Goal: Transaction & Acquisition: Purchase product/service

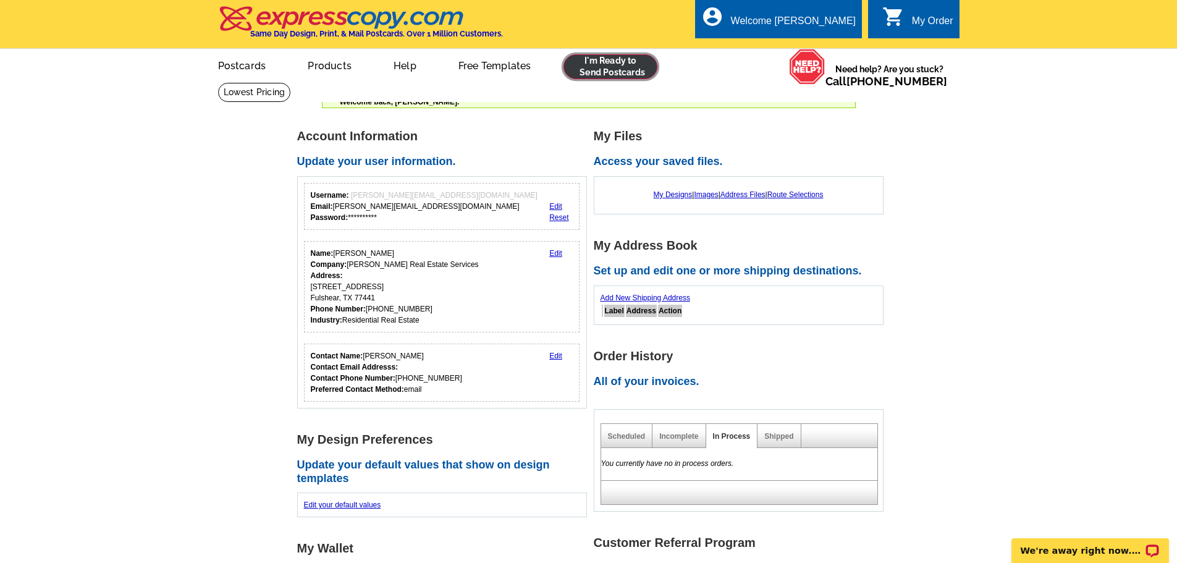
click at [625, 56] on link at bounding box center [611, 66] width 95 height 25
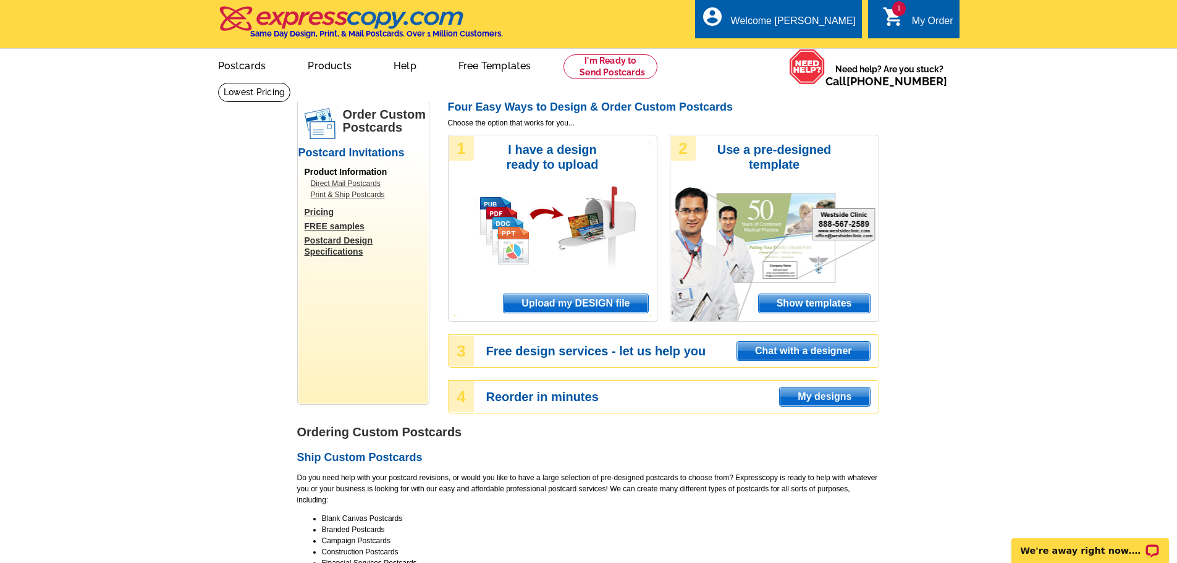
click at [824, 308] on span "Show templates" at bounding box center [814, 303] width 111 height 19
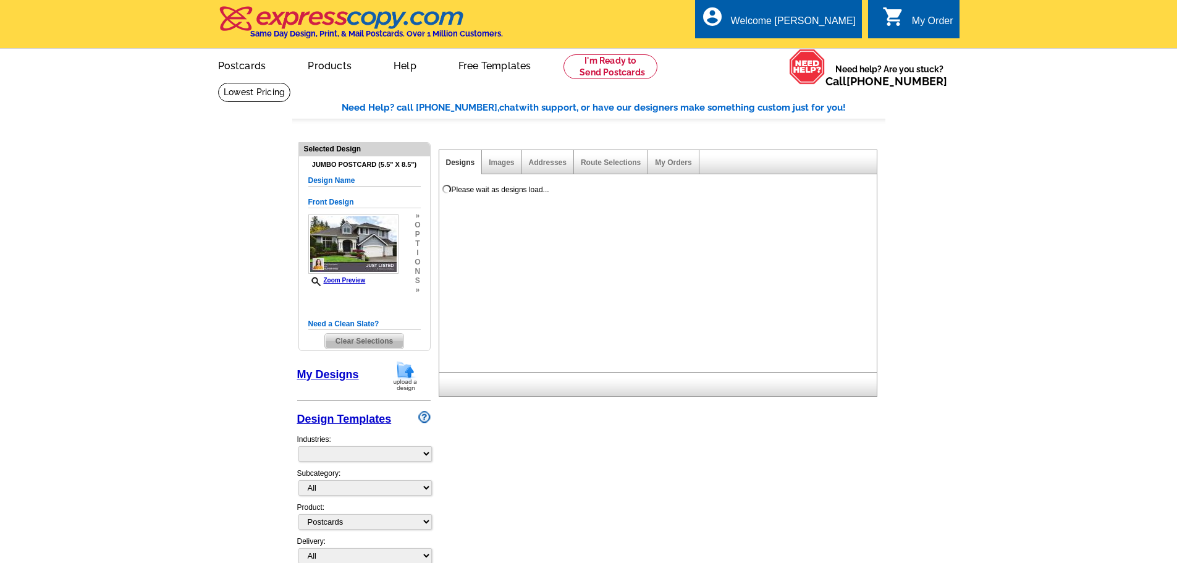
select select "1"
select select "2"
select select "back"
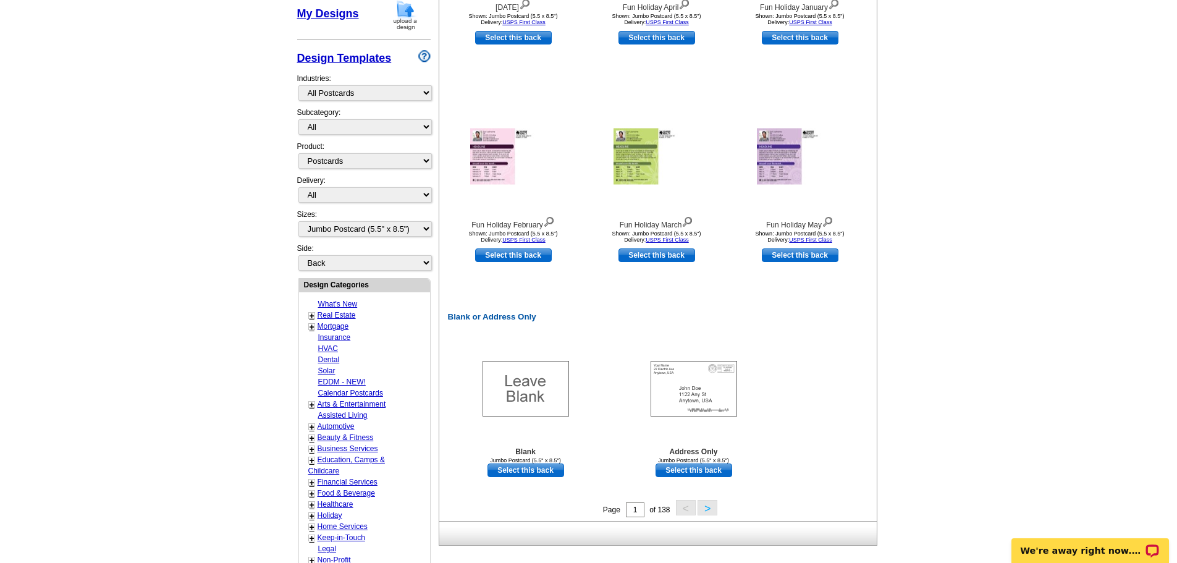
scroll to position [433, 0]
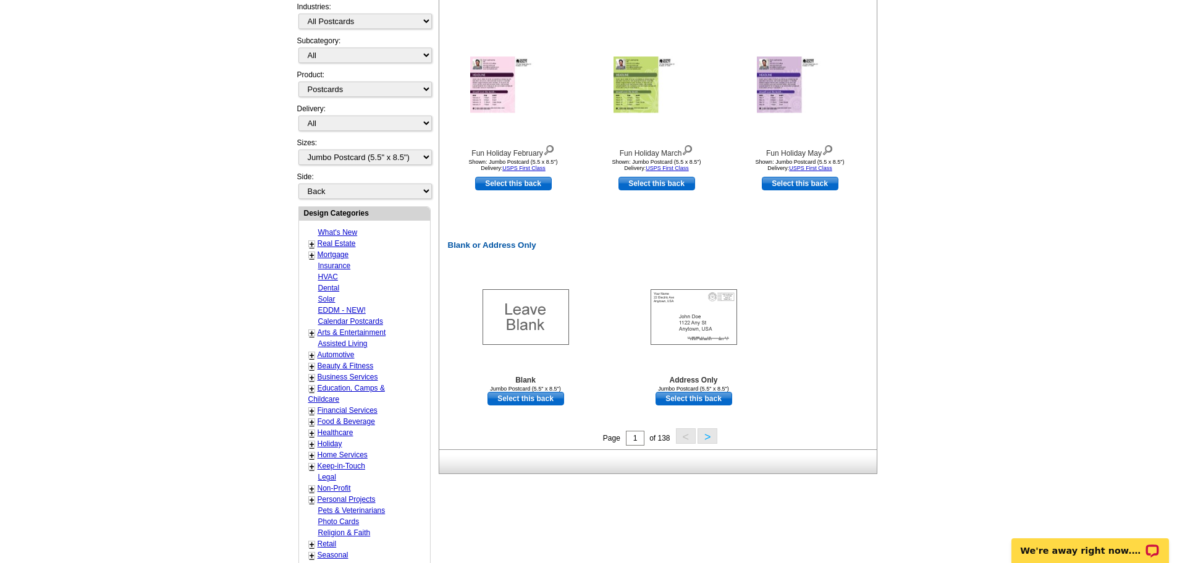
click at [341, 243] on link "Real Estate" at bounding box center [337, 243] width 38 height 9
select select "785"
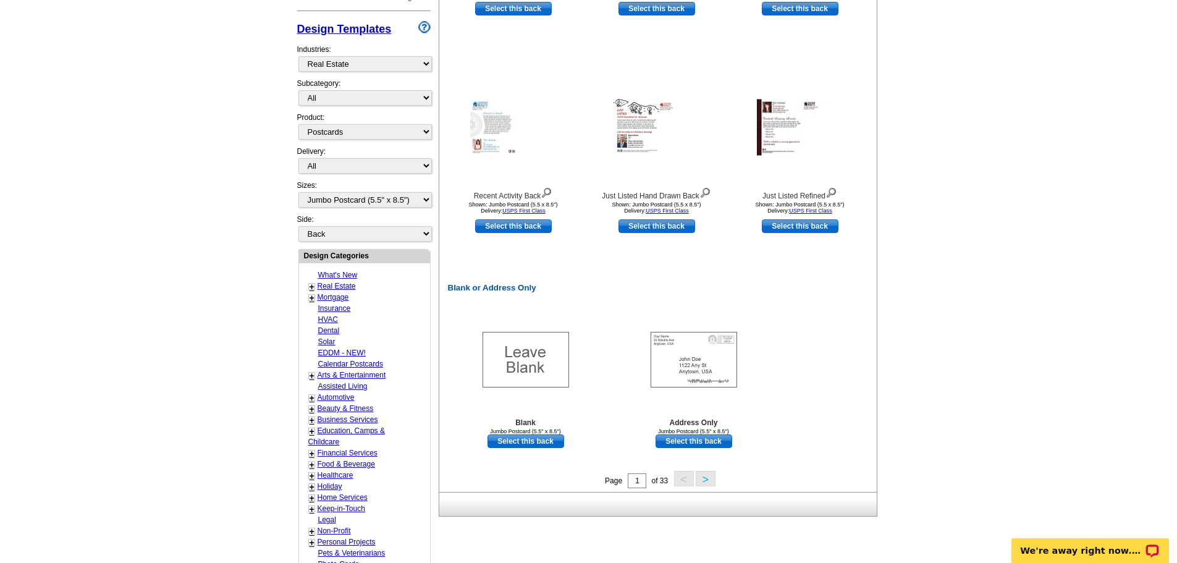
scroll to position [430, 0]
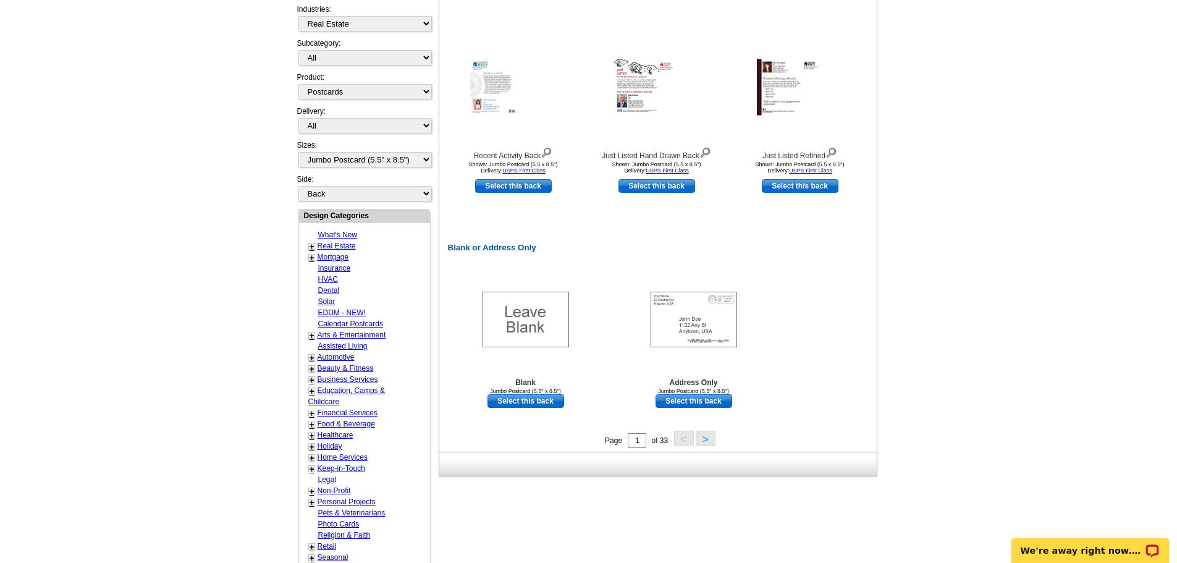
click at [311, 248] on link "+" at bounding box center [312, 247] width 5 height 10
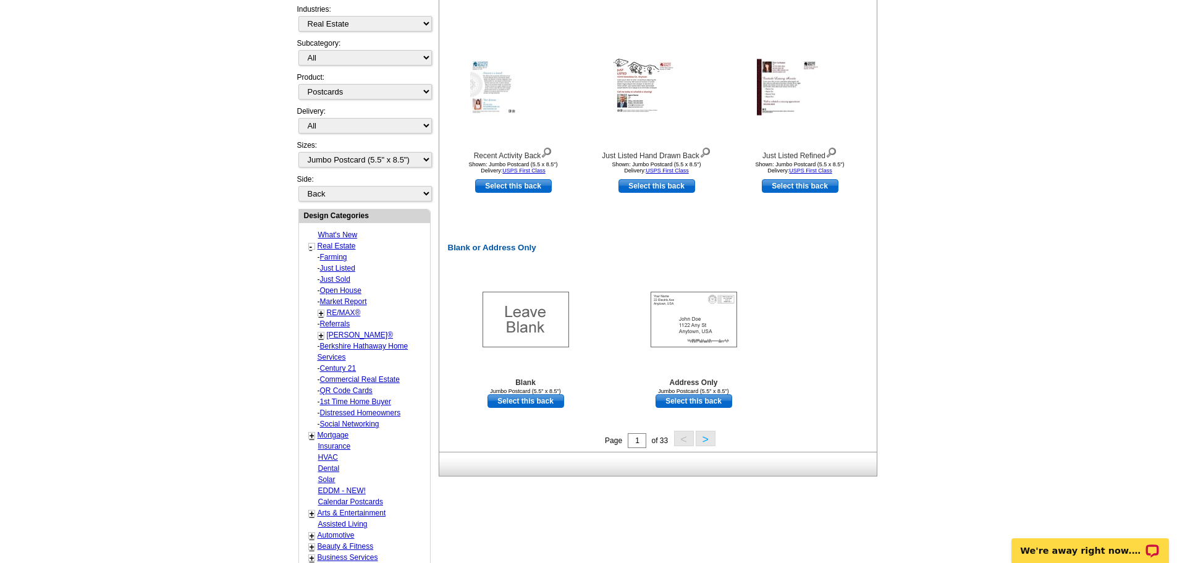
click at [326, 261] on link "Just Listed" at bounding box center [333, 257] width 27 height 9
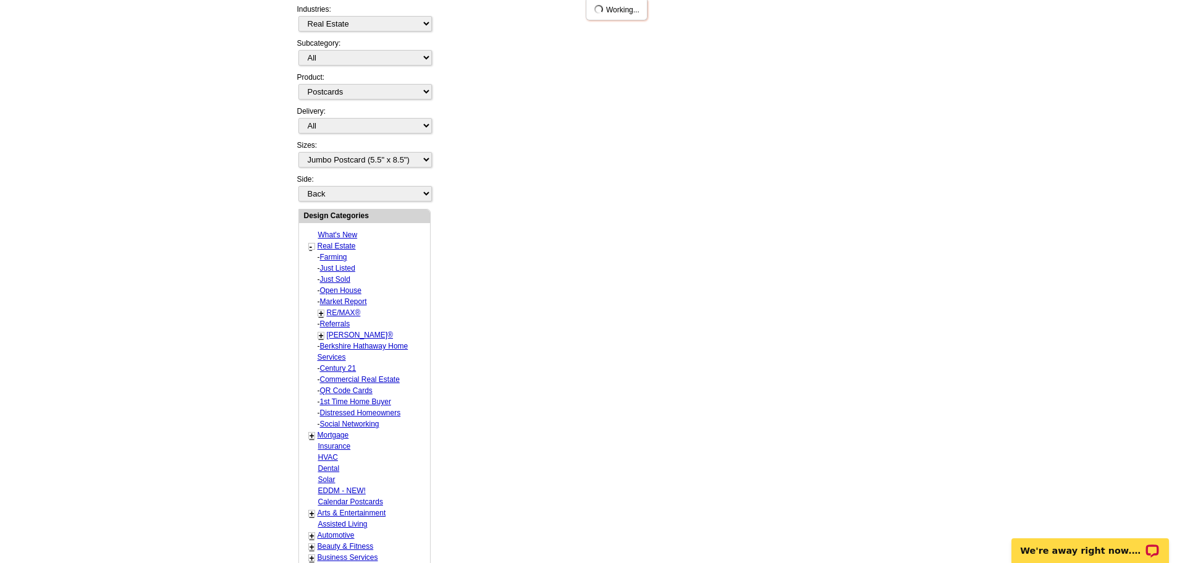
select select "788"
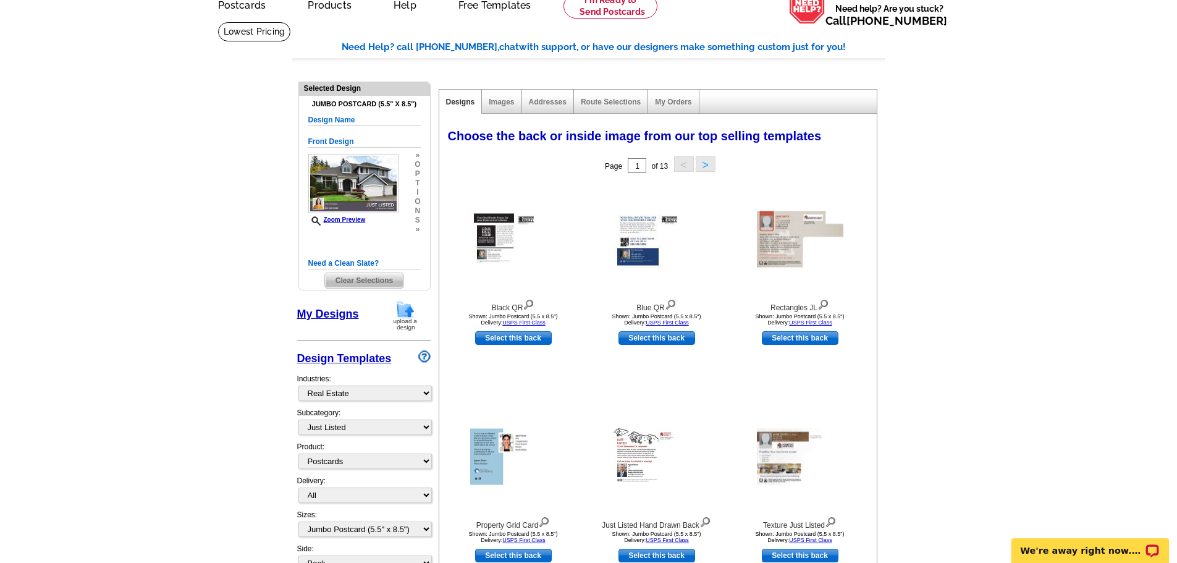
scroll to position [59, 0]
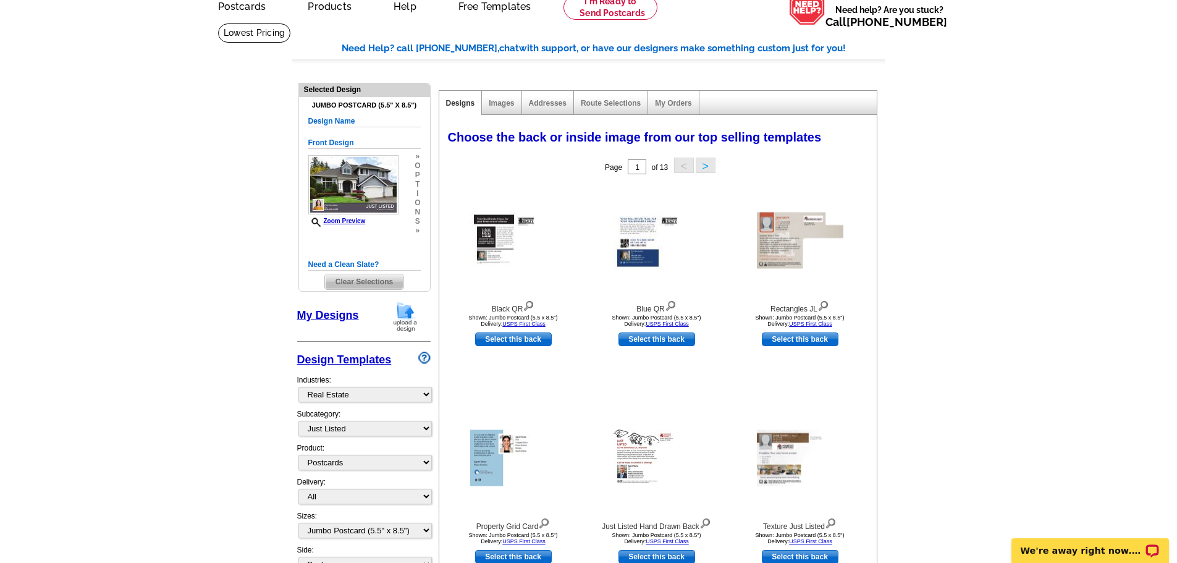
click at [705, 164] on button ">" at bounding box center [706, 165] width 20 height 15
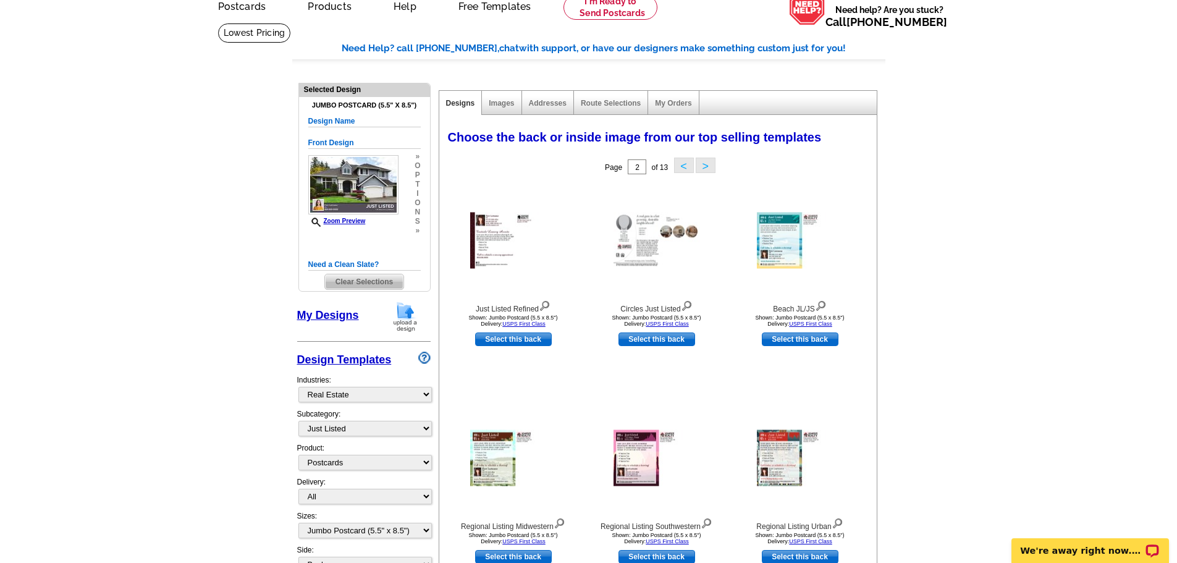
click at [705, 164] on button ">" at bounding box center [706, 165] width 20 height 15
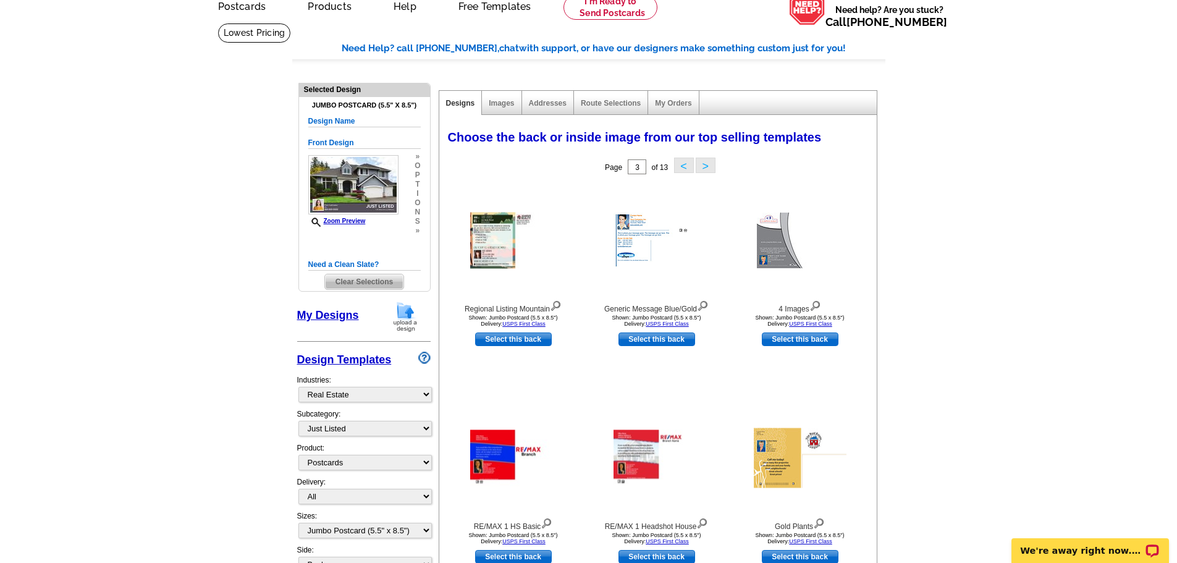
click at [705, 164] on button ">" at bounding box center [706, 165] width 20 height 15
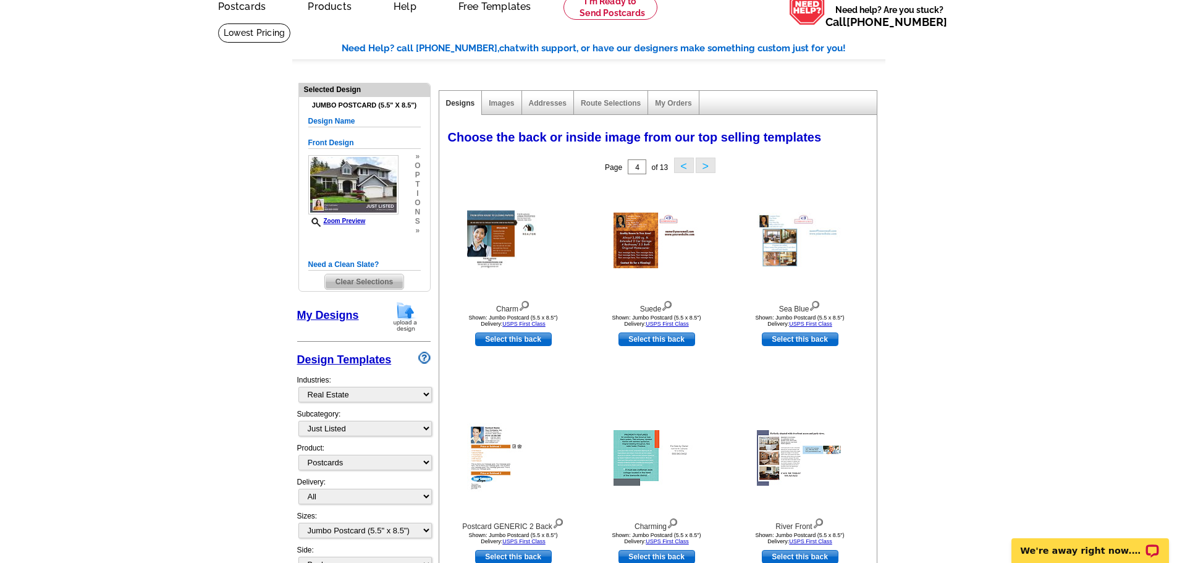
click at [705, 164] on button ">" at bounding box center [706, 165] width 20 height 15
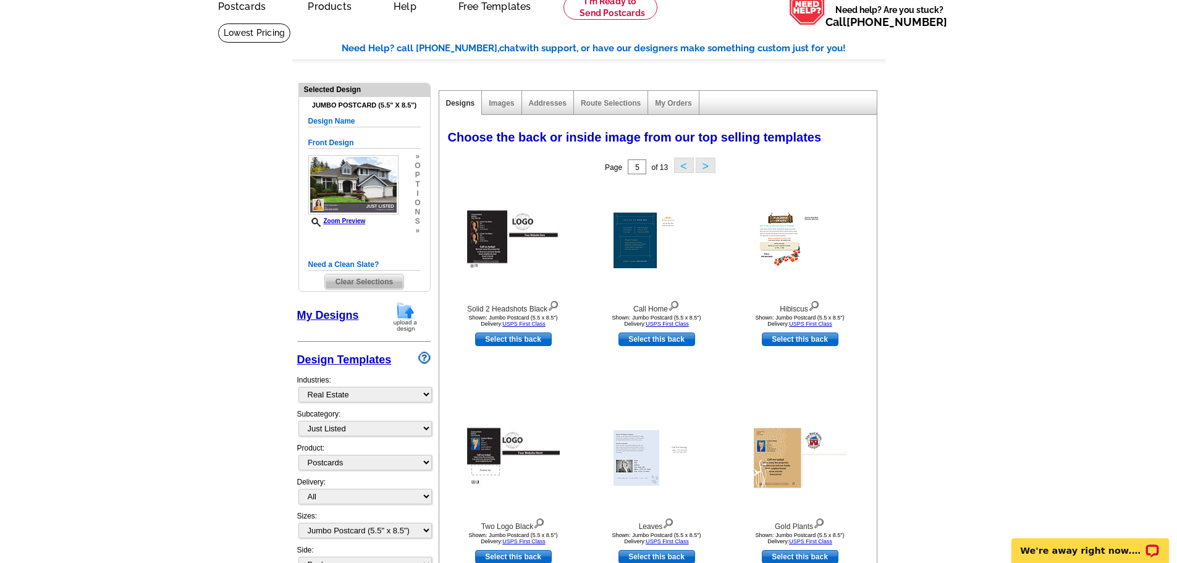
click at [705, 164] on button ">" at bounding box center [706, 165] width 20 height 15
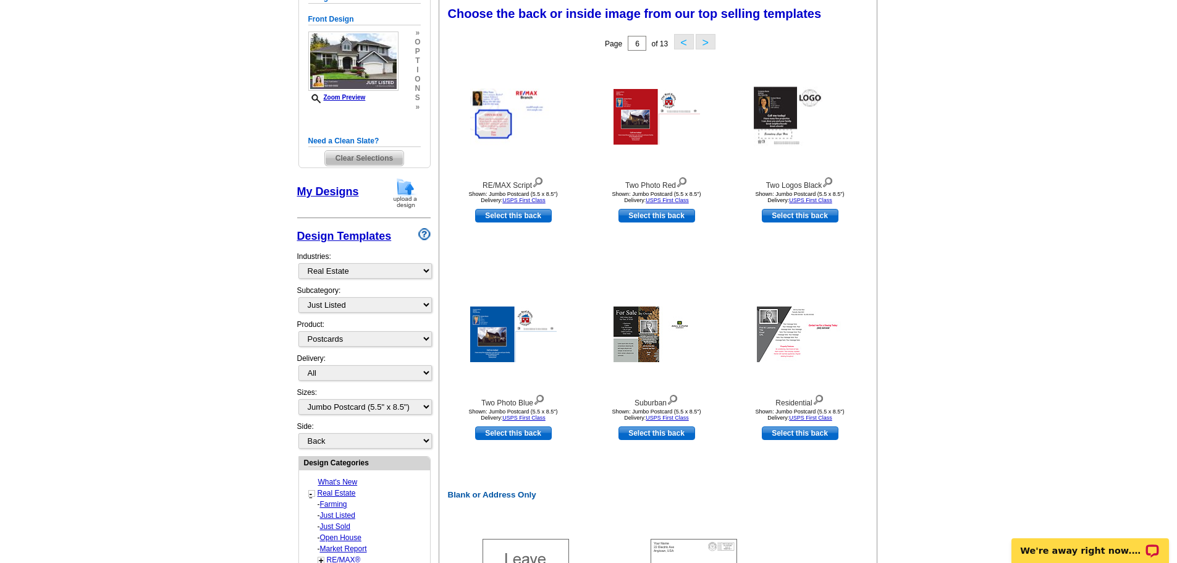
scroll to position [121, 0]
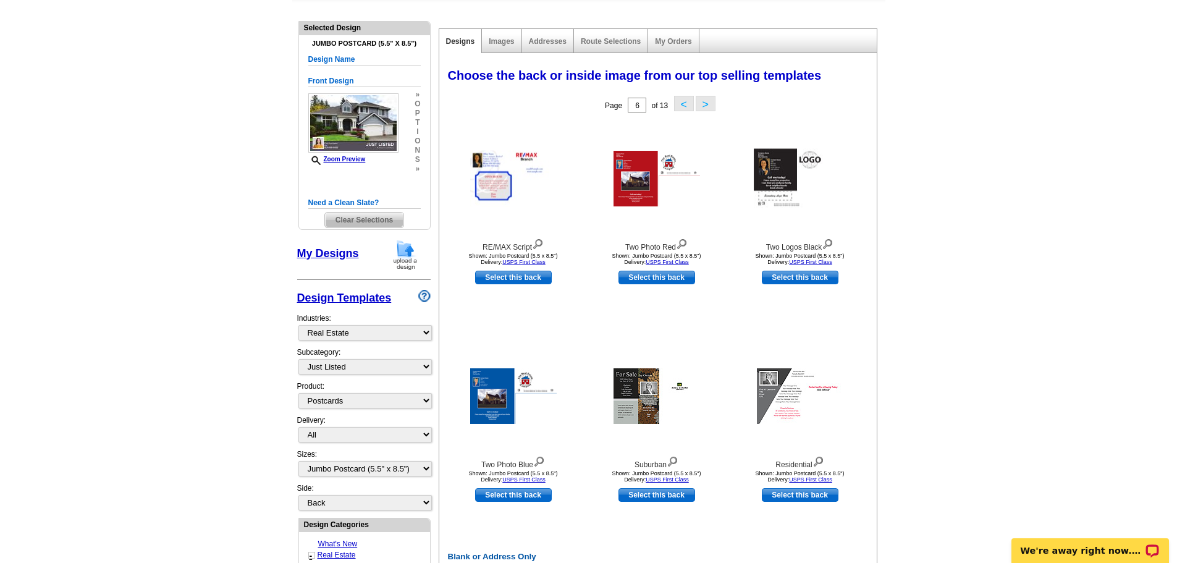
click at [703, 108] on button ">" at bounding box center [706, 103] width 20 height 15
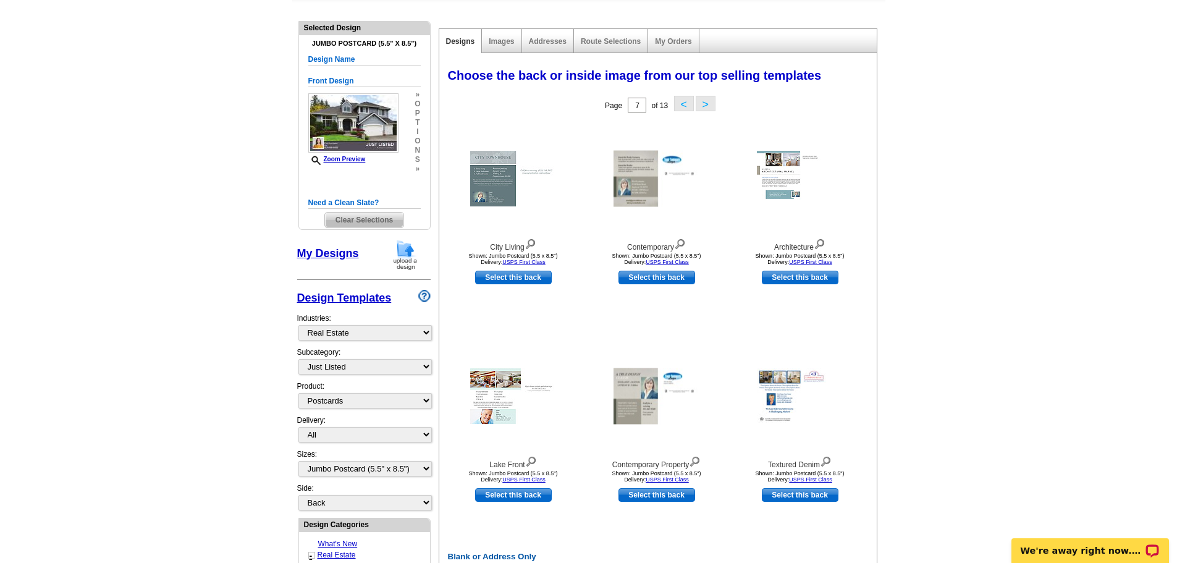
click at [703, 108] on button ">" at bounding box center [706, 103] width 20 height 15
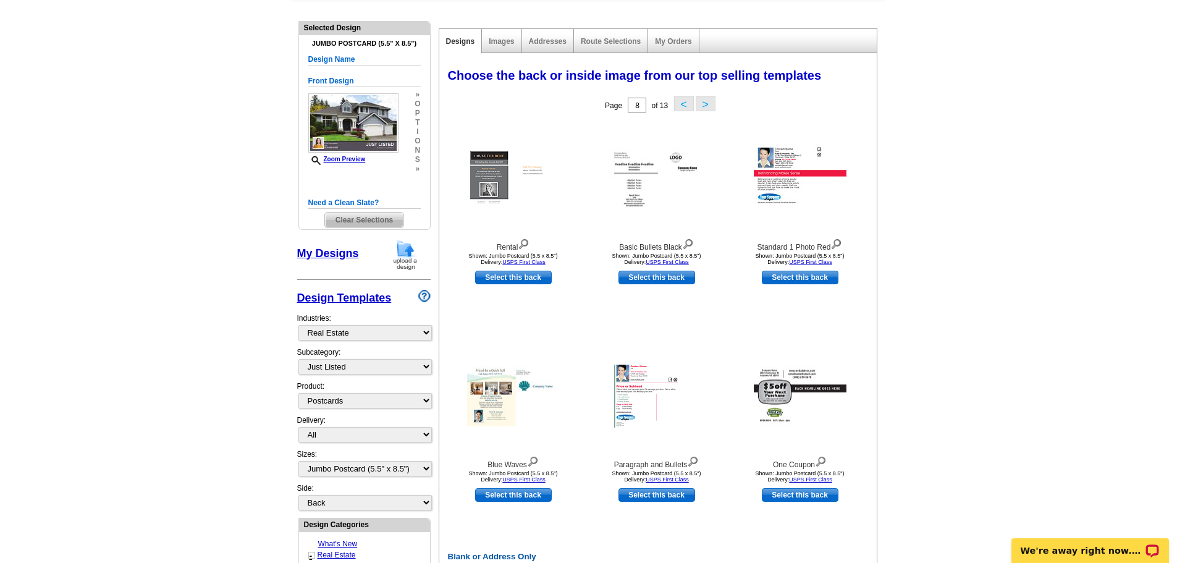
click at [703, 108] on button ">" at bounding box center [706, 103] width 20 height 15
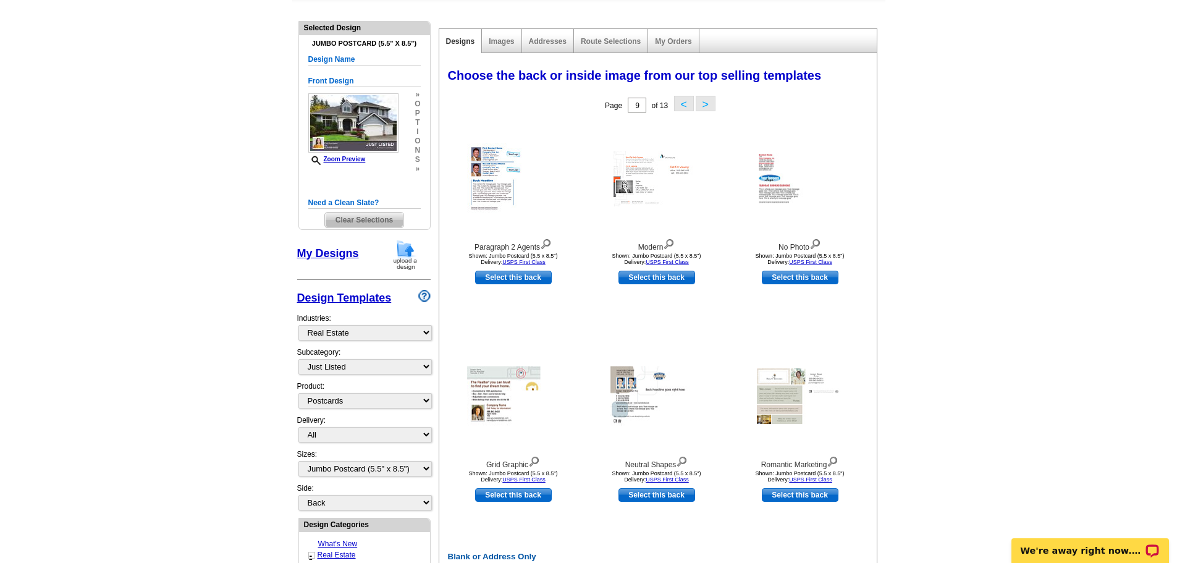
click at [703, 108] on button ">" at bounding box center [706, 103] width 20 height 15
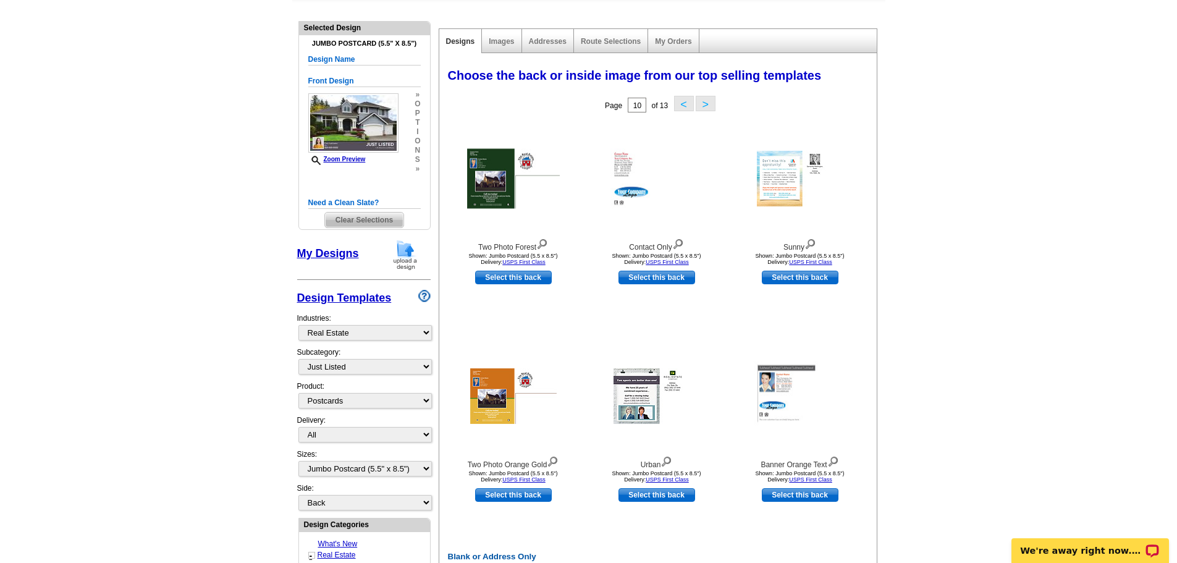
click at [703, 108] on button ">" at bounding box center [706, 103] width 20 height 15
click at [703, 108] on div "Choose the back or inside image from our top selling templates Select one of th…" at bounding box center [660, 411] width 443 height 700
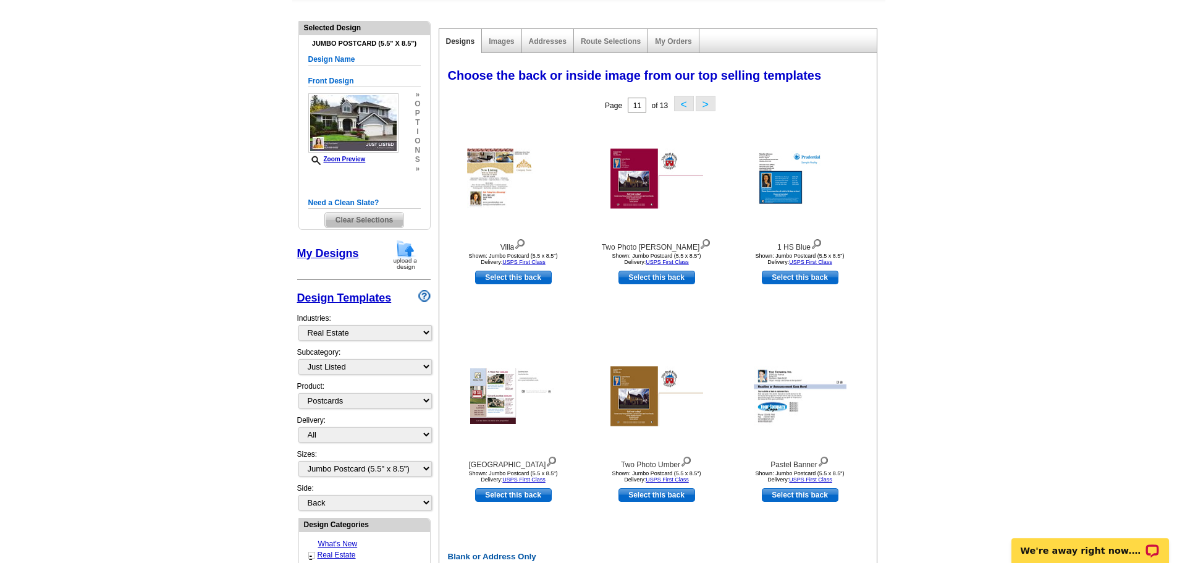
click at [703, 108] on button ">" at bounding box center [706, 103] width 20 height 15
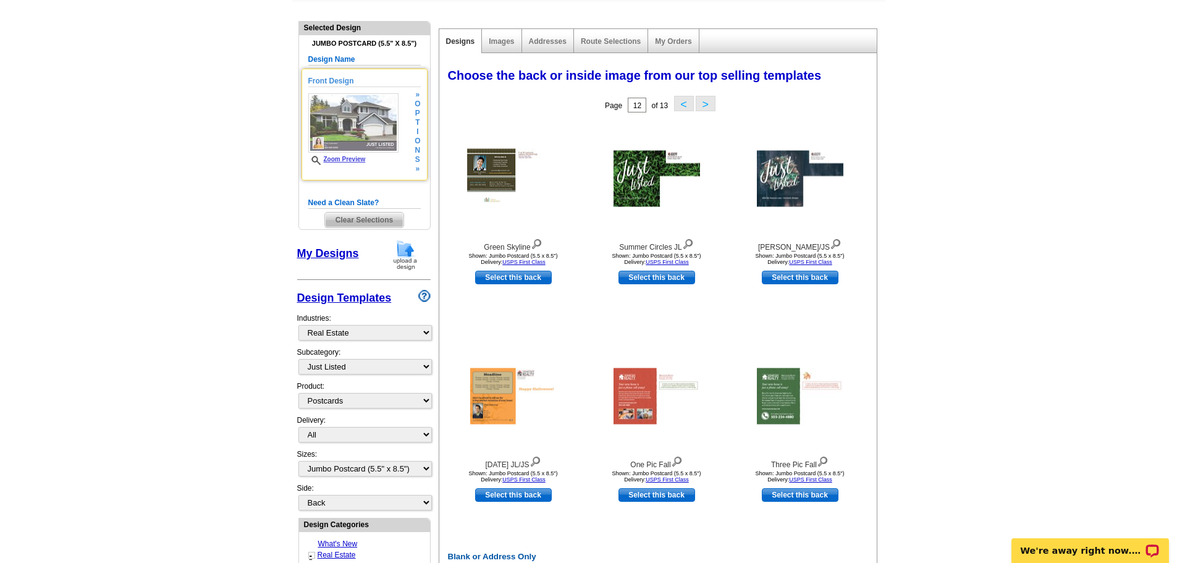
click at [345, 159] on link "Zoom Preview" at bounding box center [336, 159] width 57 height 7
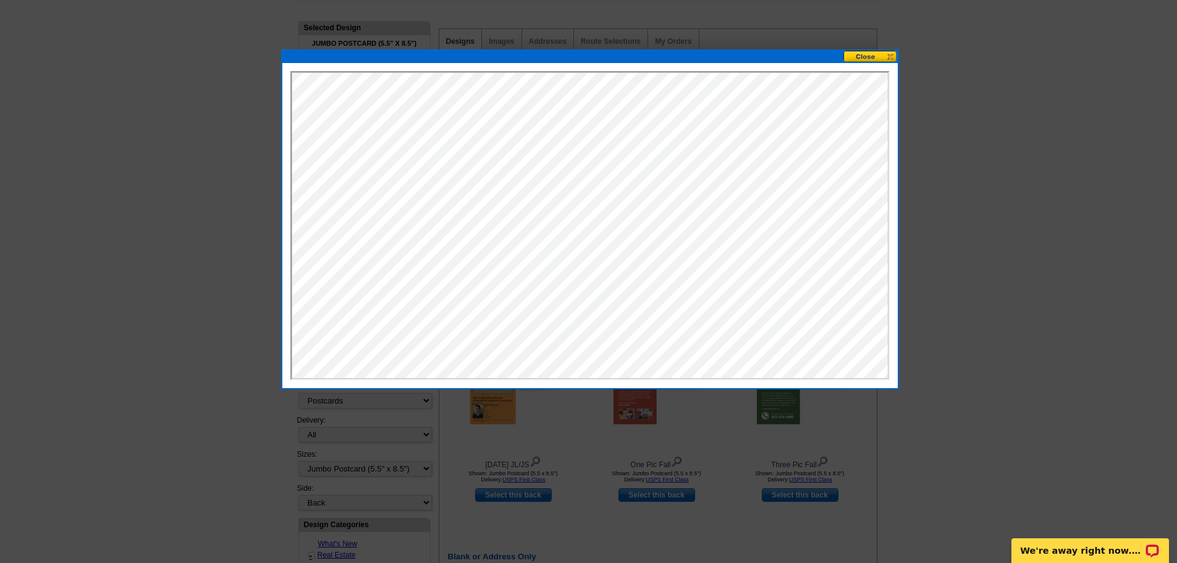
scroll to position [0, 0]
click at [878, 56] on button at bounding box center [871, 57] width 54 height 12
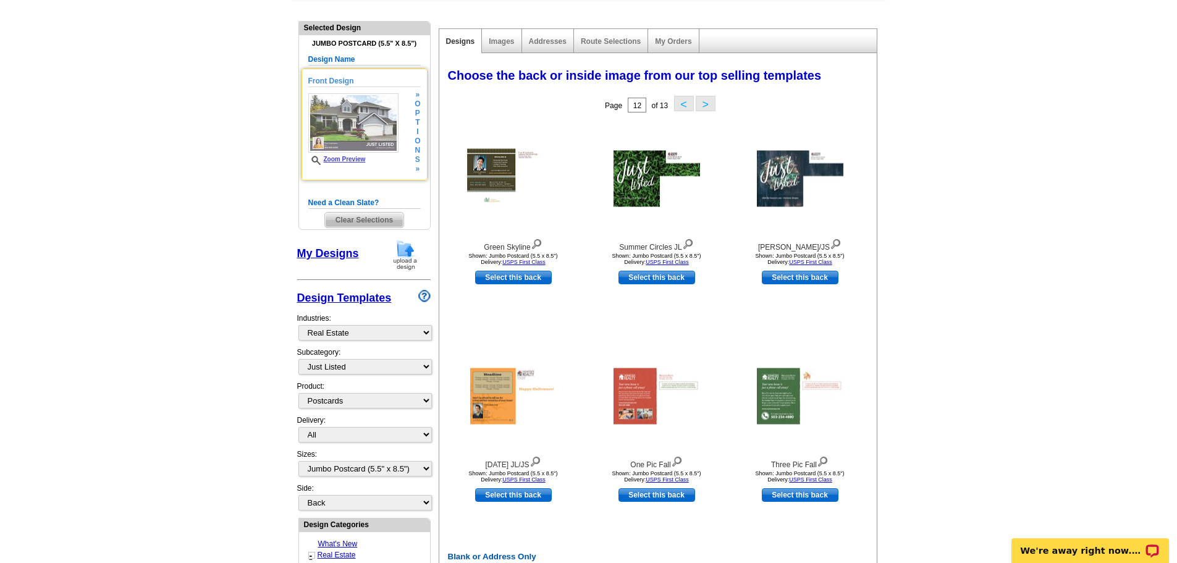
click at [415, 161] on span "s" at bounding box center [418, 159] width 6 height 9
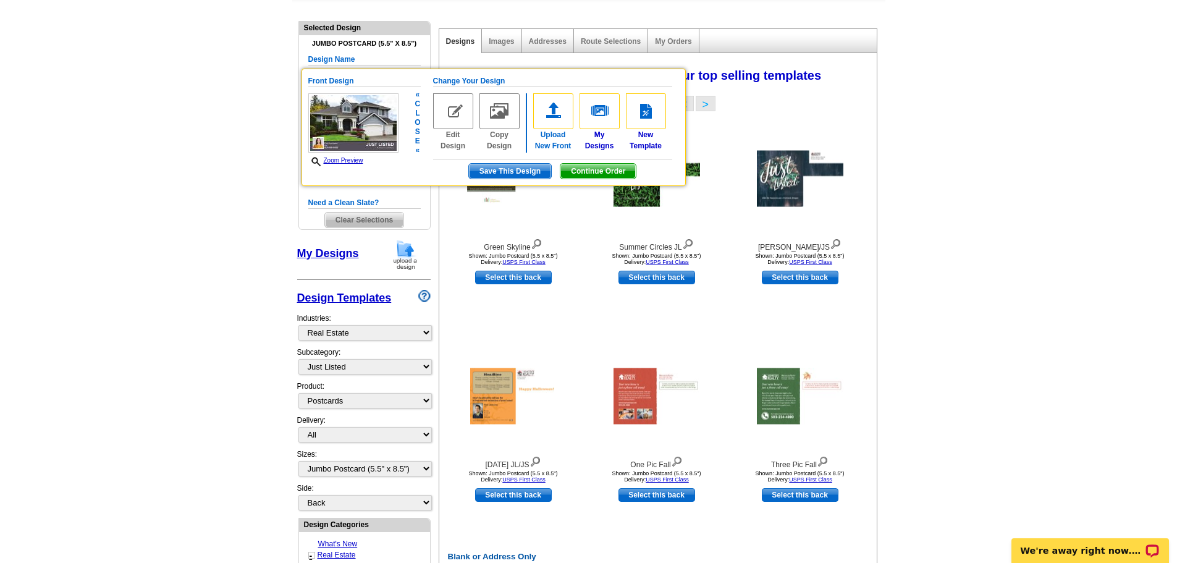
click at [563, 122] on img at bounding box center [553, 111] width 40 height 36
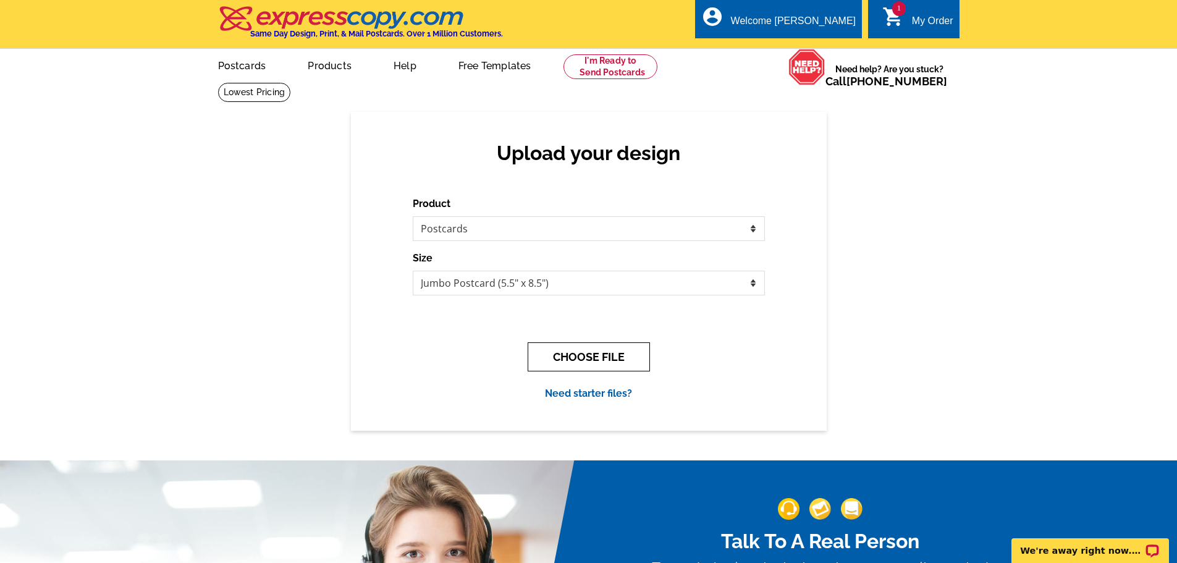
click at [615, 366] on button "CHOOSE FILE" at bounding box center [589, 356] width 122 height 29
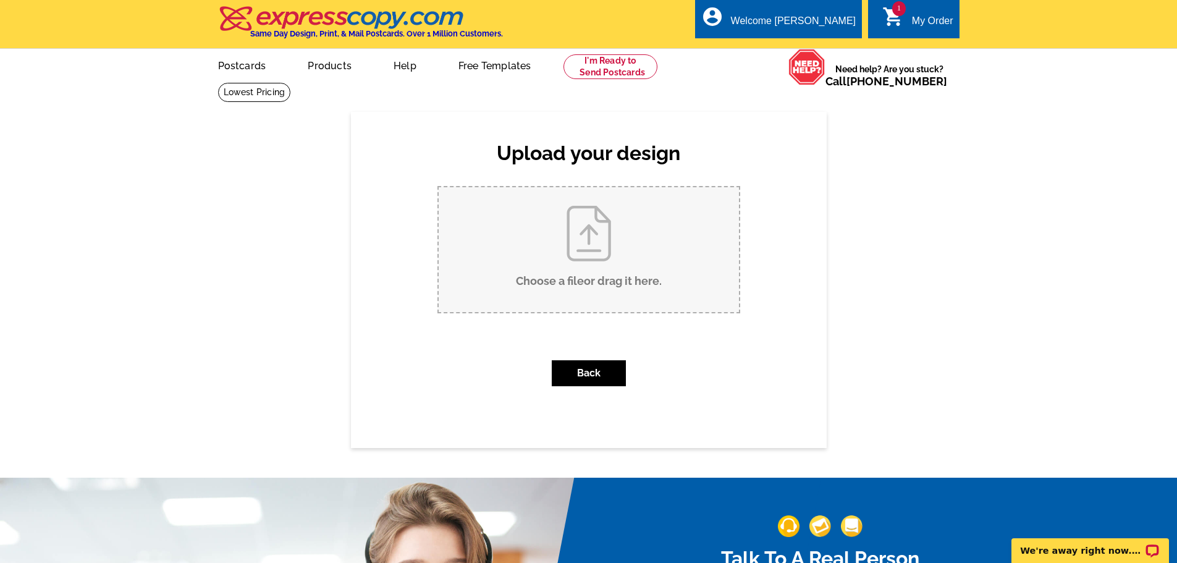
click at [587, 260] on input "Choose a file or drag it here ." at bounding box center [589, 249] width 300 height 125
type input "C:\fakepath\FRONT.JPEG"
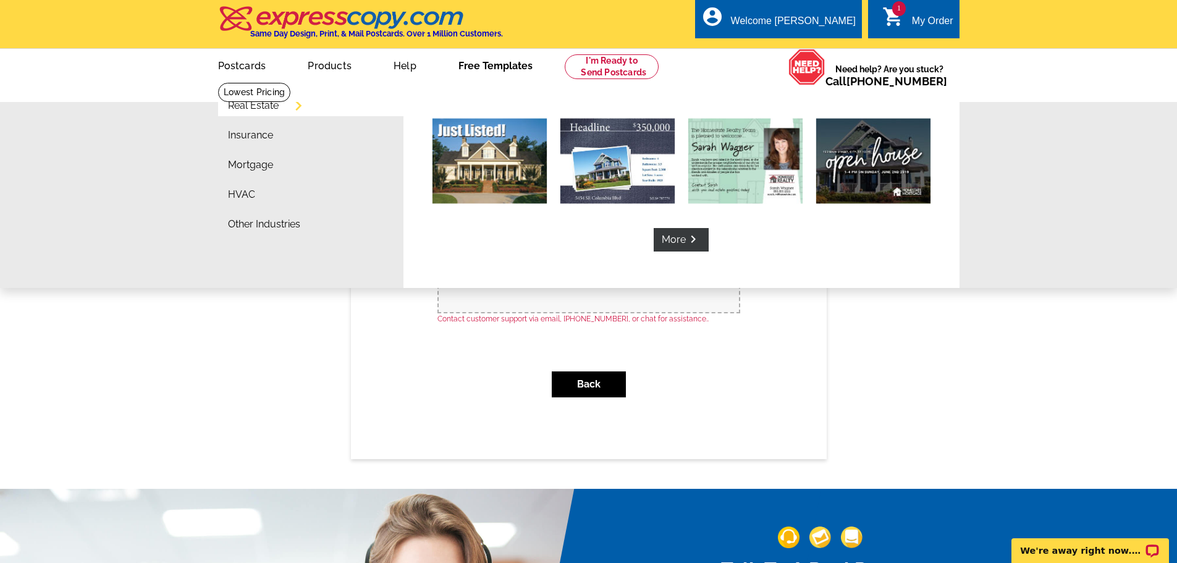
click at [483, 62] on link "Free Templates" at bounding box center [496, 64] width 114 height 29
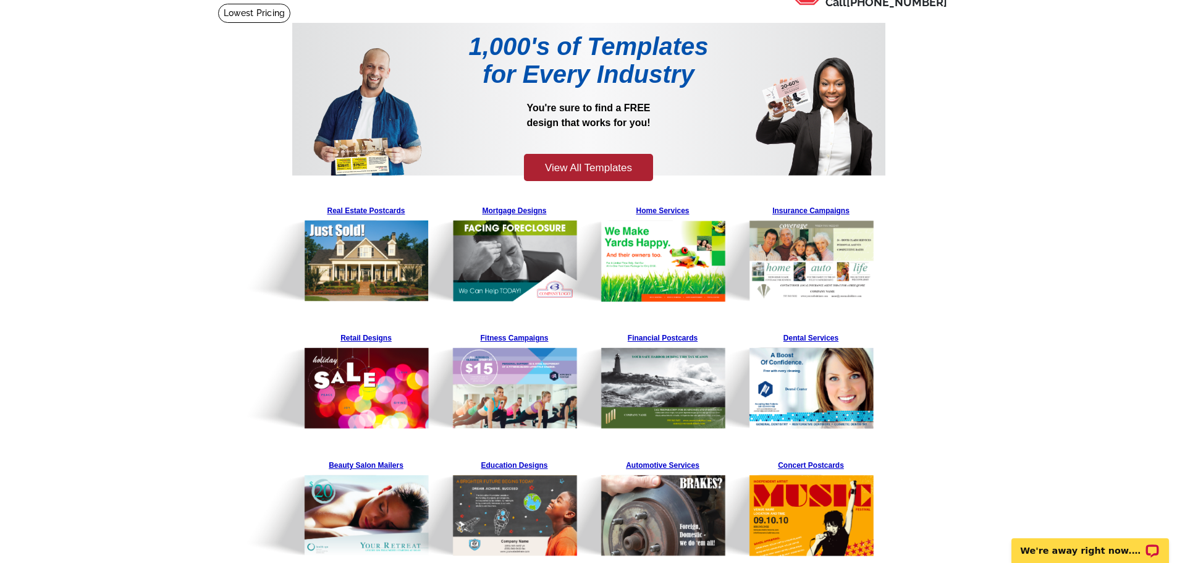
scroll to position [124, 0]
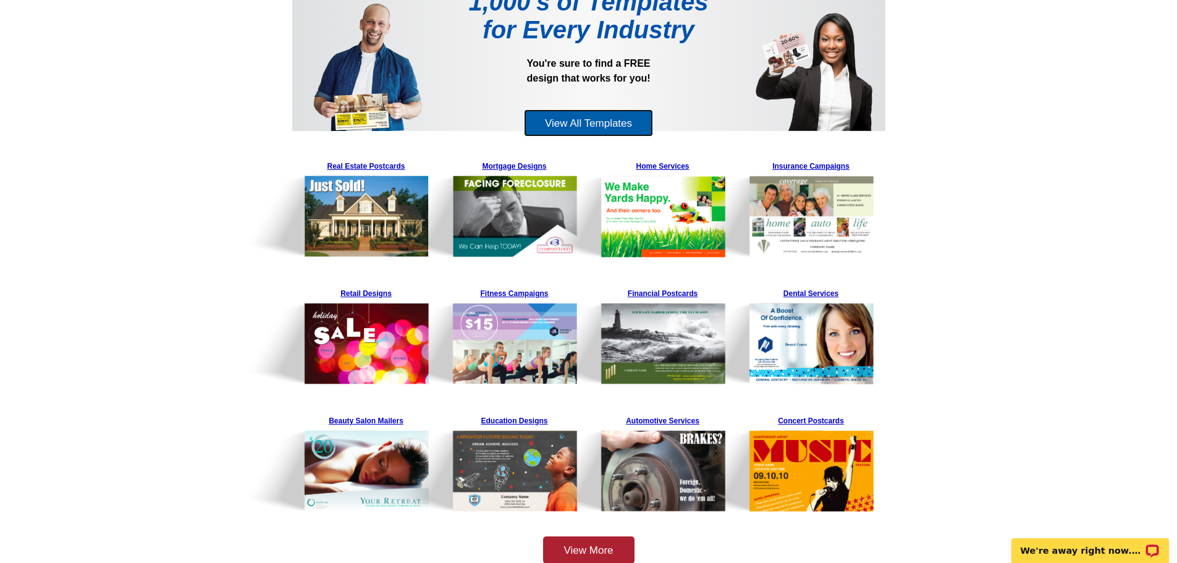
click at [598, 130] on link "View All Templates" at bounding box center [588, 123] width 129 height 28
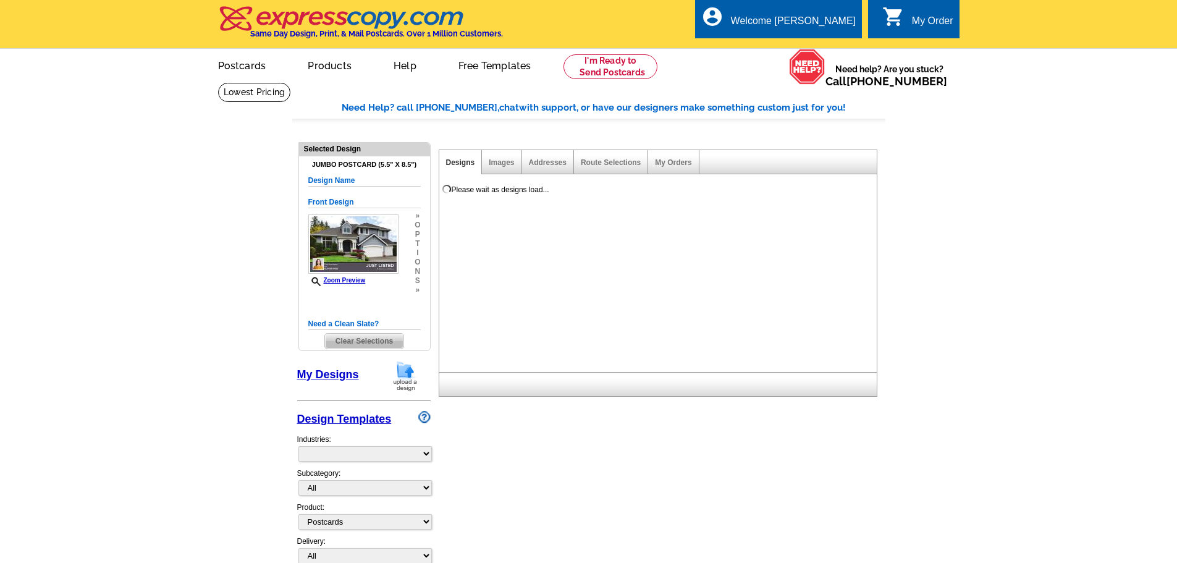
select select "1"
select select "2"
select select "back"
select select "785"
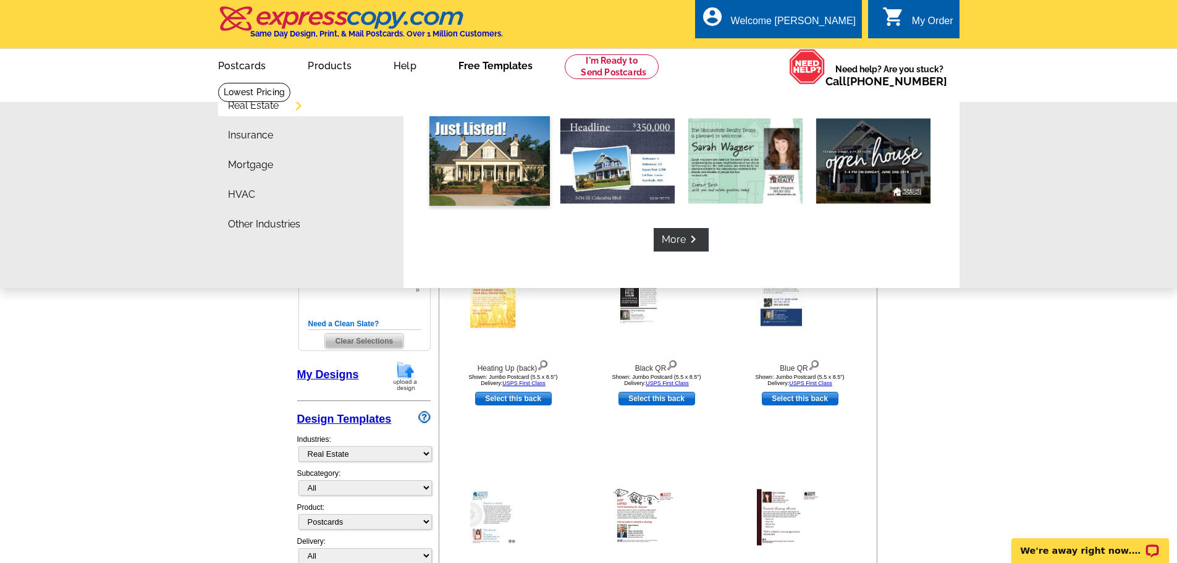
click at [481, 153] on img at bounding box center [490, 161] width 121 height 90
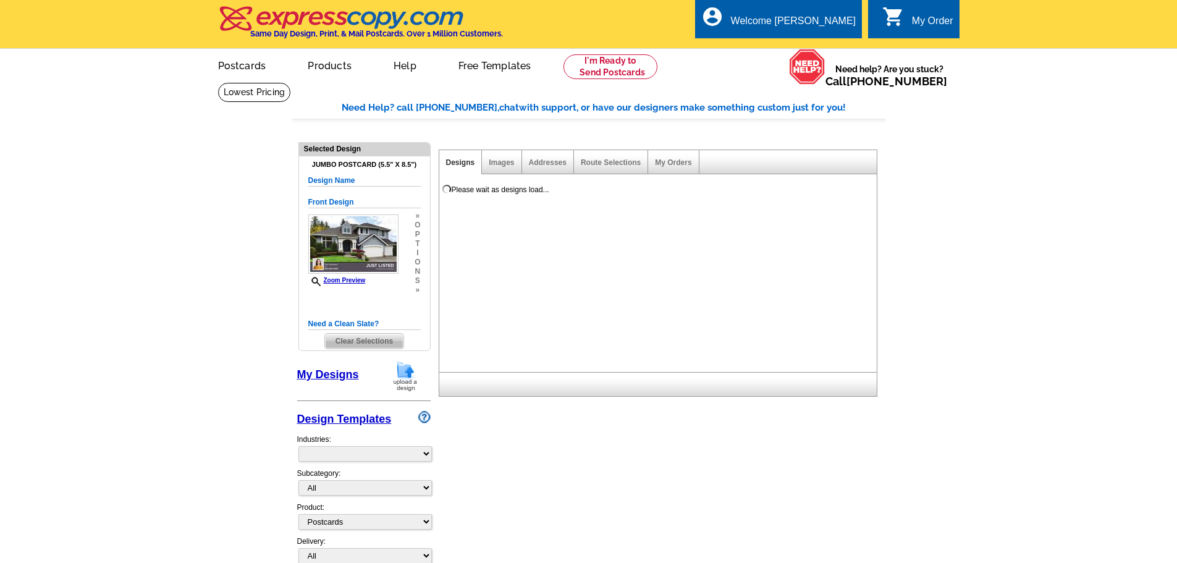
select select "1"
select select "2"
select select "back"
select select "785"
select select "788"
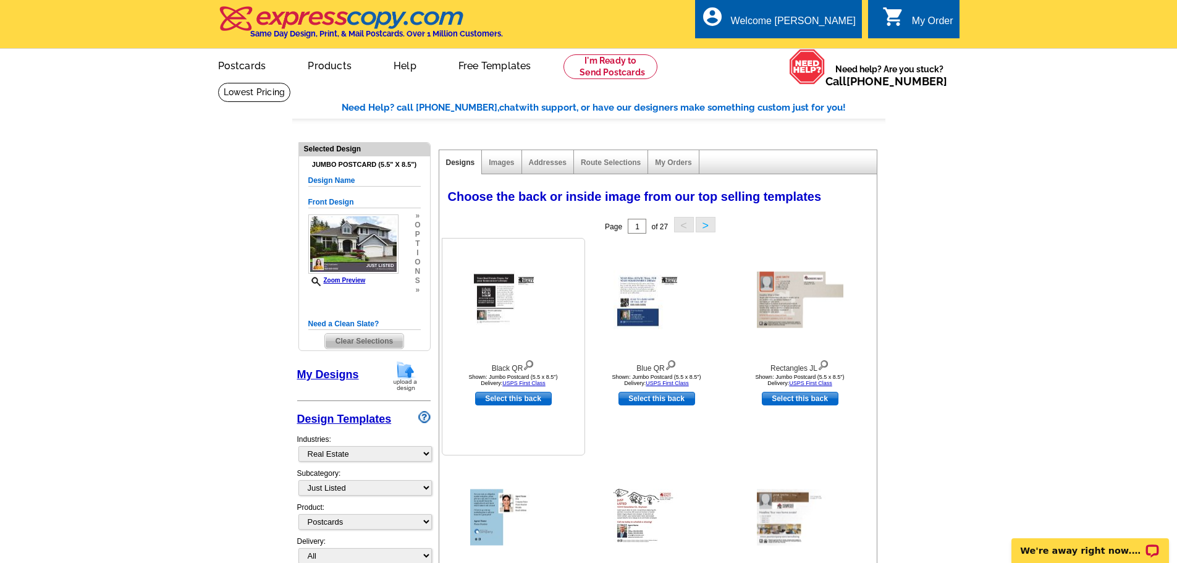
click at [496, 290] on img at bounding box center [513, 300] width 87 height 59
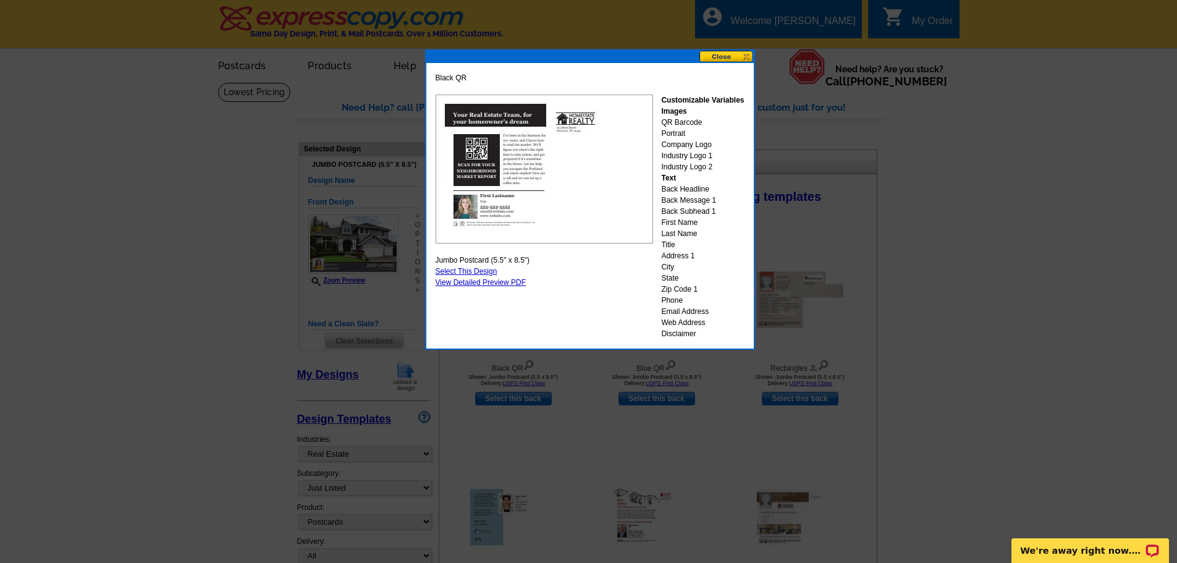
click at [478, 268] on link "Select This Design" at bounding box center [467, 271] width 62 height 9
select select "front"
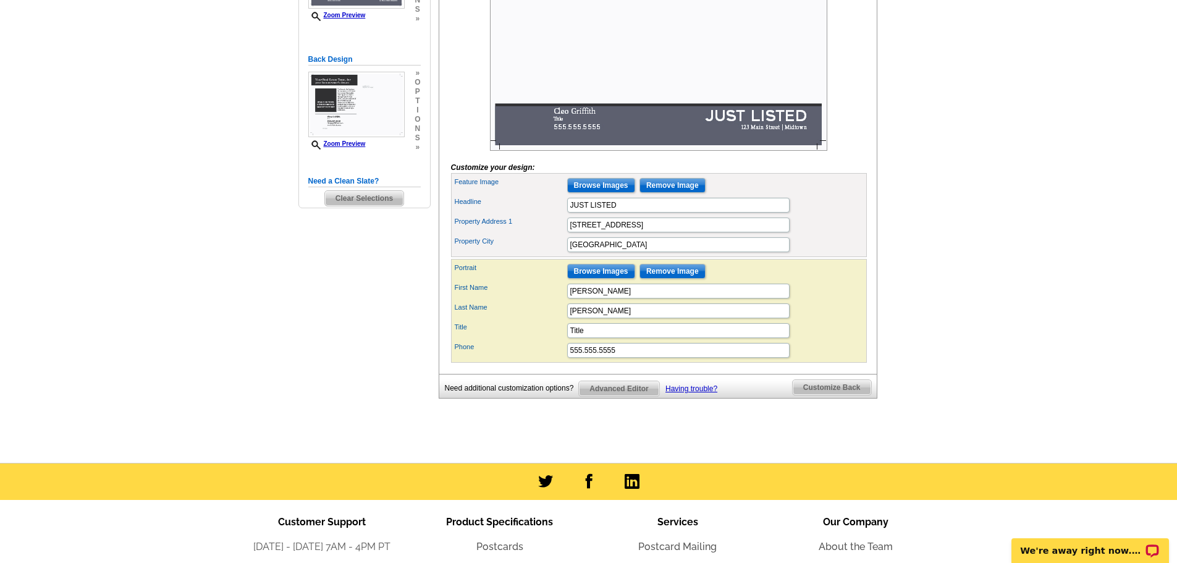
scroll to position [309, 0]
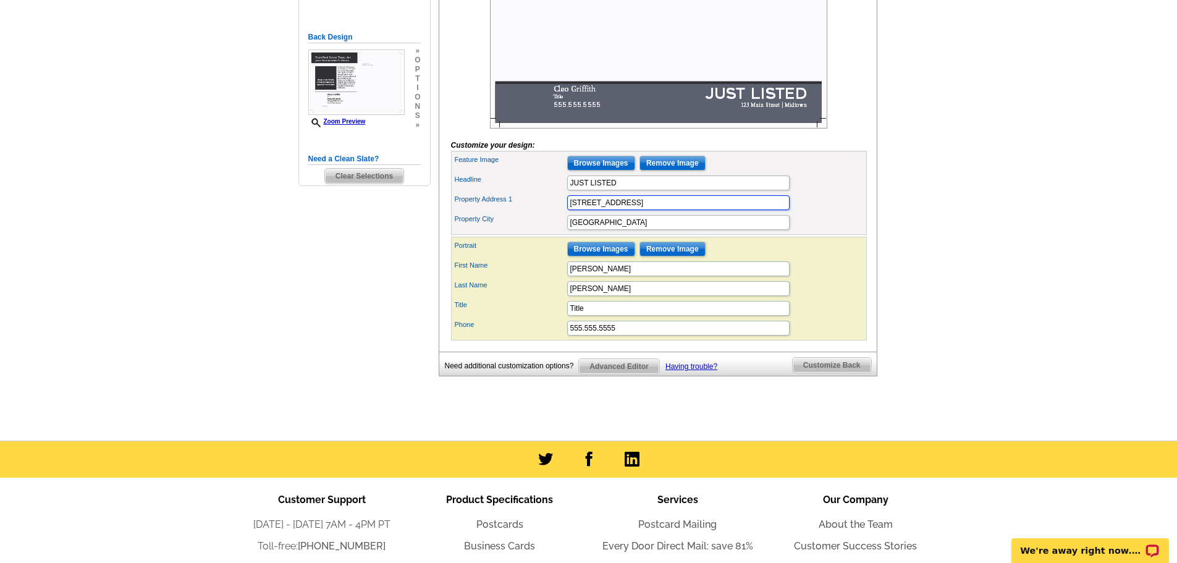
drag, startPoint x: 632, startPoint y: 221, endPoint x: 537, endPoint y: 219, distance: 95.2
click at [537, 213] on div "Property Address 1 [STREET_ADDRESS]" at bounding box center [659, 203] width 411 height 20
type input "10818 Herbaceum"
type input "[GEOGRAPHIC_DATA]"
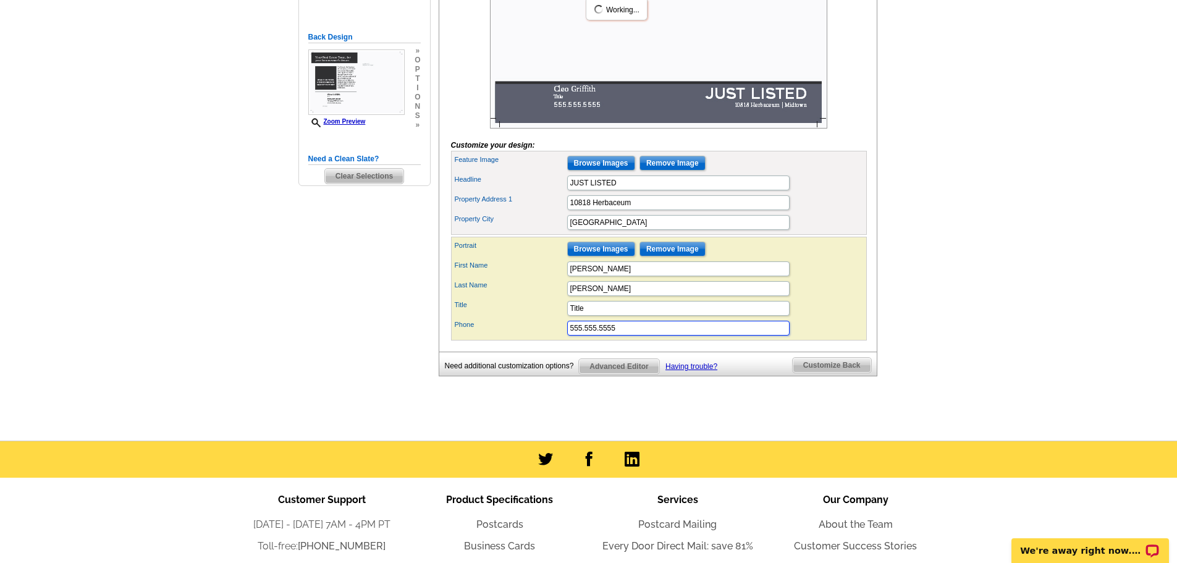
drag, startPoint x: 630, startPoint y: 347, endPoint x: 501, endPoint y: 316, distance: 132.2
click at [520, 336] on div "Portrait Browse Images Remove Image First Name [PERSON_NAME] Last Name [PERSON_…" at bounding box center [659, 289] width 416 height 104
type input "[PHONE_NUMBER]"
drag, startPoint x: 590, startPoint y: 329, endPoint x: 529, endPoint y: 329, distance: 60.6
click at [529, 318] on div "Title Title" at bounding box center [659, 309] width 411 height 20
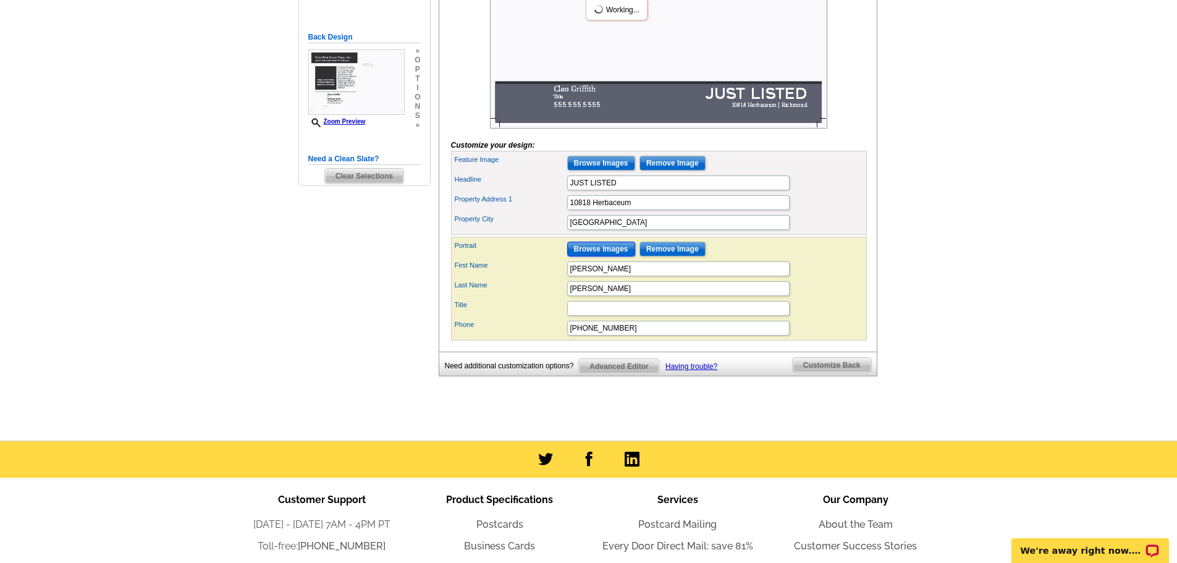
click at [600, 256] on input "Browse Images" at bounding box center [601, 249] width 68 height 15
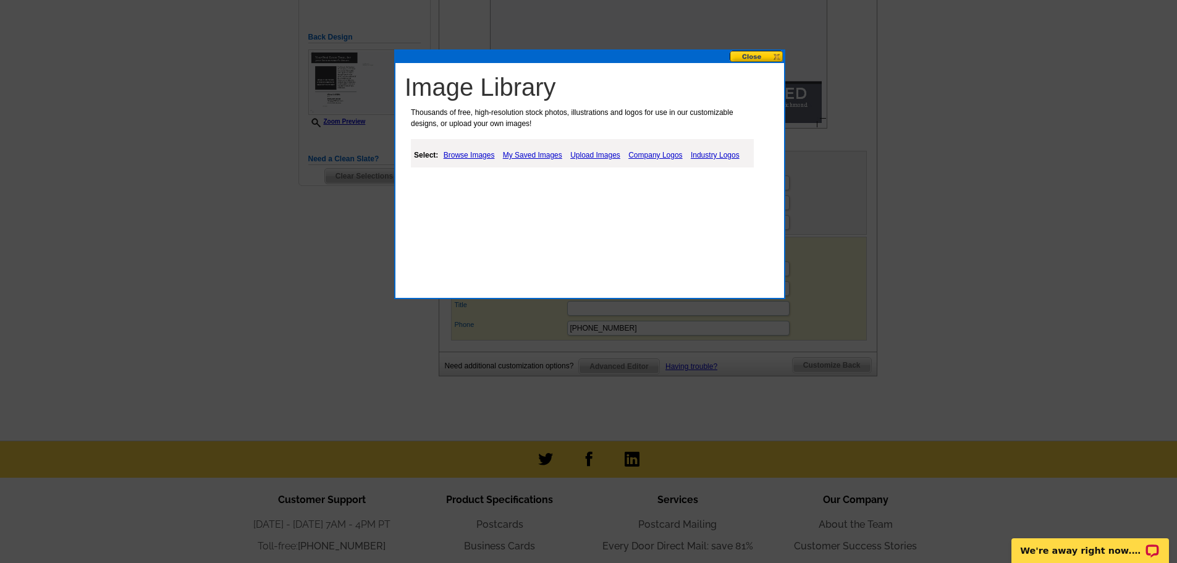
click at [604, 150] on link "Upload Images" at bounding box center [595, 155] width 56 height 15
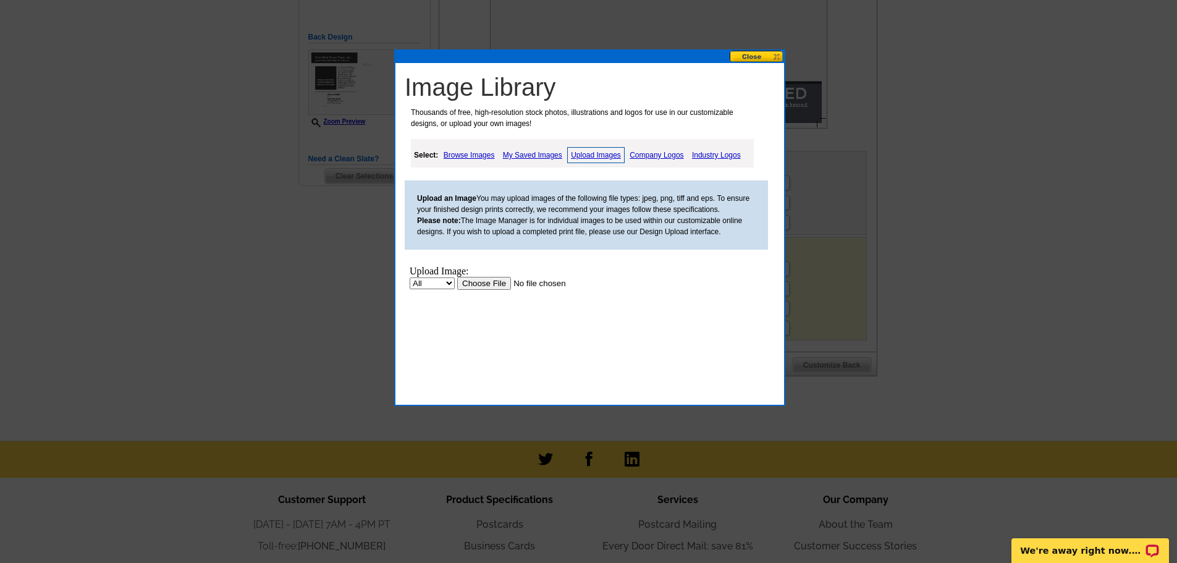
click at [491, 284] on input "file" at bounding box center [535, 283] width 156 height 13
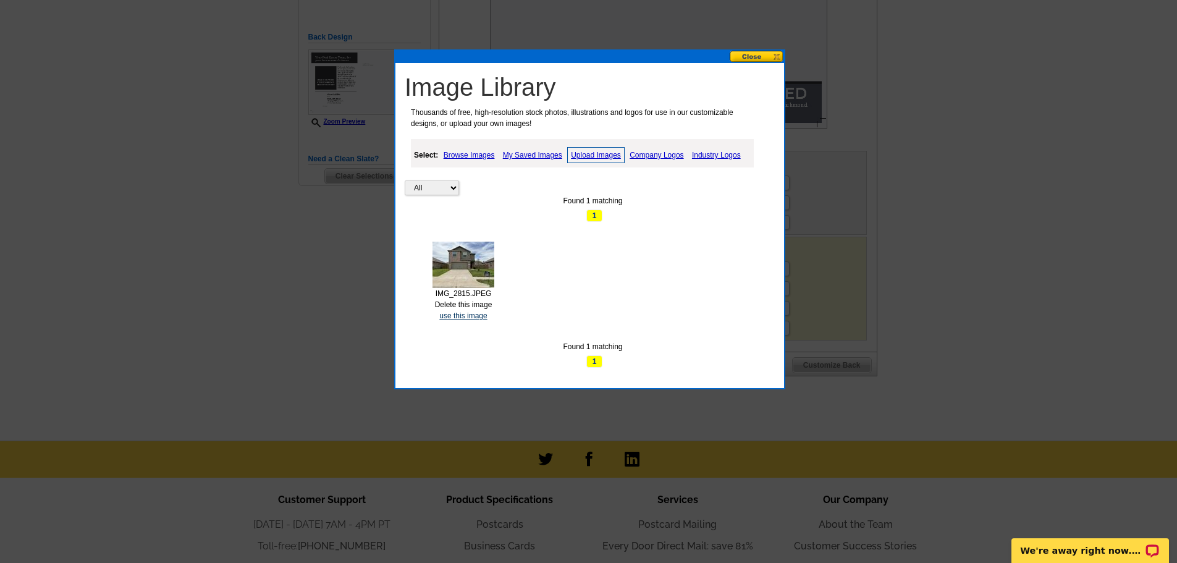
click at [463, 316] on link "use this image" at bounding box center [463, 315] width 48 height 9
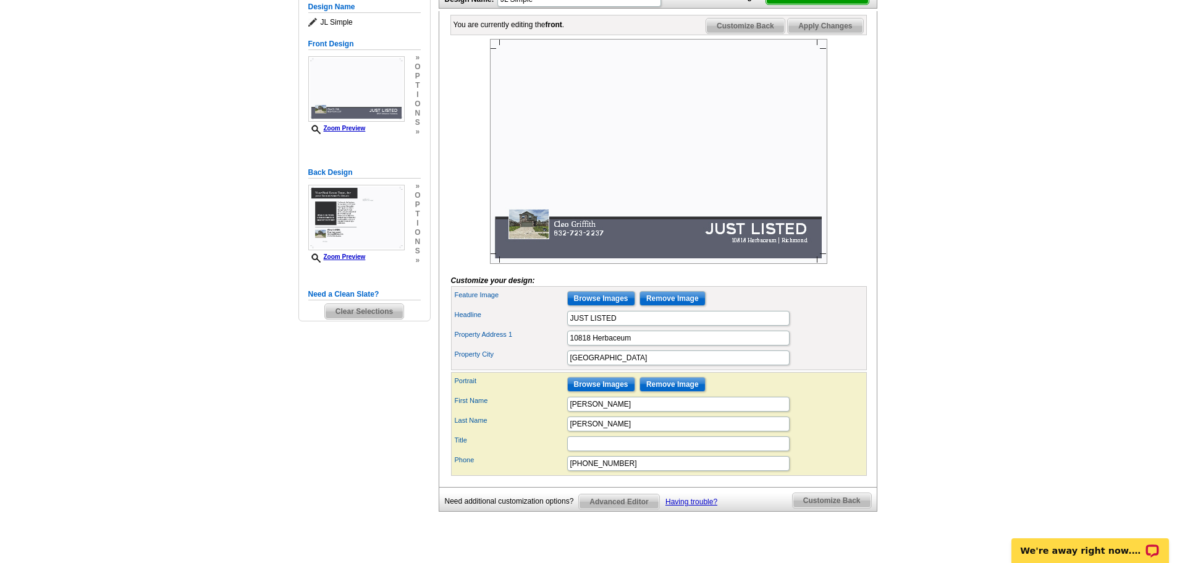
scroll to position [185, 0]
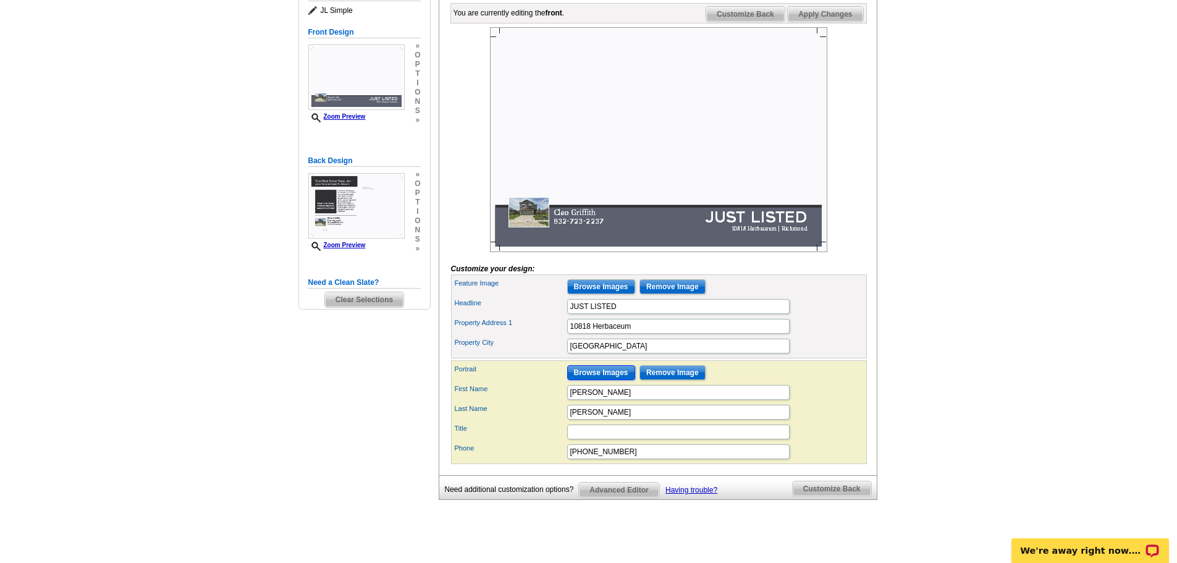
click at [596, 380] on input "Browse Images" at bounding box center [601, 372] width 68 height 15
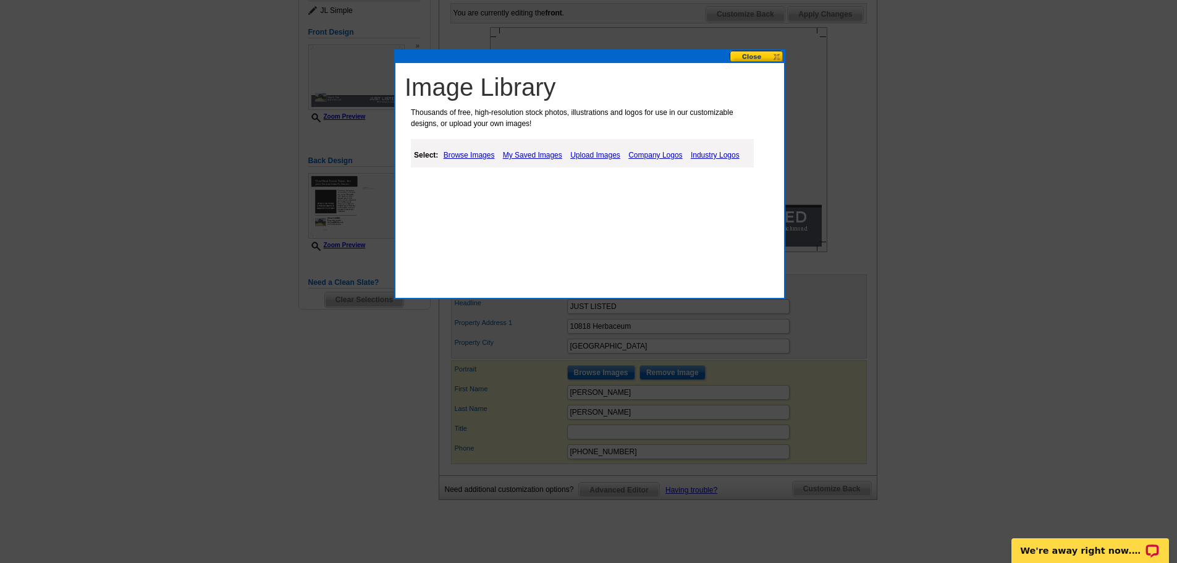
click at [601, 152] on link "Upload Images" at bounding box center [595, 155] width 56 height 15
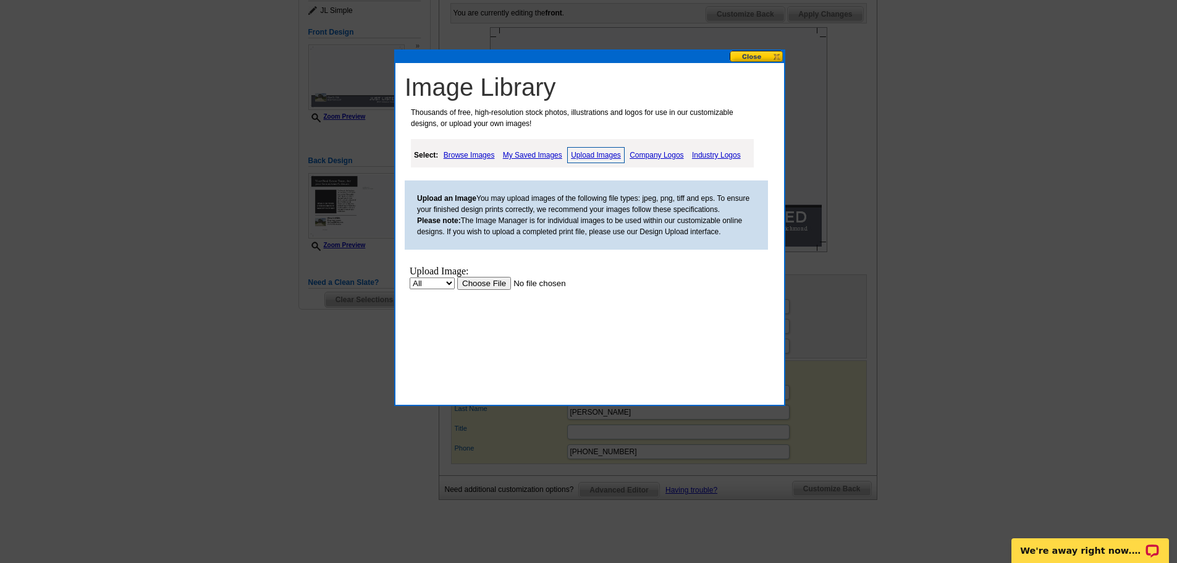
scroll to position [0, 0]
click at [483, 283] on input "file" at bounding box center [535, 283] width 156 height 13
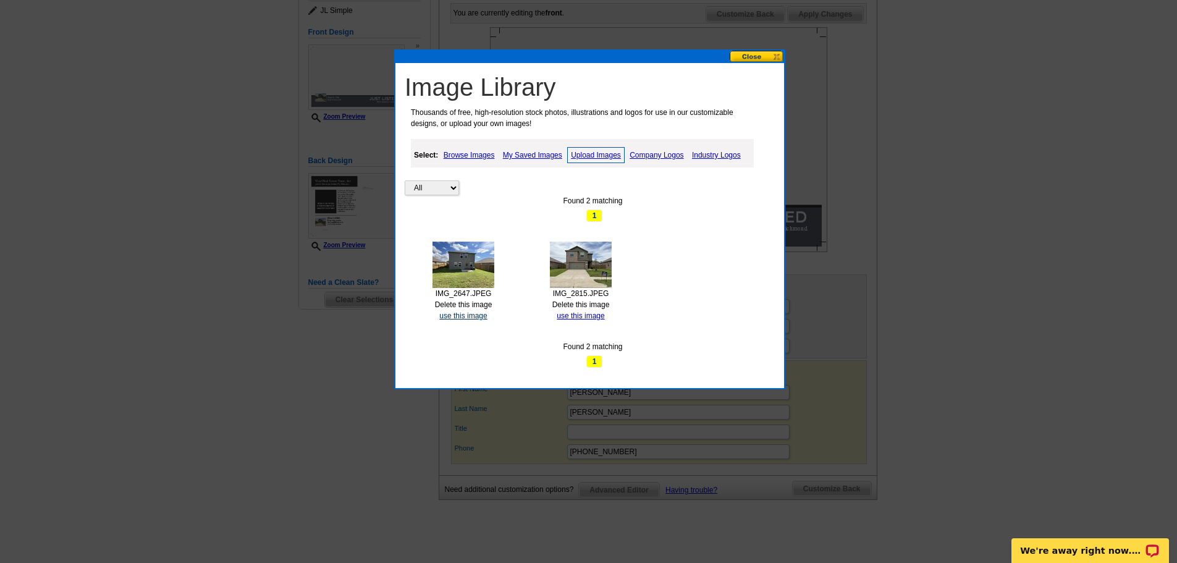
click at [450, 315] on link "use this image" at bounding box center [463, 315] width 48 height 9
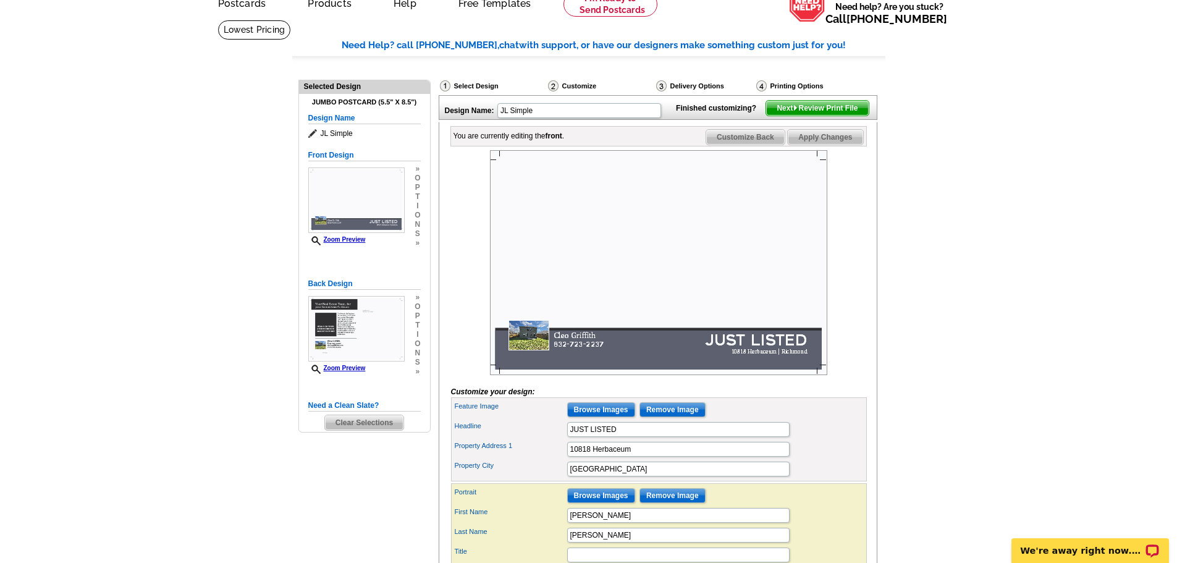
scroll to position [62, 0]
click at [820, 145] on span "Apply Changes" at bounding box center [825, 137] width 75 height 15
click at [399, 205] on img at bounding box center [356, 201] width 96 height 66
click at [416, 201] on span "t" at bounding box center [418, 197] width 6 height 9
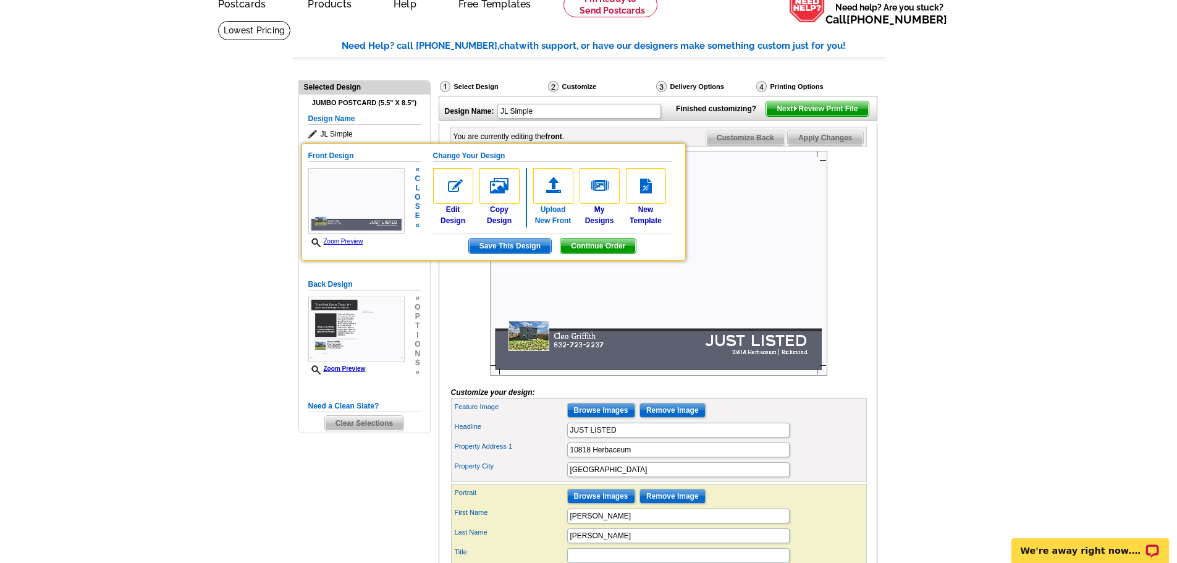
click at [546, 201] on img at bounding box center [553, 186] width 40 height 36
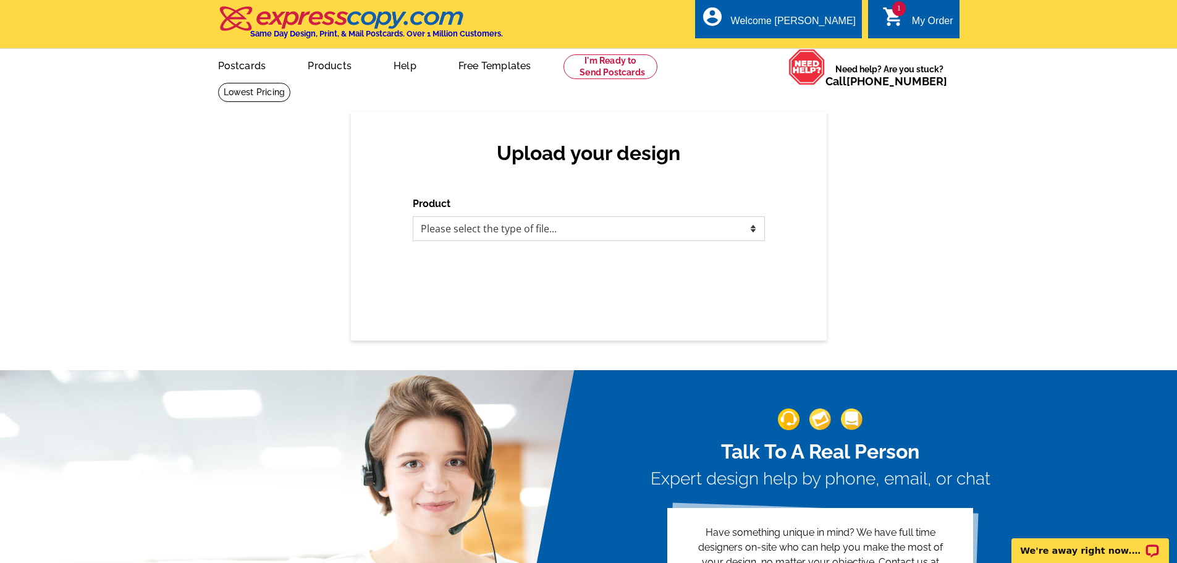
click at [755, 229] on select "Please select the type of file... Postcards Business Cards Letters and flyers G…" at bounding box center [589, 228] width 352 height 25
select select "1"
click at [413, 217] on select "Please select the type of file... Postcards Business Cards Letters and flyers G…" at bounding box center [589, 228] width 352 height 25
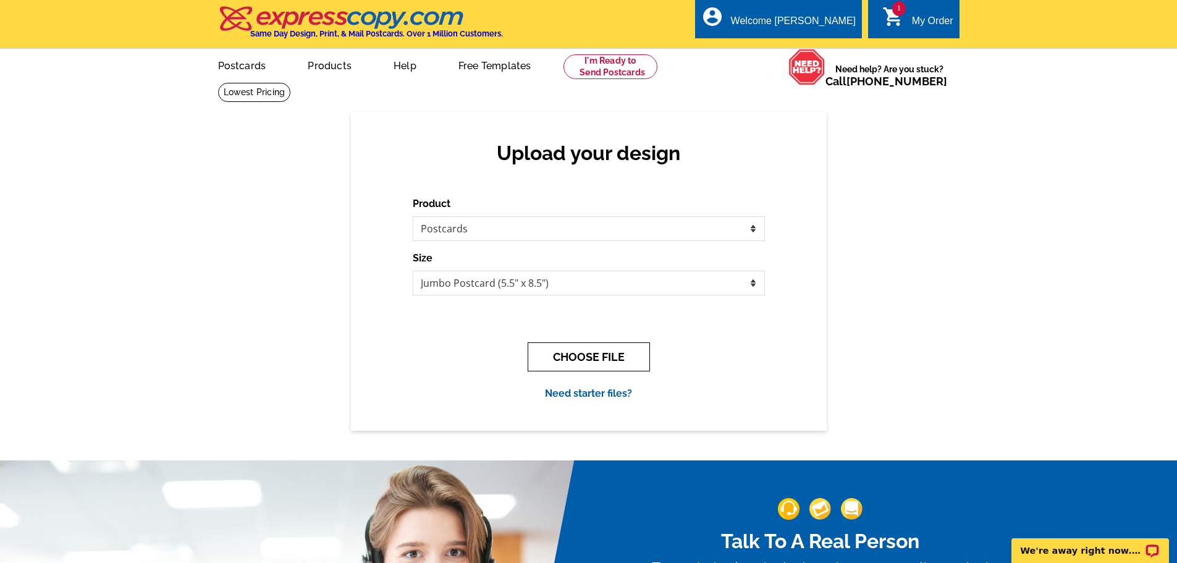
click at [587, 355] on button "CHOOSE FILE" at bounding box center [589, 356] width 122 height 29
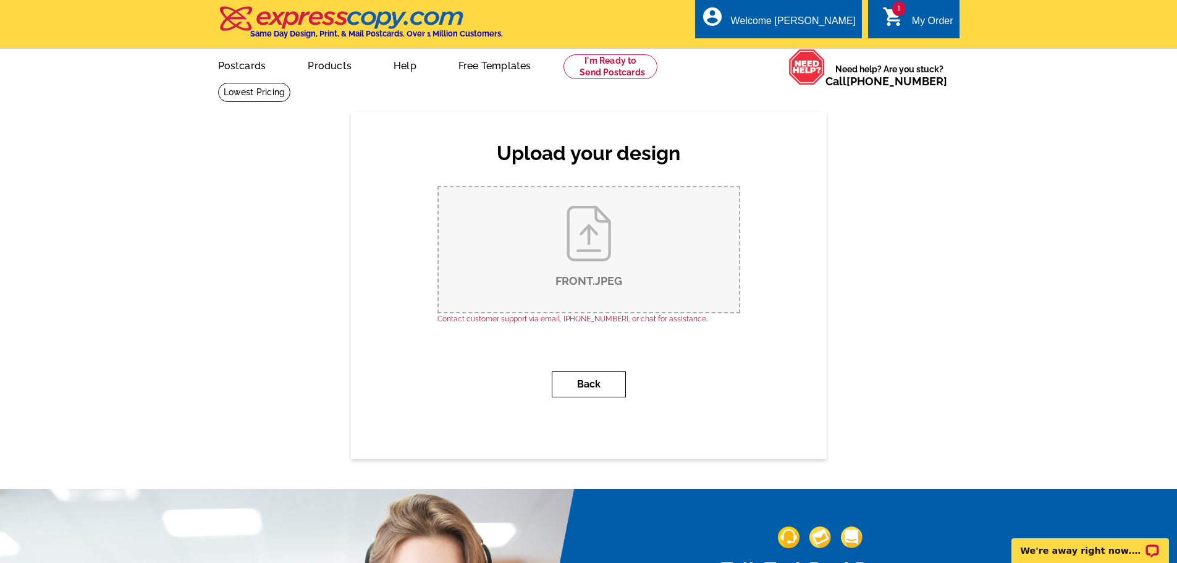
click at [593, 383] on button "Back" at bounding box center [589, 384] width 74 height 26
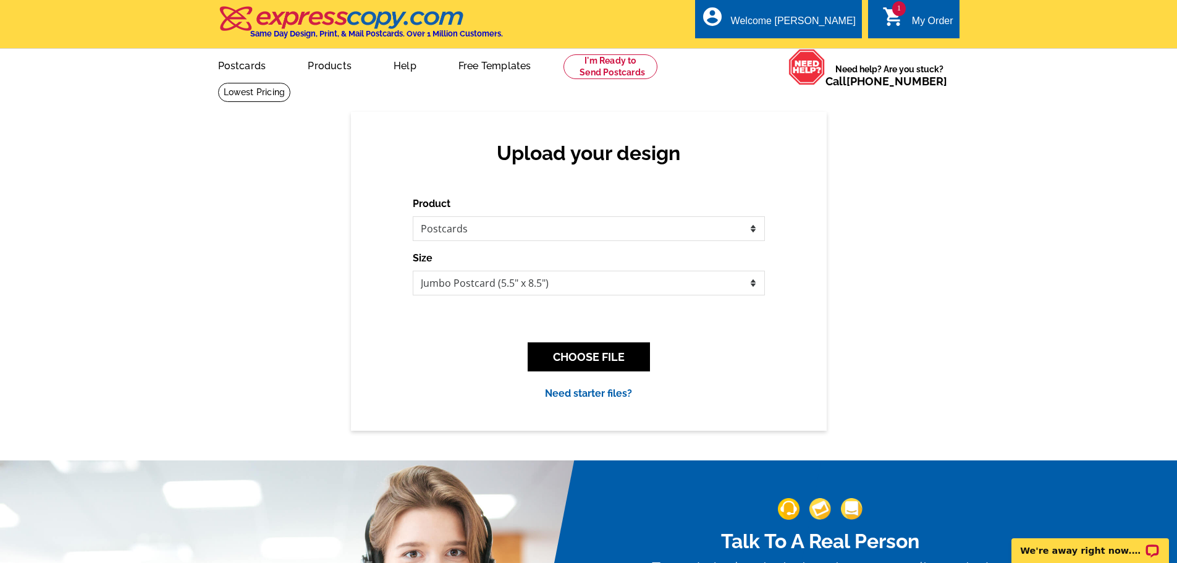
click at [928, 11] on div "1 shopping_cart My Order" at bounding box center [913, 18] width 91 height 39
click at [891, 15] on icon "shopping_cart" at bounding box center [894, 17] width 22 height 22
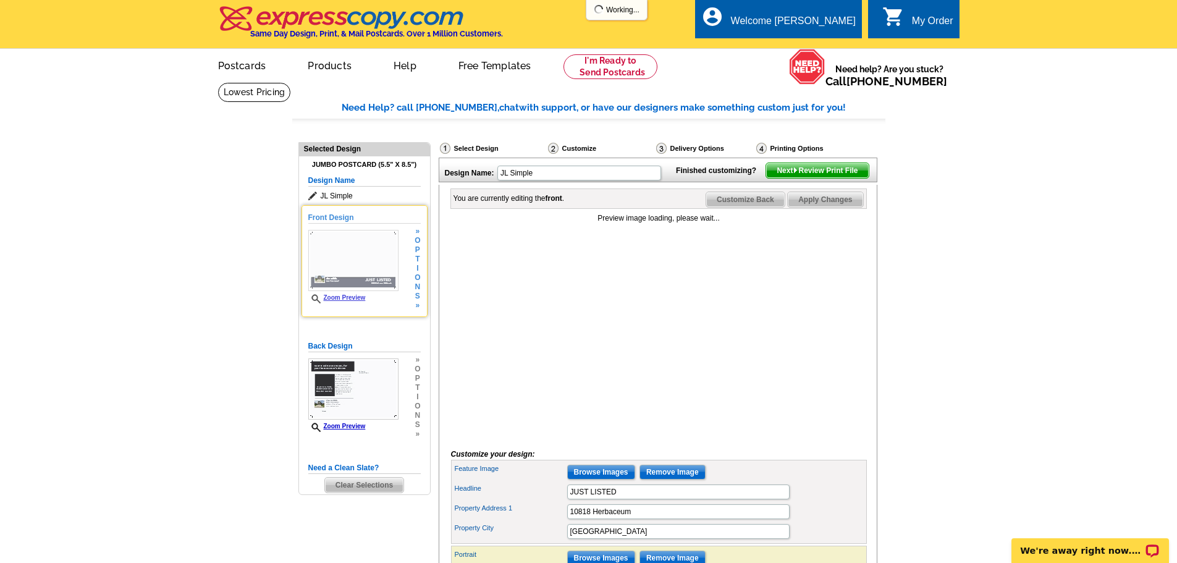
click at [316, 218] on h5 "Front Design" at bounding box center [364, 218] width 112 height 12
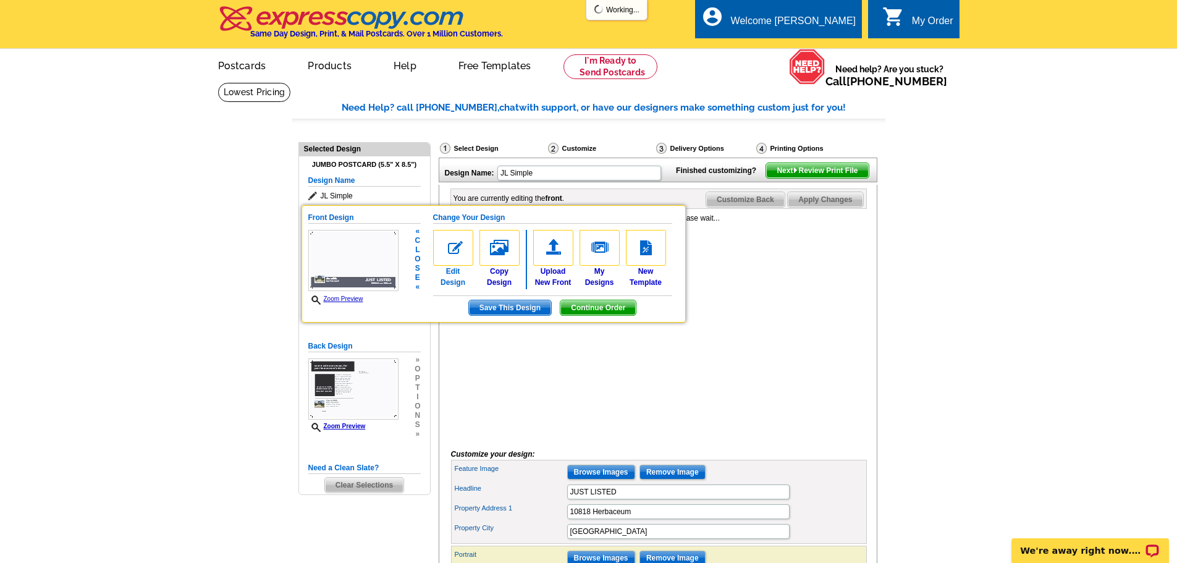
click at [451, 276] on link "Edit Design" at bounding box center [453, 259] width 40 height 58
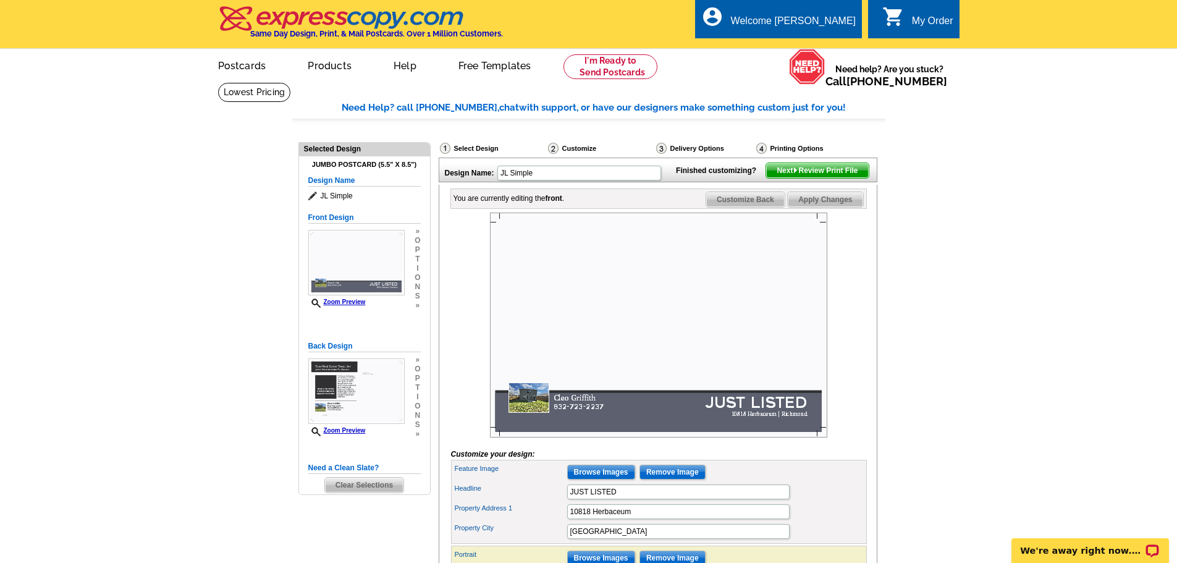
click at [625, 321] on img at bounding box center [658, 325] width 337 height 225
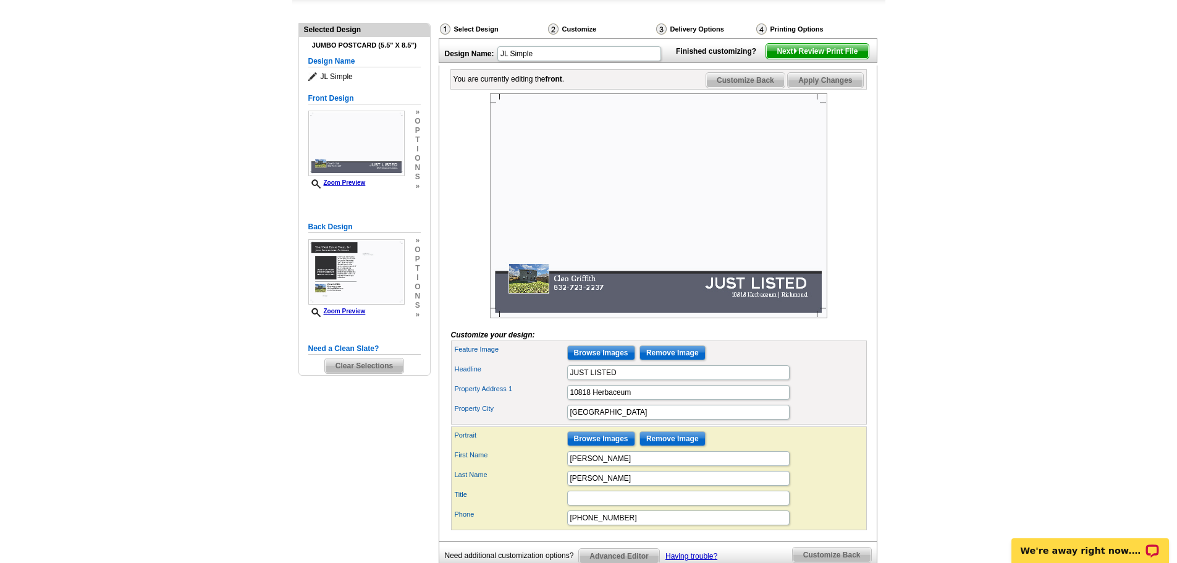
scroll to position [247, 0]
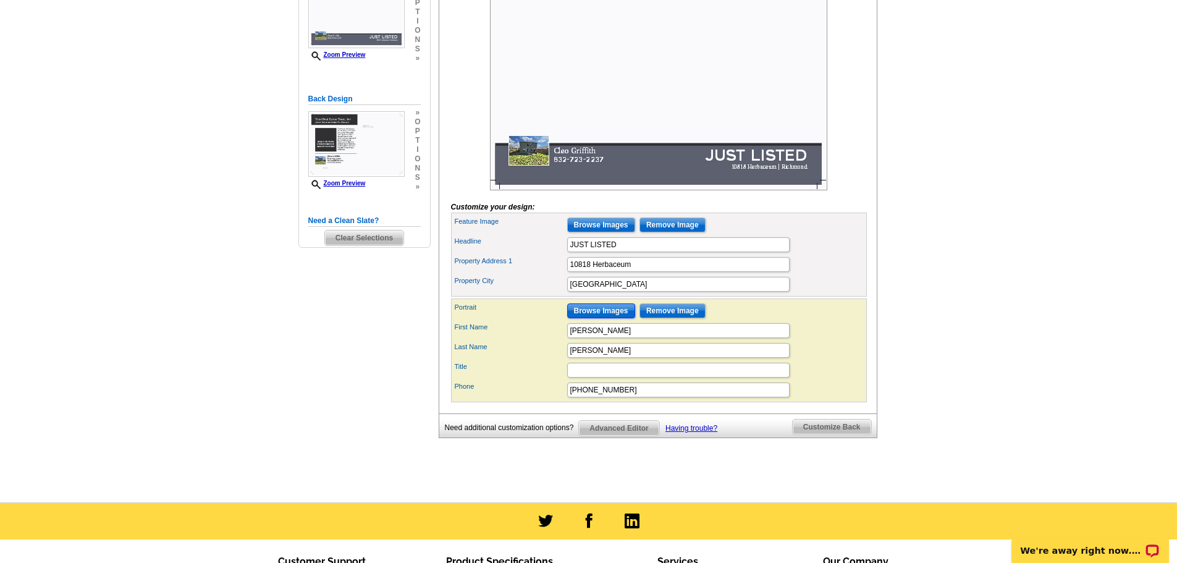
click at [593, 318] on input "Browse Images" at bounding box center [601, 310] width 68 height 15
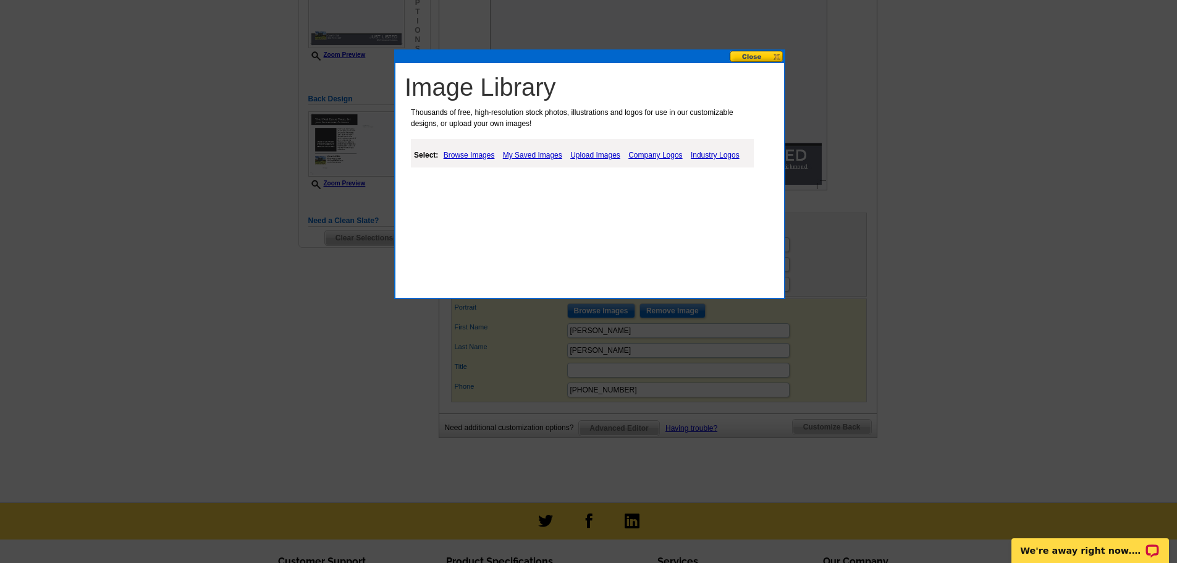
click at [605, 154] on link "Upload Images" at bounding box center [595, 155] width 56 height 15
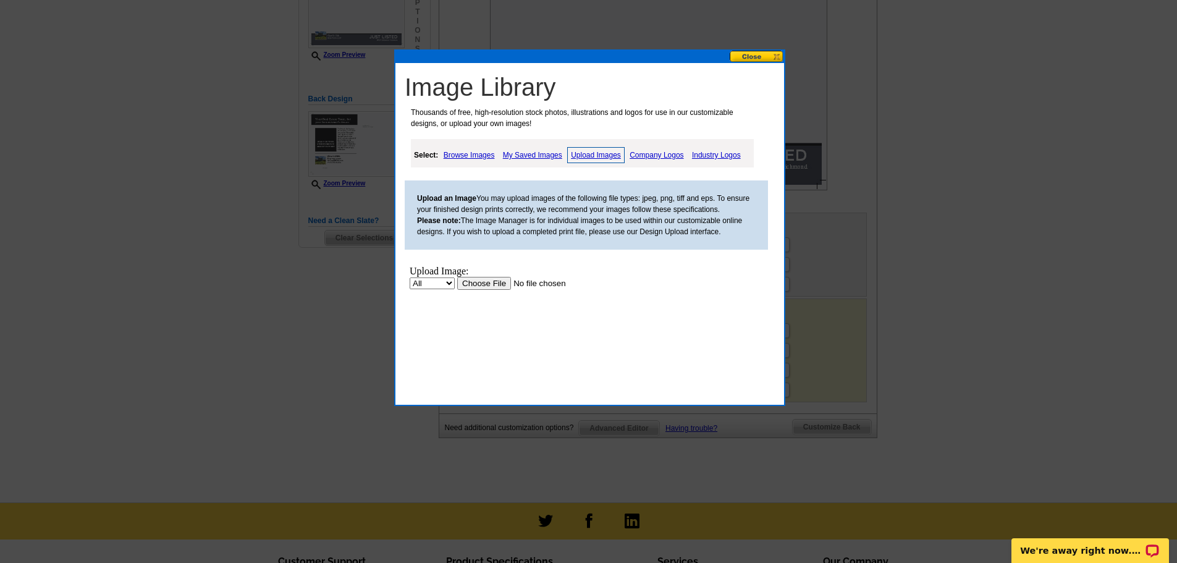
scroll to position [0, 0]
click at [485, 284] on input "file" at bounding box center [535, 283] width 156 height 13
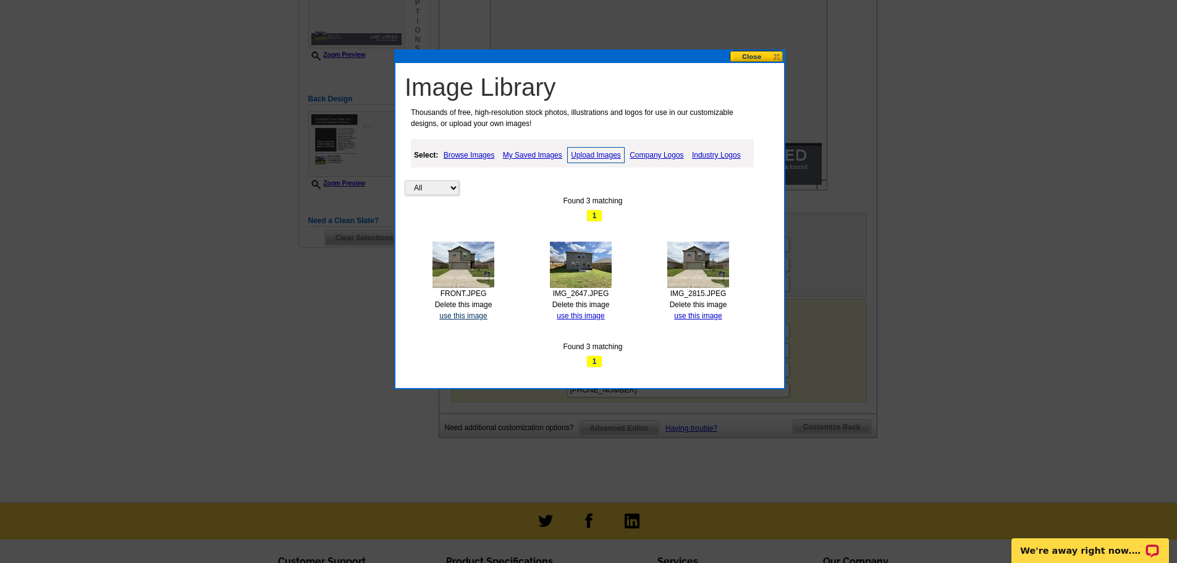
click at [446, 313] on link "use this image" at bounding box center [463, 315] width 48 height 9
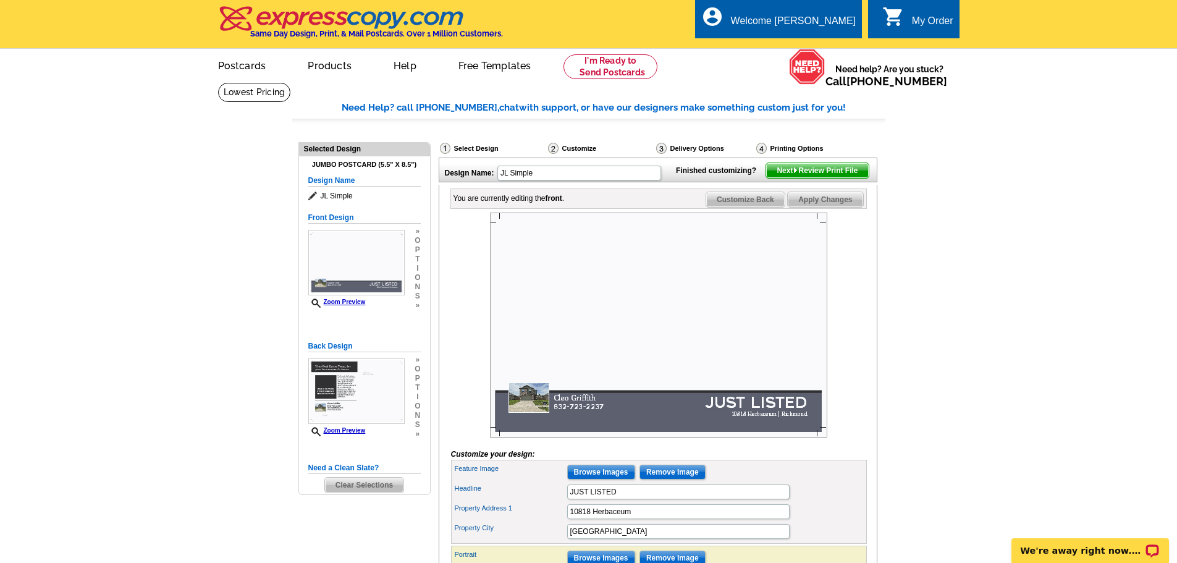
click at [841, 178] on span "Next Review Print File" at bounding box center [817, 170] width 102 height 15
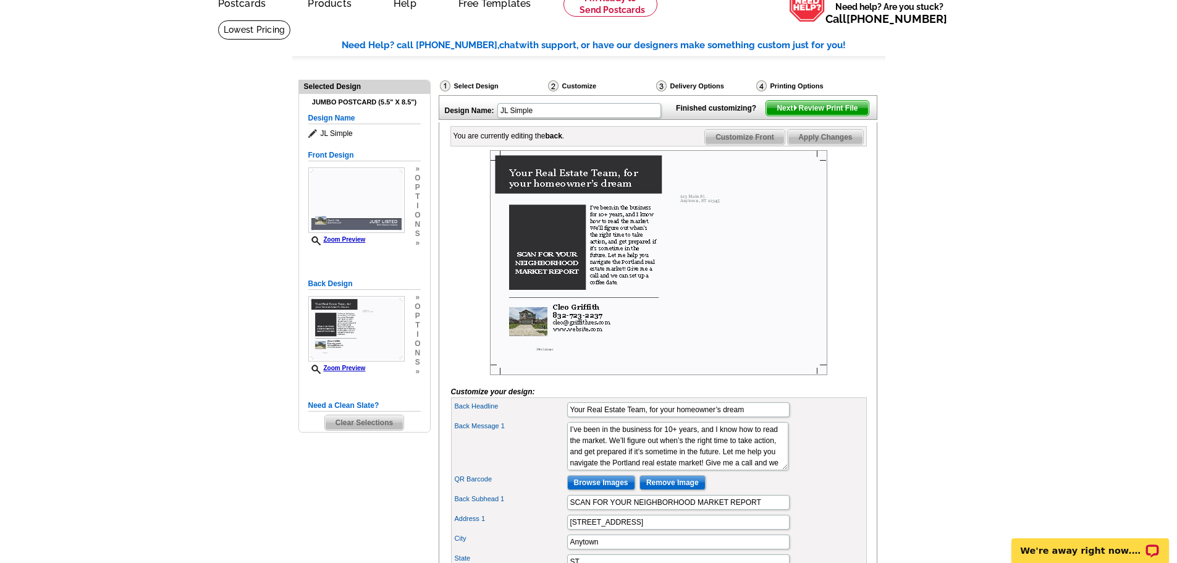
scroll to position [62, 0]
click at [352, 426] on span "Clear Selections" at bounding box center [364, 423] width 78 height 15
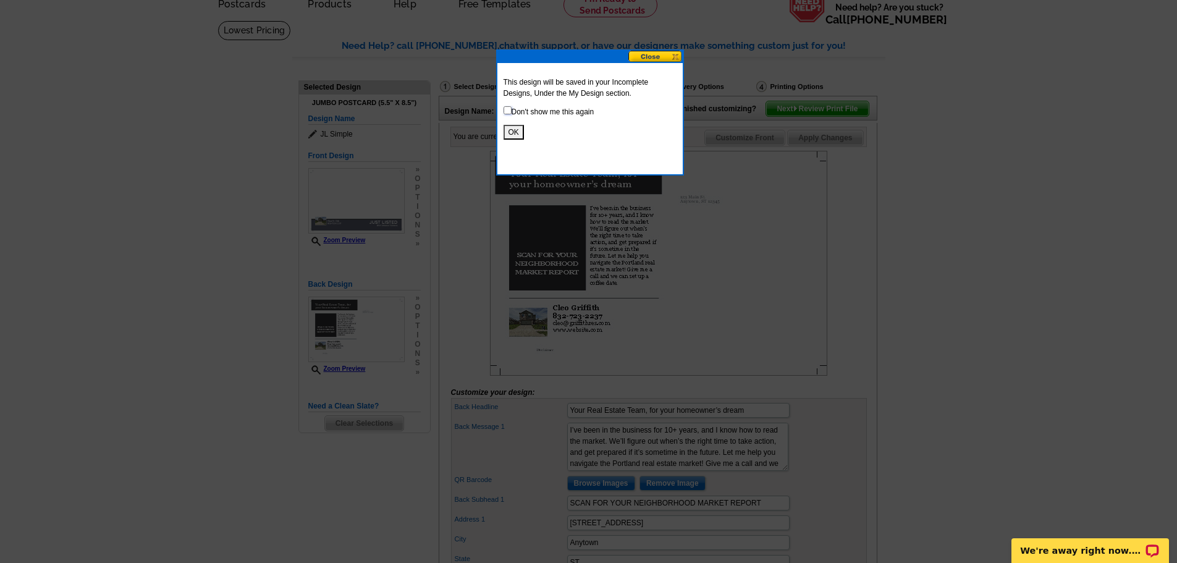
click at [507, 108] on input "checkbox" at bounding box center [508, 110] width 8 height 8
checkbox input "true"
click at [510, 133] on button "OK" at bounding box center [514, 132] width 20 height 15
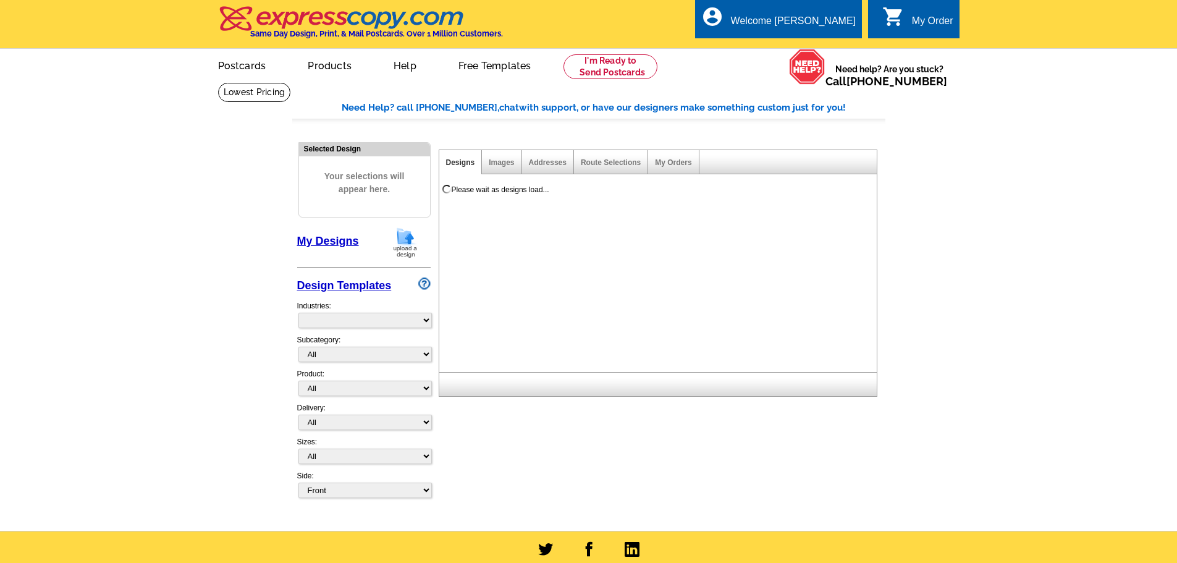
select select "785"
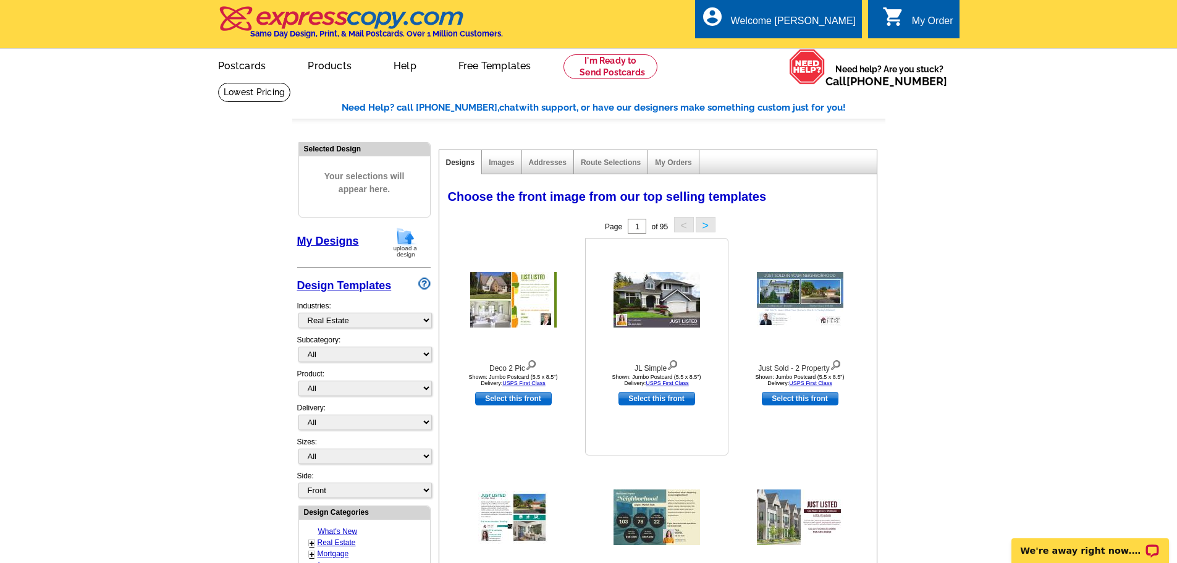
click at [681, 399] on link "Select this front" at bounding box center [657, 399] width 77 height 14
select select "2"
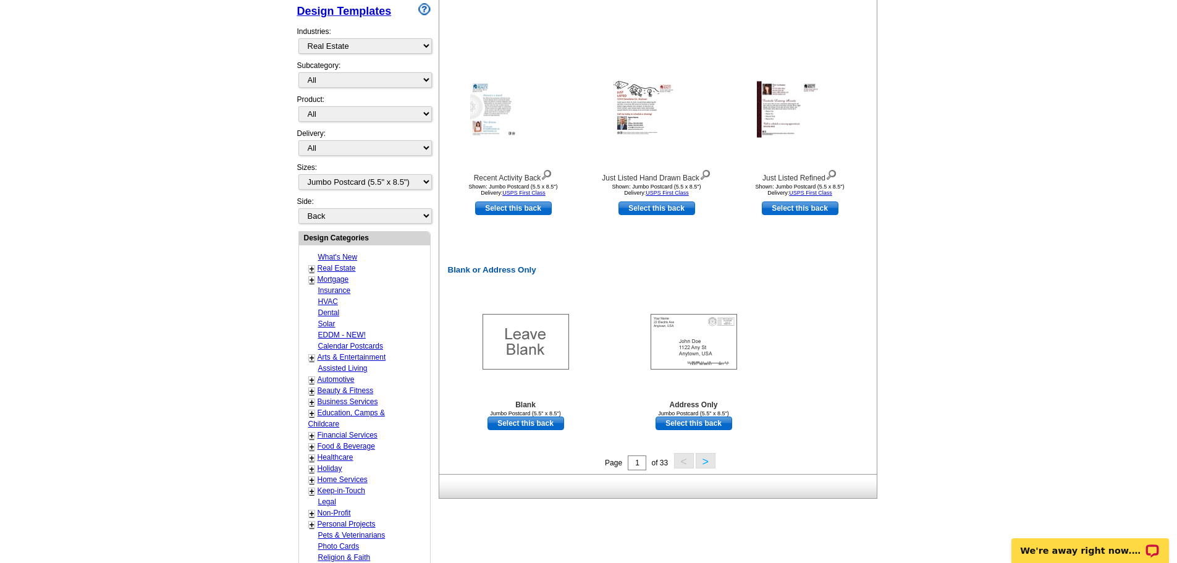
scroll to position [433, 0]
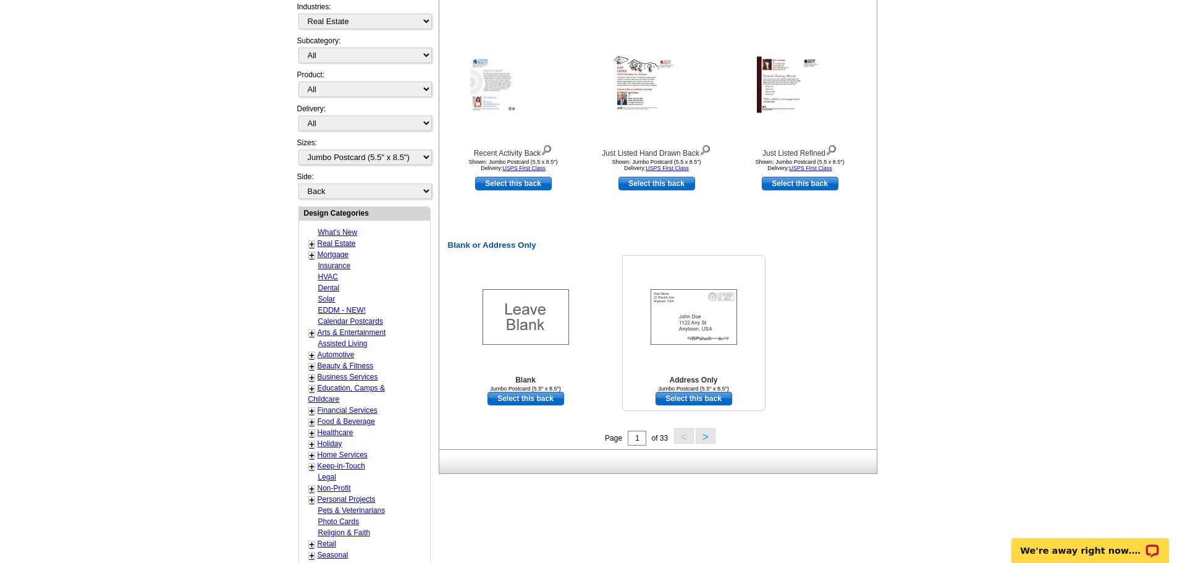
click at [704, 400] on link "Select this back" at bounding box center [694, 399] width 77 height 14
select select "front"
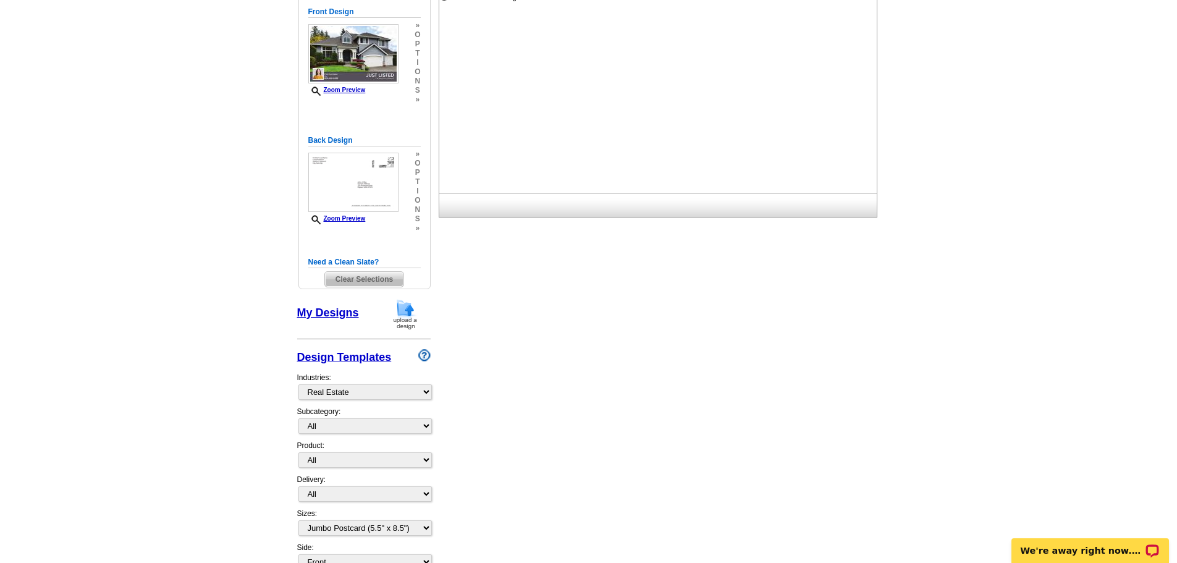
scroll to position [54, 0]
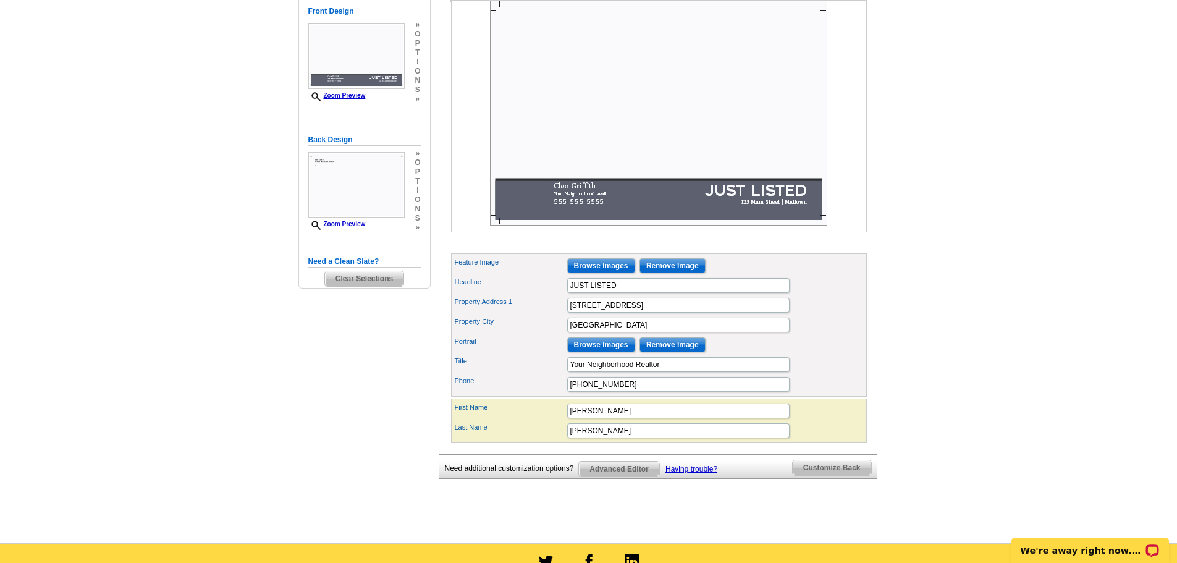
scroll to position [247, 0]
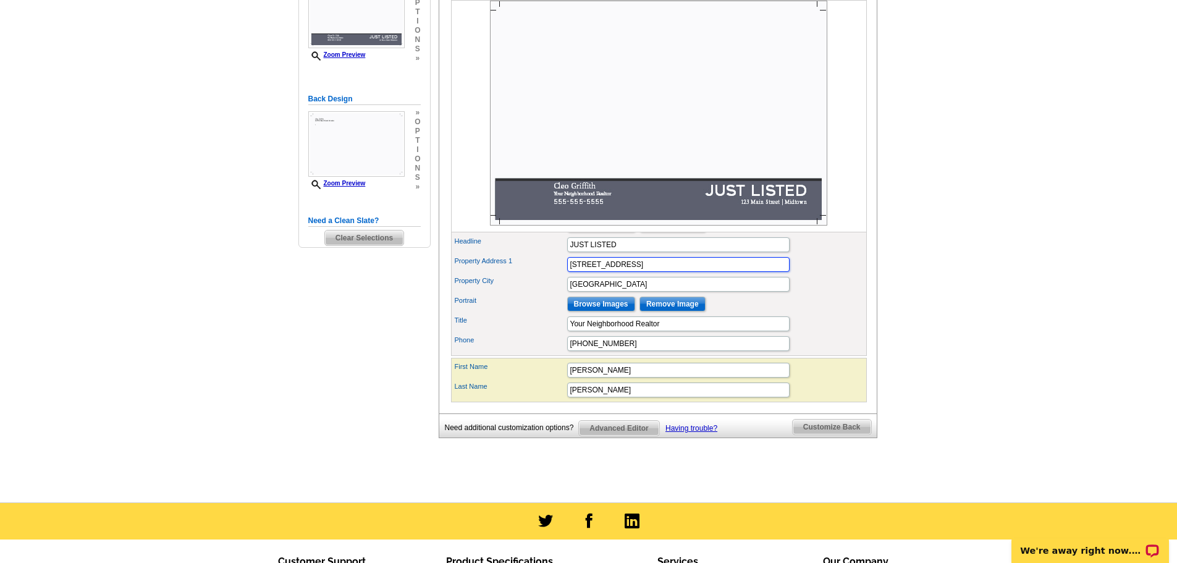
drag, startPoint x: 627, startPoint y: 286, endPoint x: 532, endPoint y: 282, distance: 95.2
click at [532, 274] on div "Property Address 1 123 Main Street" at bounding box center [659, 265] width 411 height 20
type input "10818 Herbaceum"
type input "Richmond"
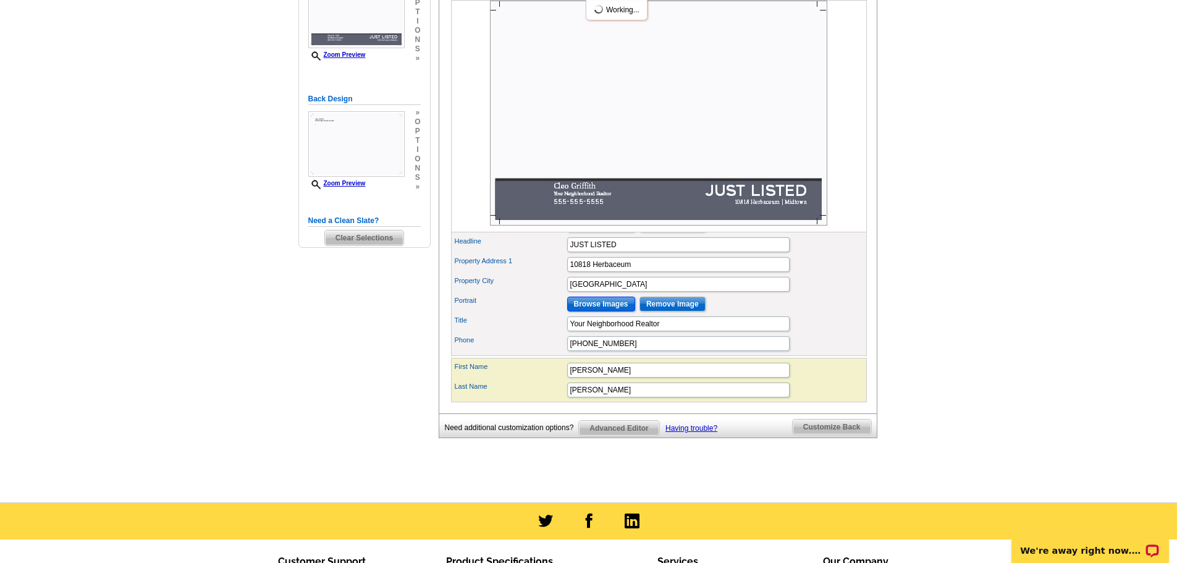
click at [620, 311] on input "Browse Images" at bounding box center [601, 304] width 68 height 15
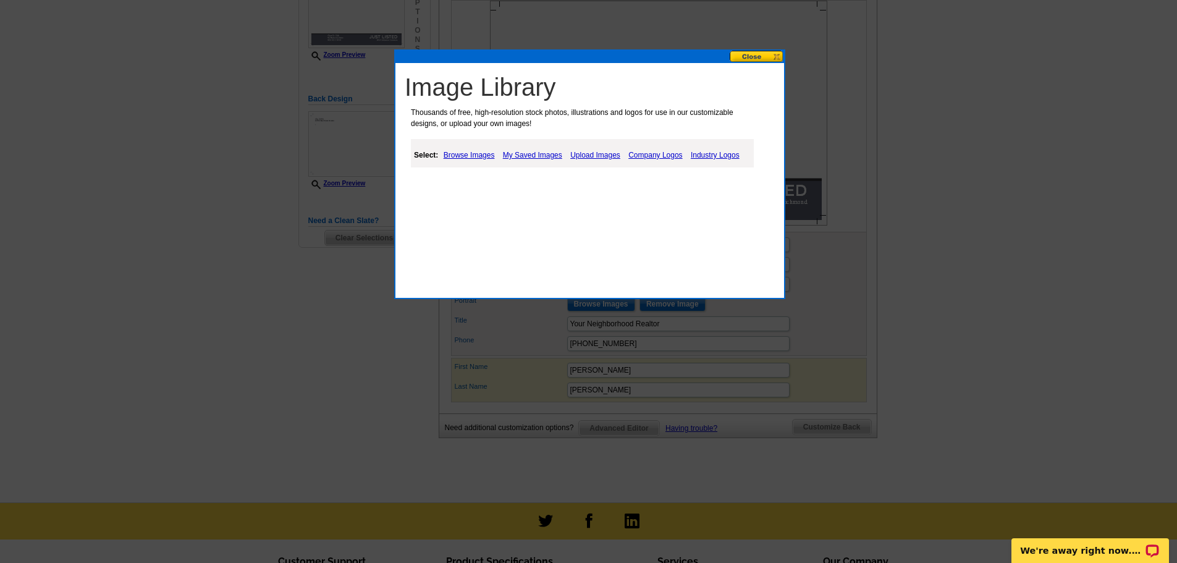
click at [473, 153] on link "Browse Images" at bounding box center [469, 155] width 57 height 15
click at [713, 153] on link "Industry Logos" at bounding box center [716, 155] width 55 height 15
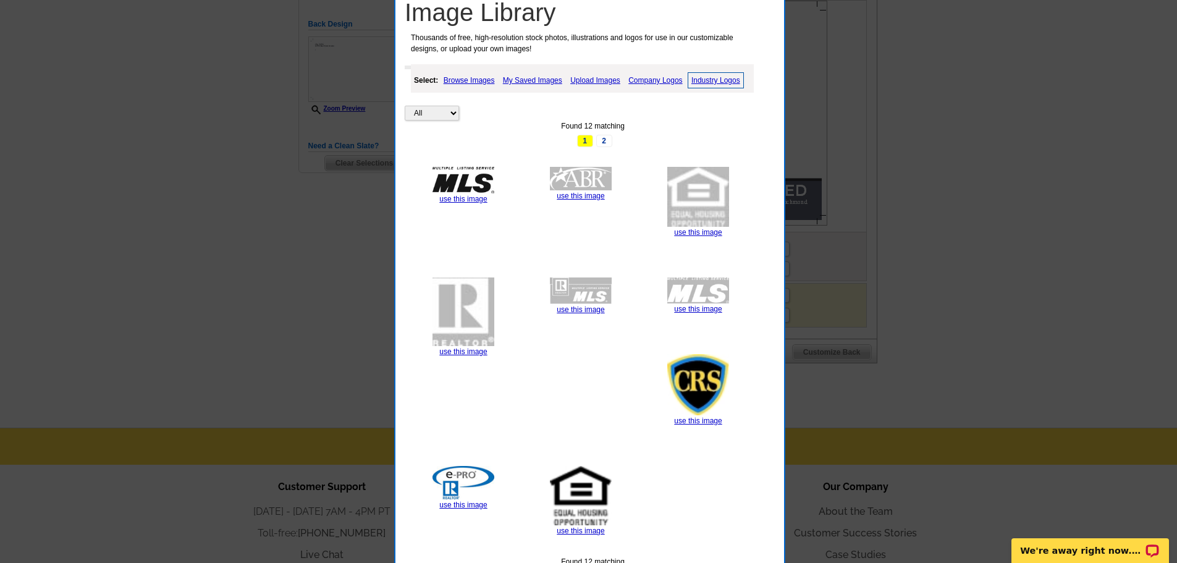
scroll to position [309, 0]
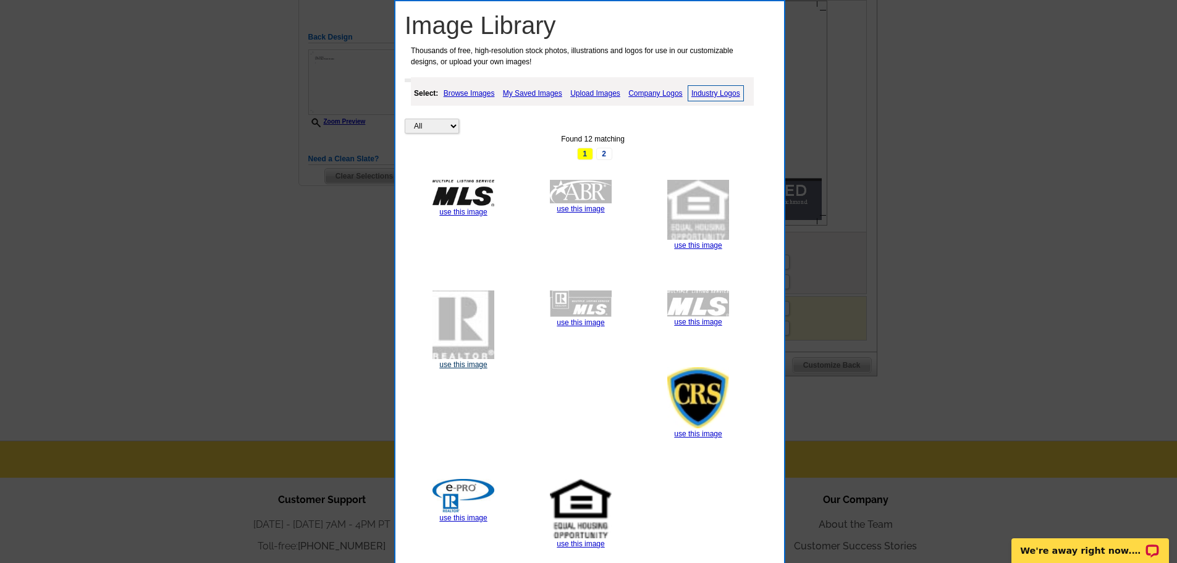
click at [462, 366] on link "use this image" at bounding box center [463, 364] width 48 height 9
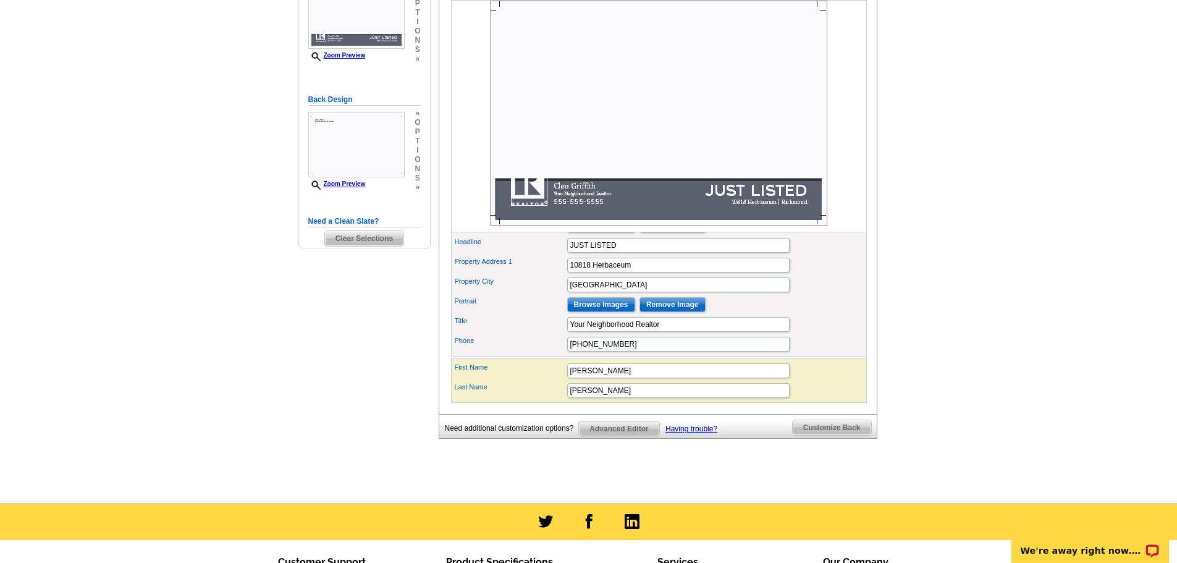
scroll to position [247, 0]
drag, startPoint x: 625, startPoint y: 365, endPoint x: 506, endPoint y: 365, distance: 119.3
click at [506, 354] on div "Phone 555-555-5555" at bounding box center [659, 344] width 411 height 20
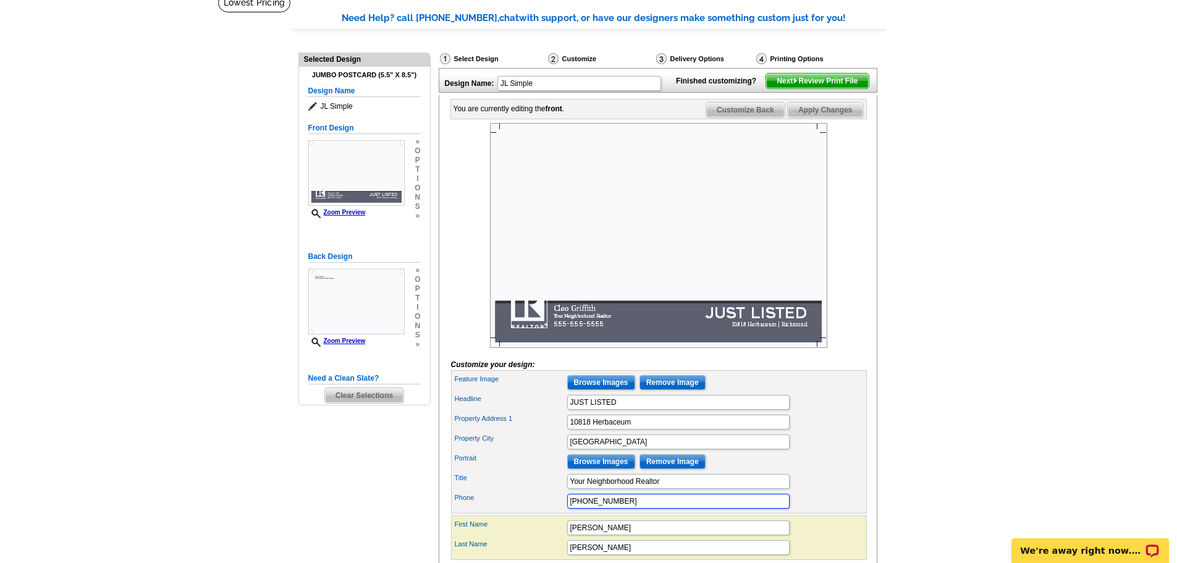
scroll to position [62, 0]
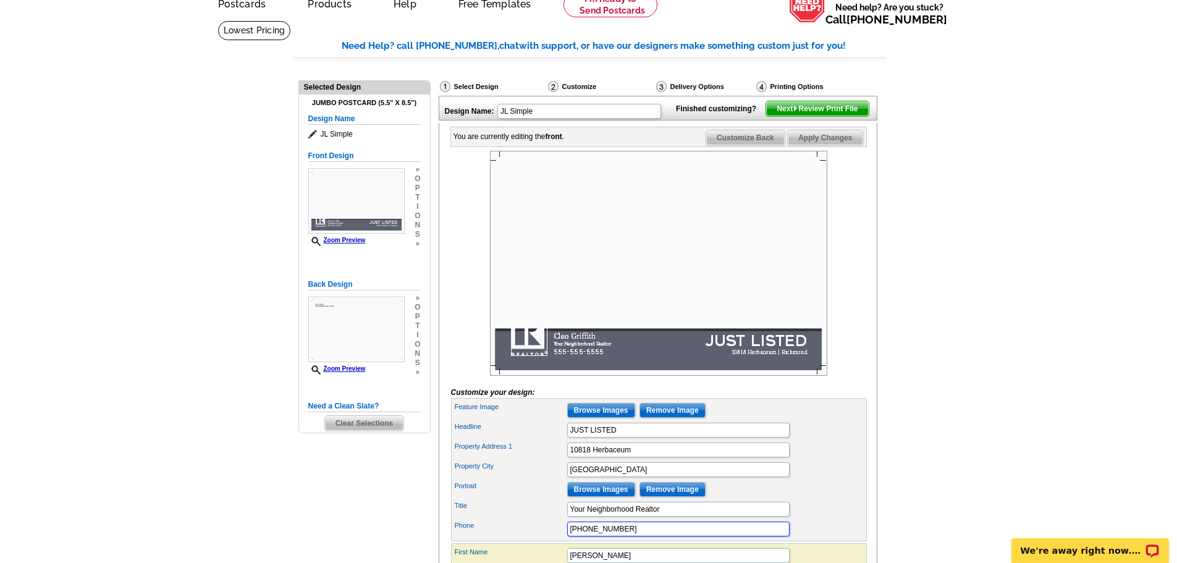
type input "832-723-2237"
click at [841, 116] on span "Next Review Print File" at bounding box center [817, 108] width 102 height 15
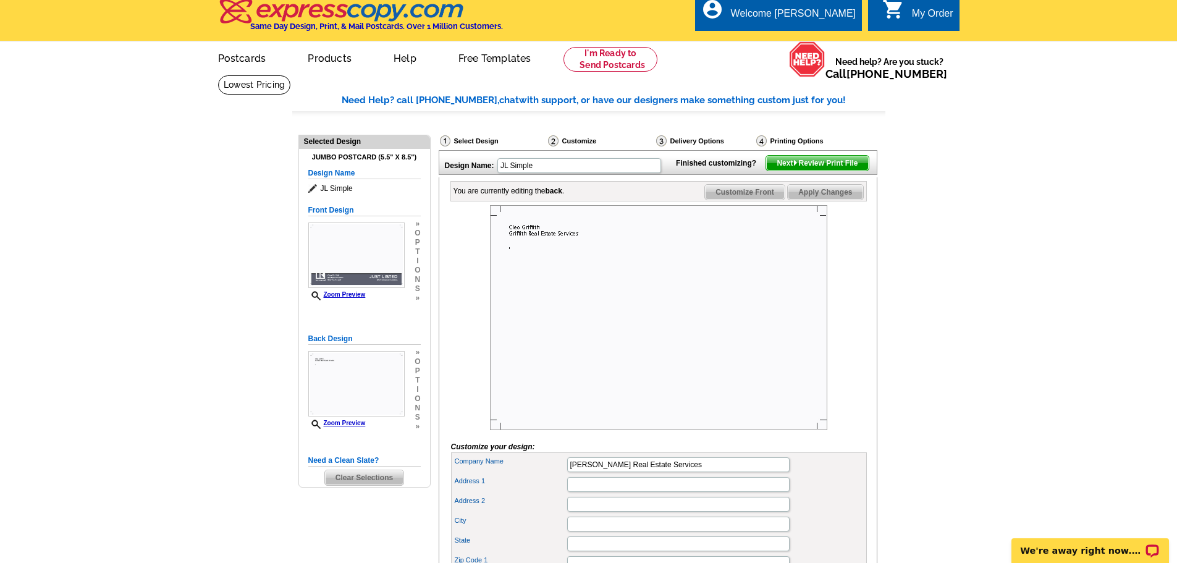
scroll to position [0, 0]
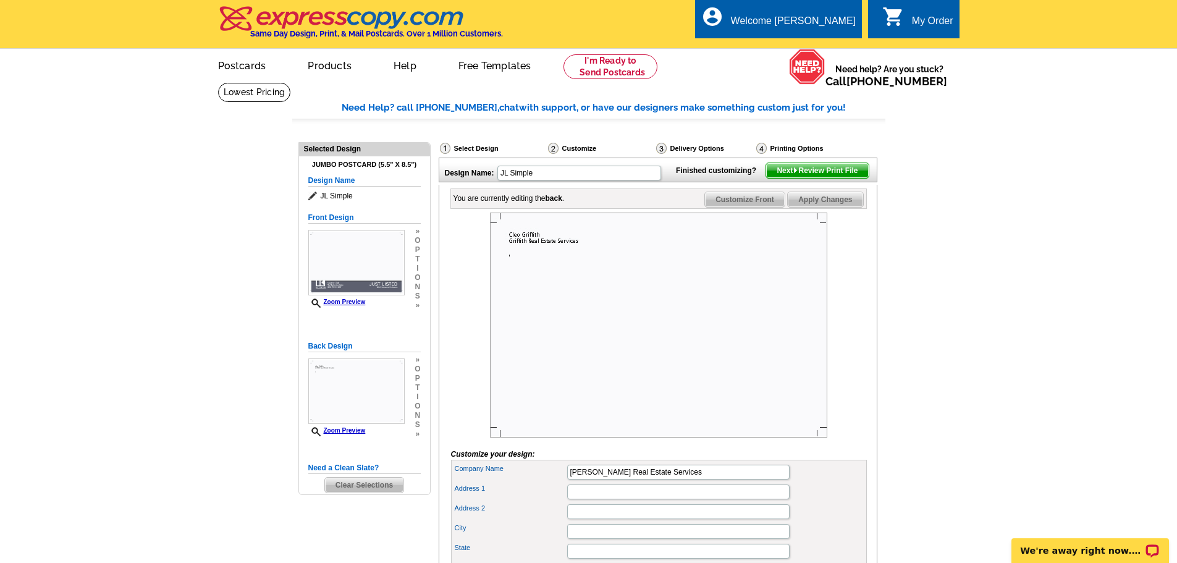
click at [843, 207] on span "Apply Changes" at bounding box center [825, 199] width 75 height 15
click at [840, 178] on span "Next Review Print File" at bounding box center [817, 170] width 102 height 15
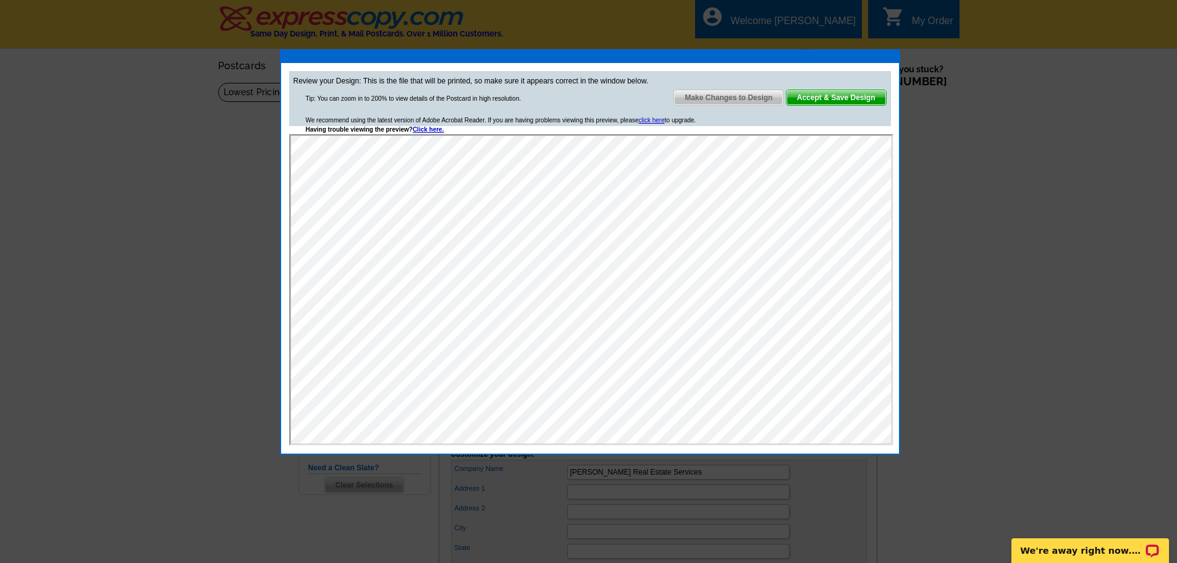
click at [873, 99] on span "Accept & Save Design" at bounding box center [837, 97] width 100 height 15
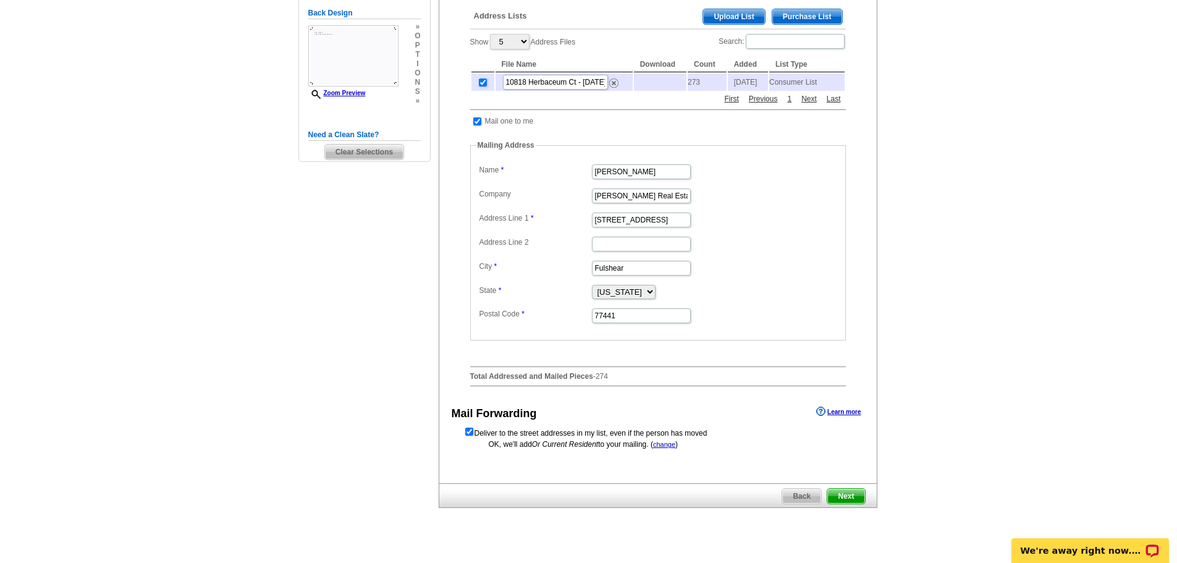
scroll to position [309, 0]
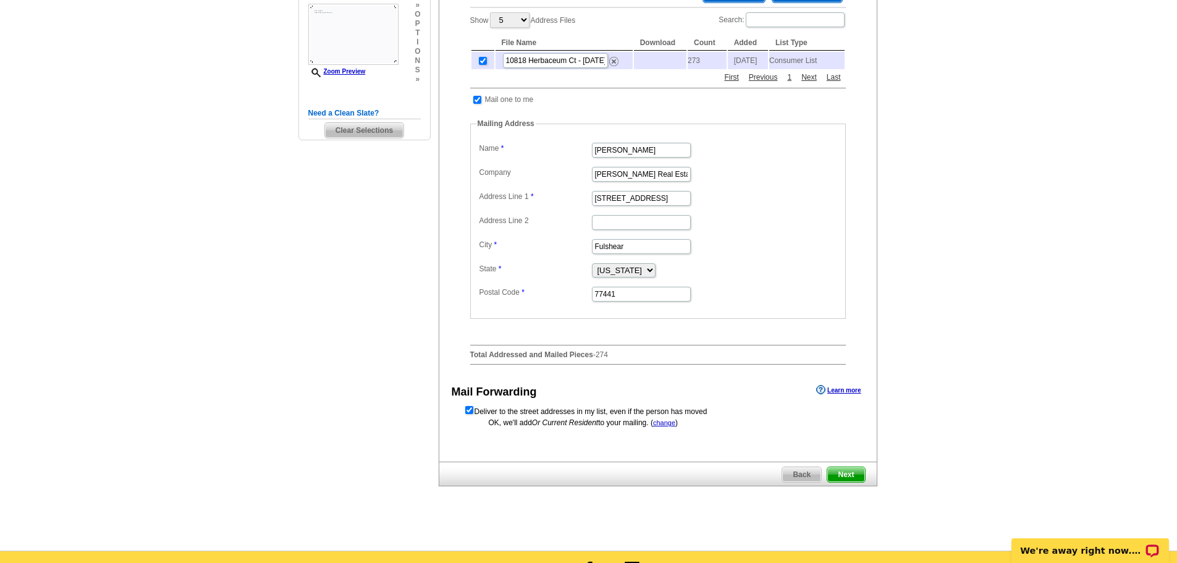
click at [851, 482] on span "Next" at bounding box center [846, 474] width 37 height 15
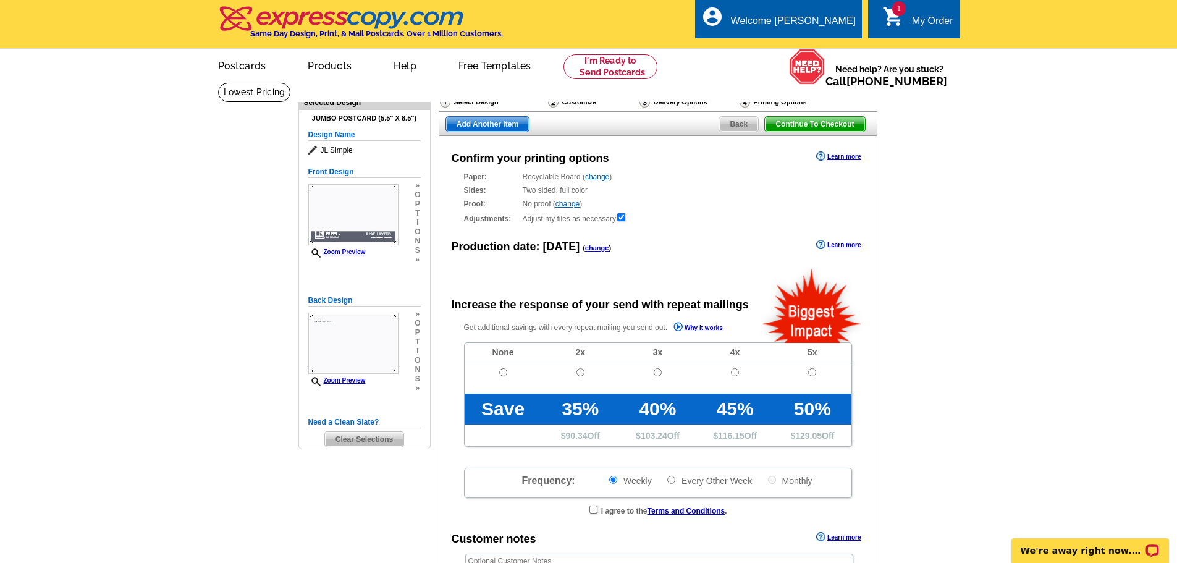
radio input "false"
click at [499, 373] on input "radio" at bounding box center [503, 372] width 8 height 8
radio input "true"
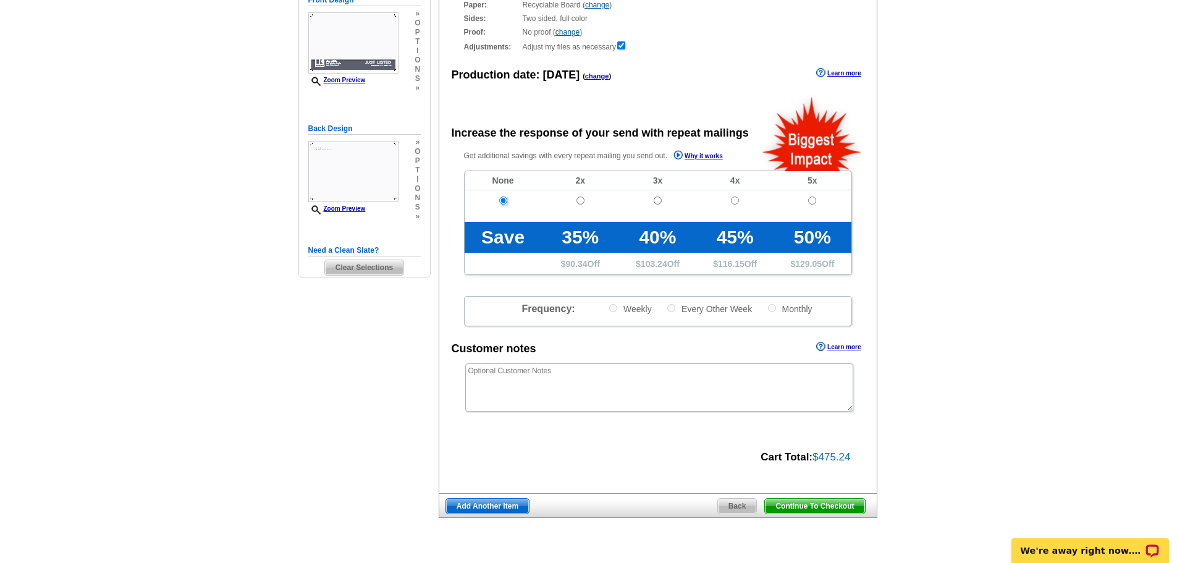
scroll to position [185, 0]
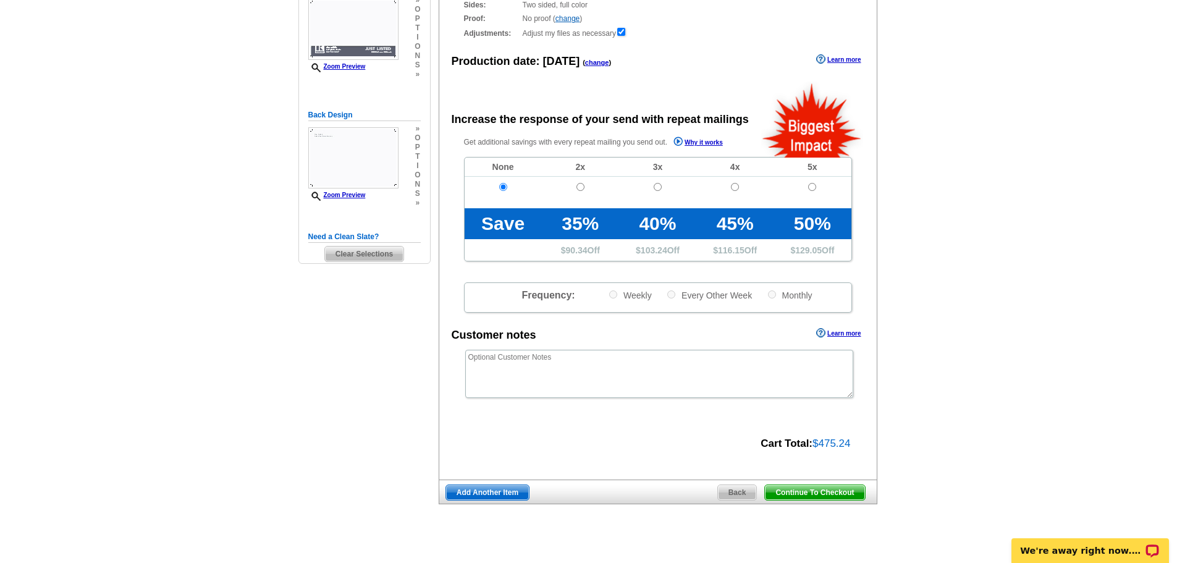
click at [737, 495] on span "Back" at bounding box center [737, 492] width 39 height 15
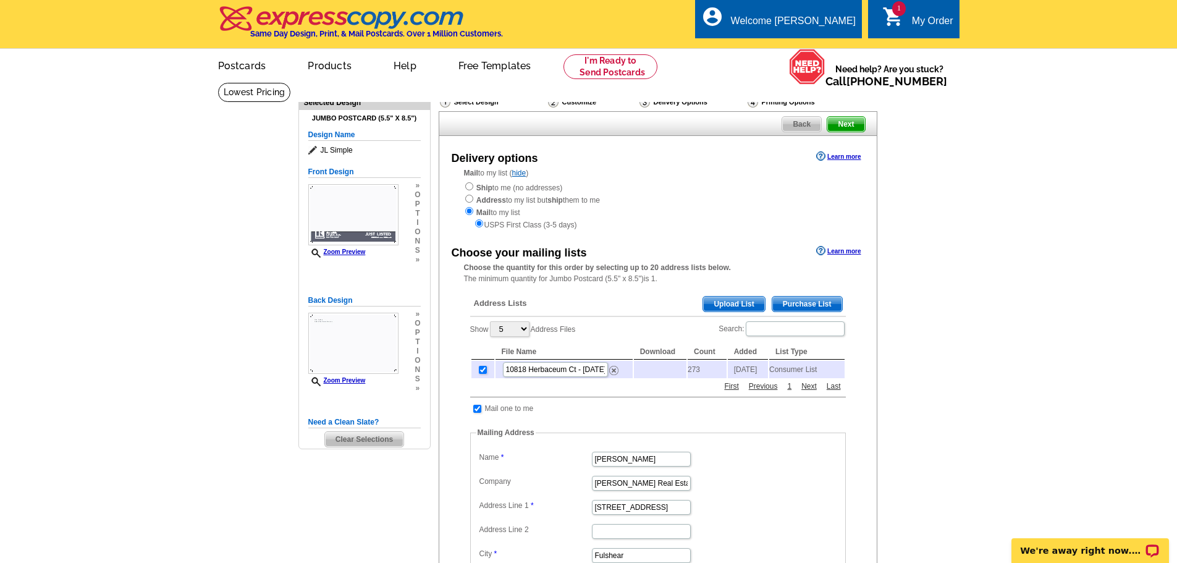
click at [688, 376] on td "273" at bounding box center [707, 369] width 39 height 17
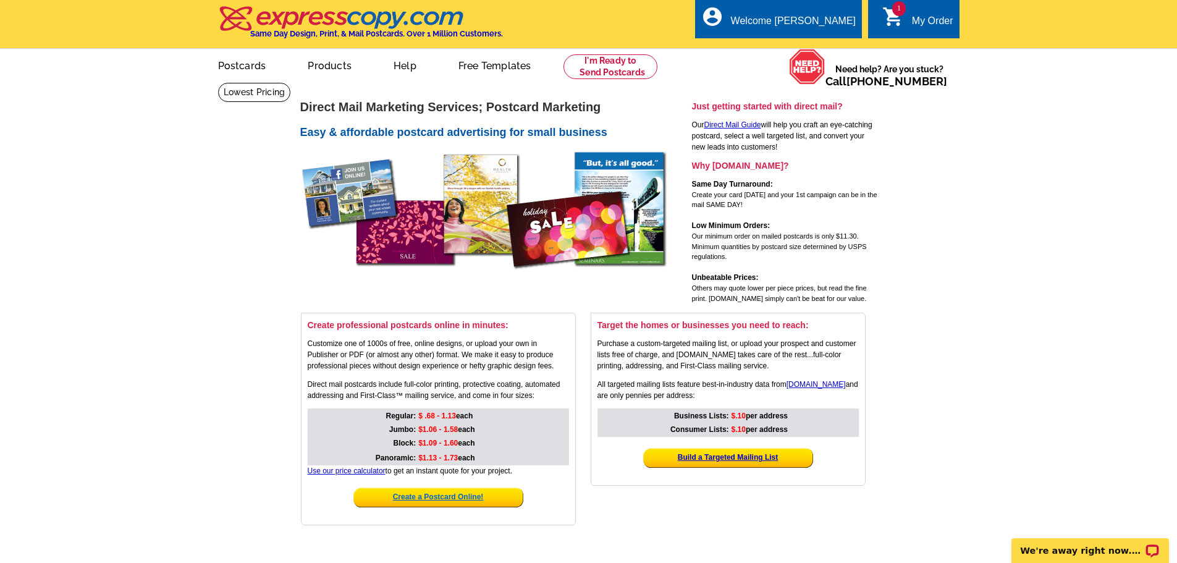
click at [454, 496] on strong "Create a Postcard Online!" at bounding box center [438, 497] width 91 height 9
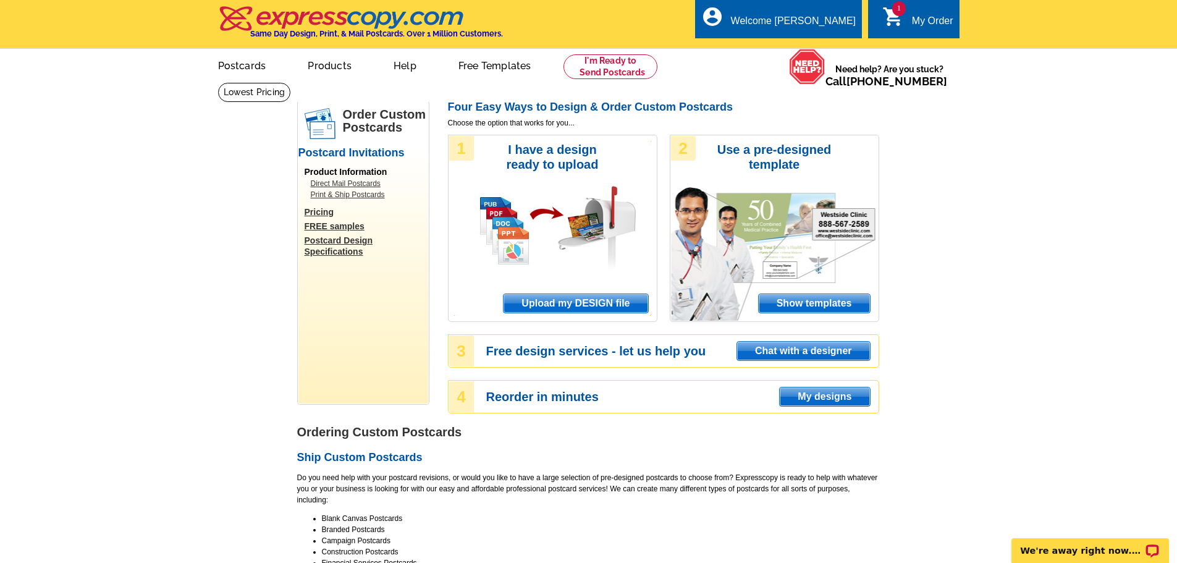
click at [823, 303] on span "Show templates" at bounding box center [814, 303] width 111 height 19
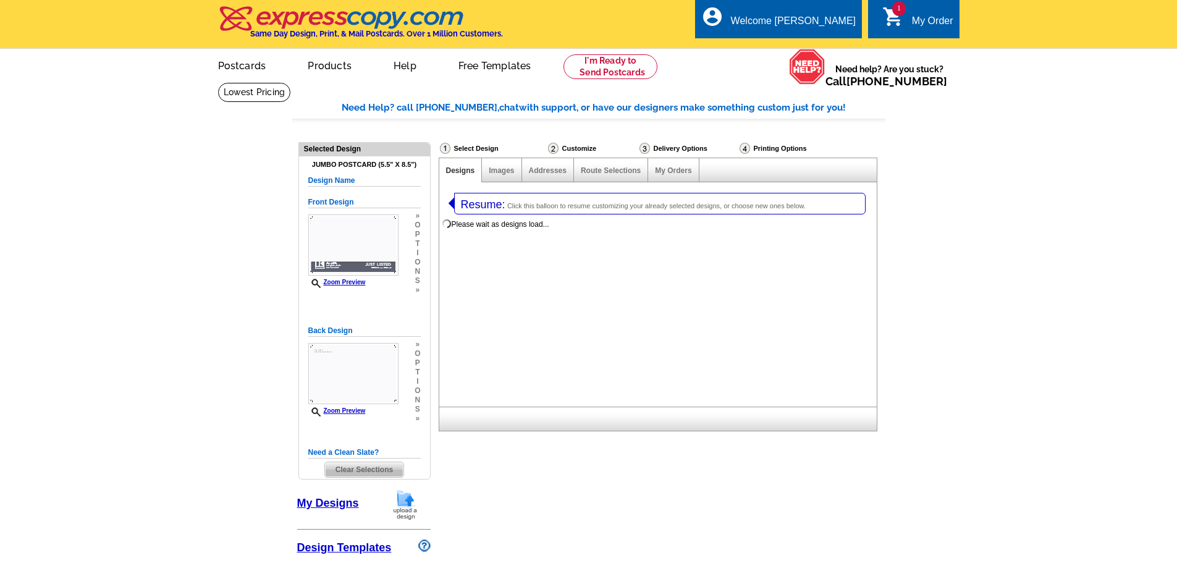
select select "1"
select select "2"
select select "971"
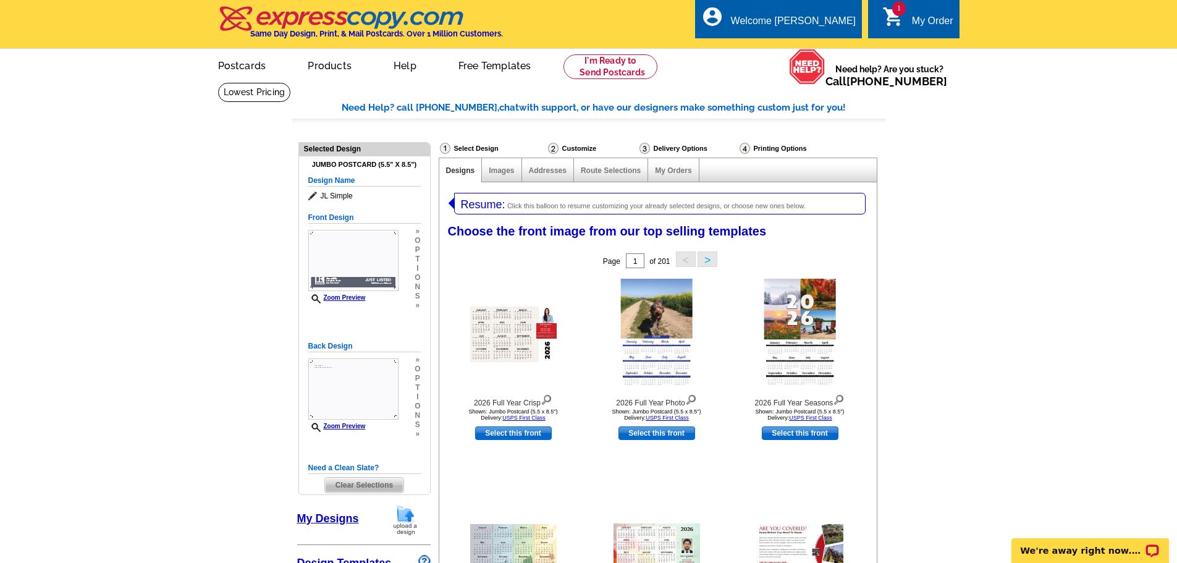
click at [904, 17] on icon "shopping_cart" at bounding box center [894, 17] width 22 height 22
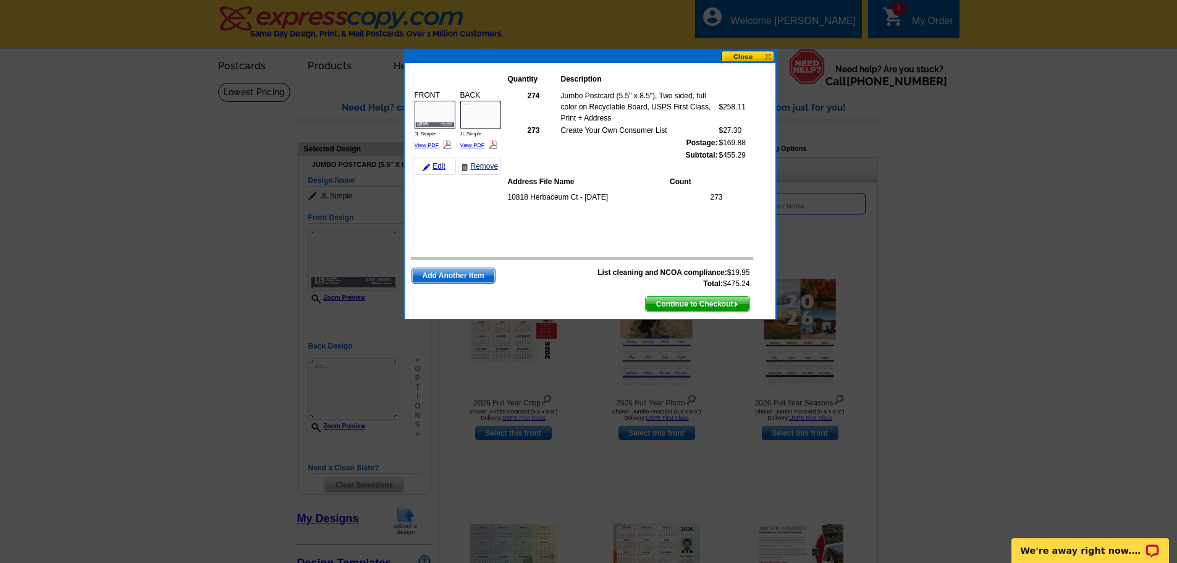
click at [480, 167] on link "Remove" at bounding box center [479, 166] width 43 height 17
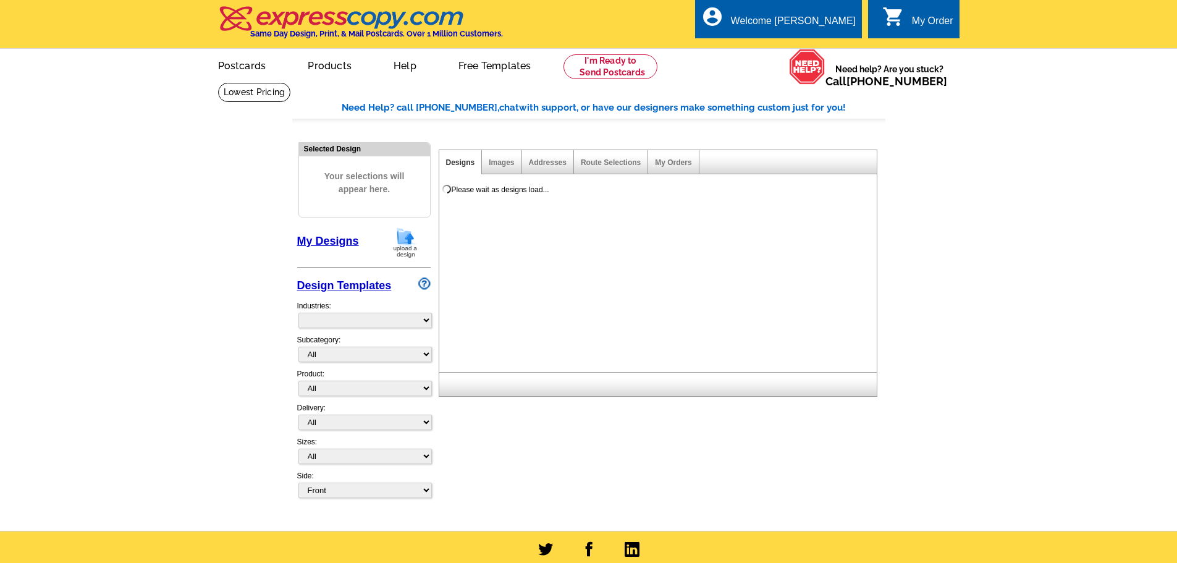
select select "785"
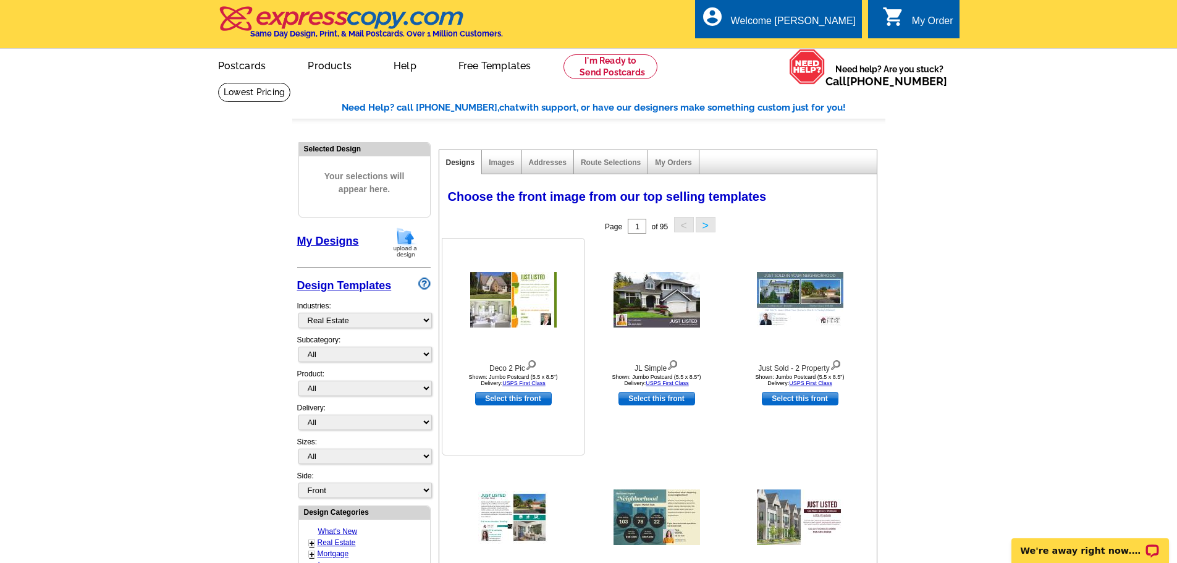
click at [527, 298] on img at bounding box center [513, 300] width 87 height 56
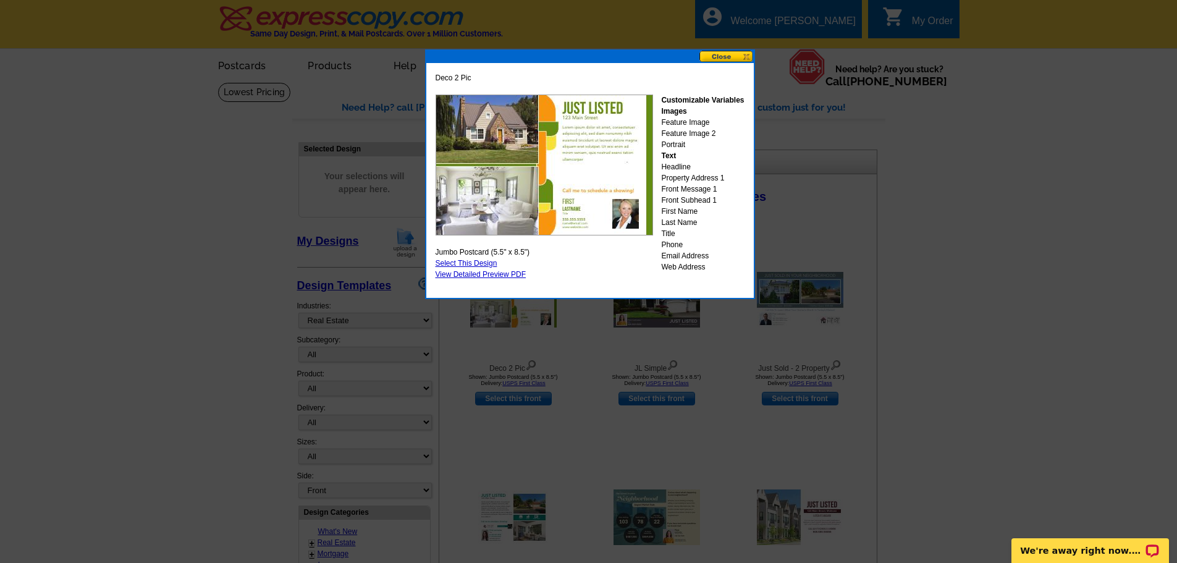
click at [470, 263] on link "Select This Design" at bounding box center [467, 263] width 62 height 9
select select "2"
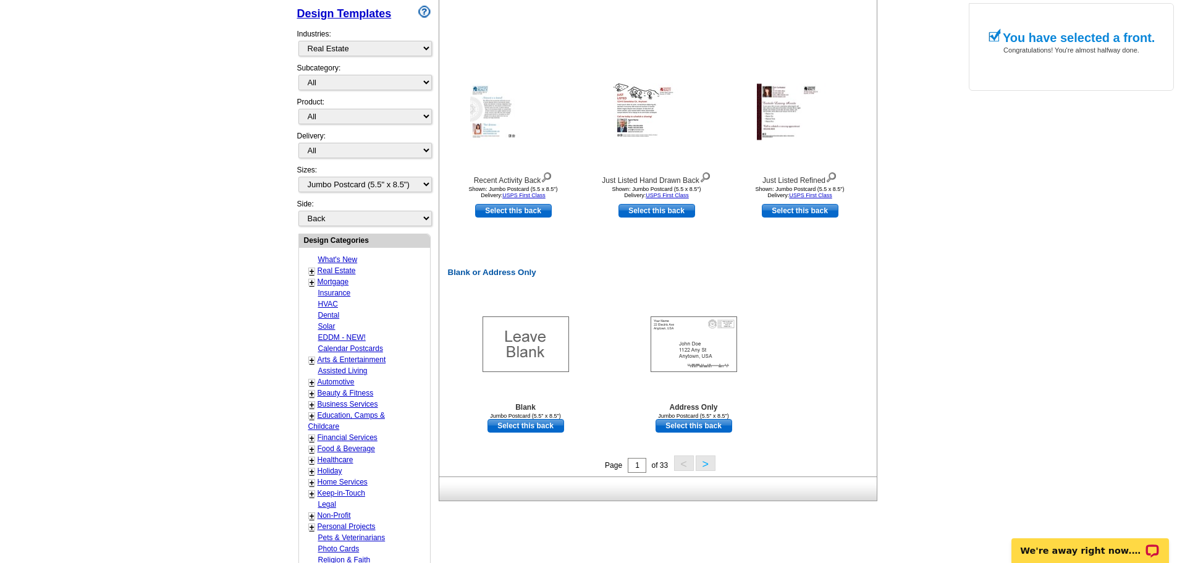
scroll to position [433, 0]
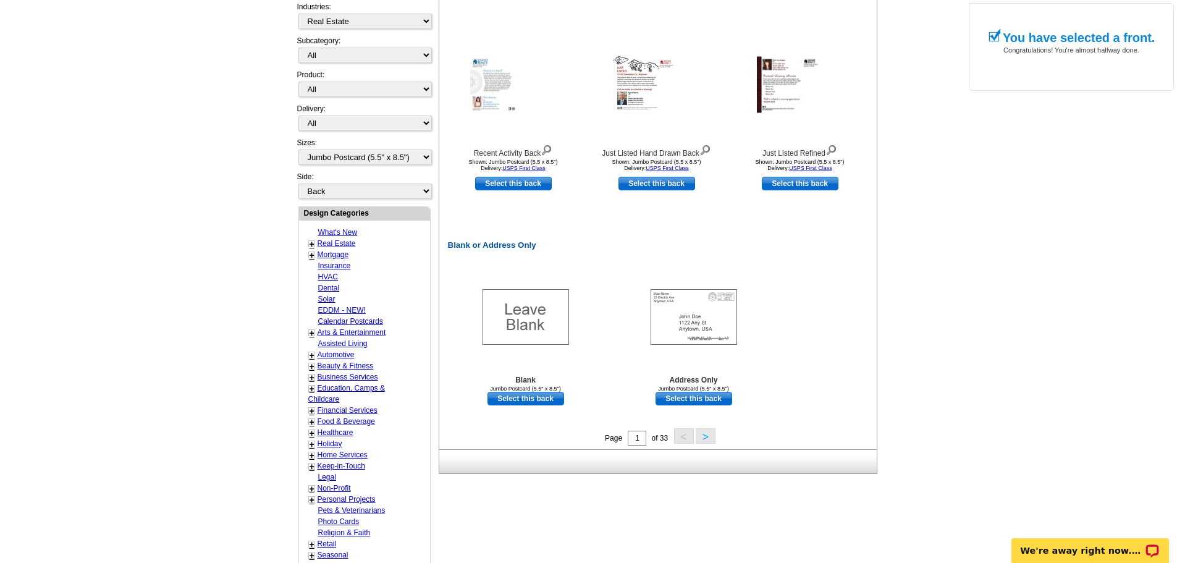
click at [677, 404] on link "Select this back" at bounding box center [694, 399] width 77 height 14
select select "front"
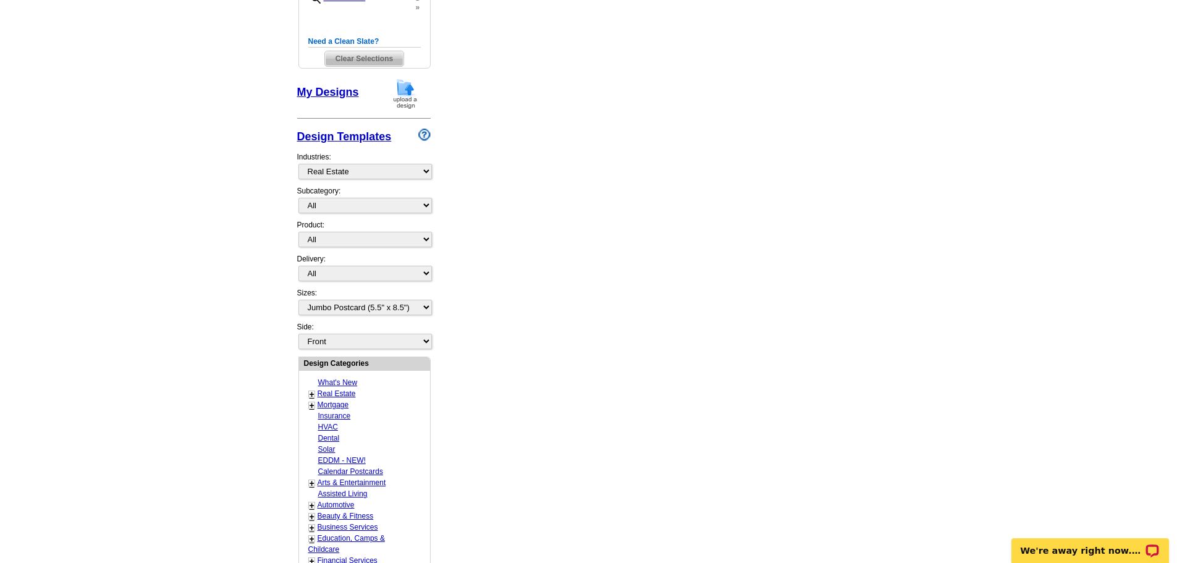
scroll to position [329, 0]
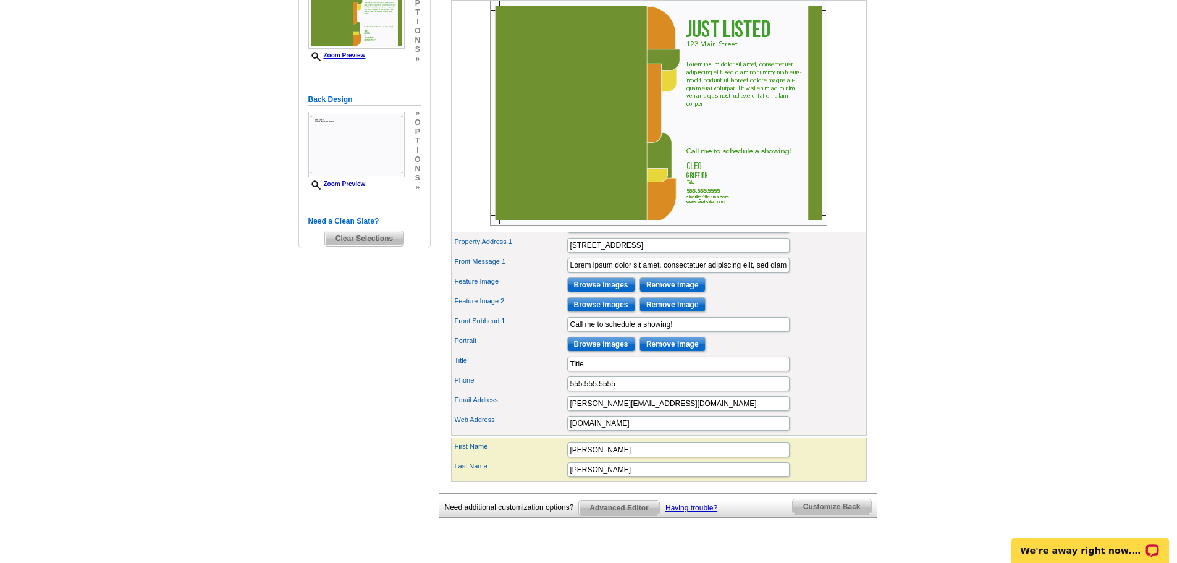
scroll to position [247, 0]
drag, startPoint x: 633, startPoint y: 265, endPoint x: 494, endPoint y: 262, distance: 139.7
click at [494, 255] on div "Property Address 1 [STREET_ADDRESS]" at bounding box center [659, 245] width 411 height 20
type input "10818 Herbaceum"
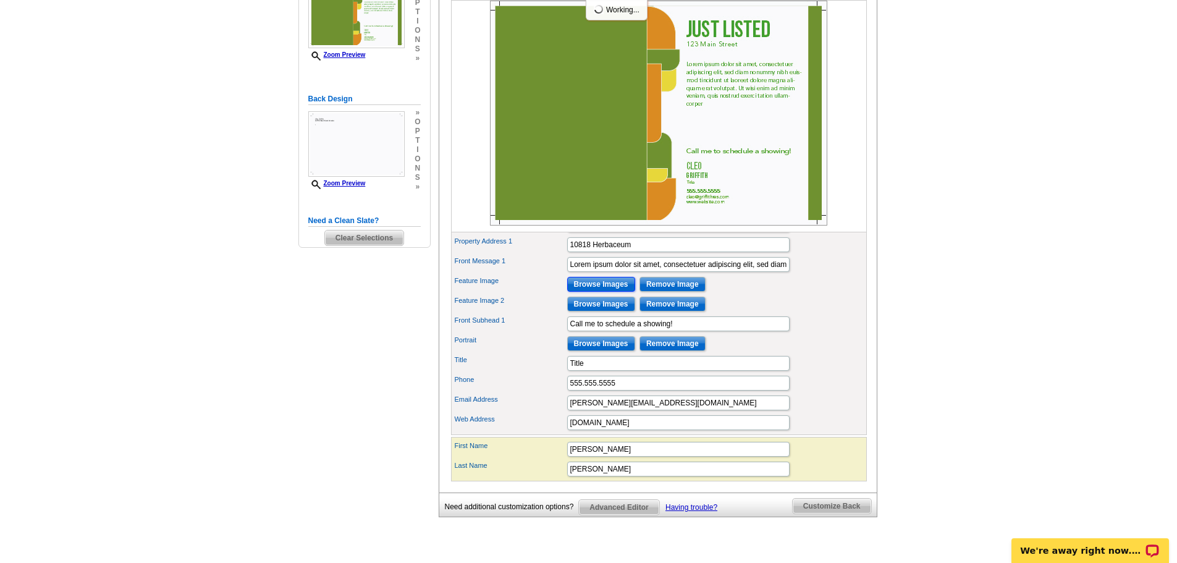
click at [593, 292] on input "Browse Images" at bounding box center [601, 284] width 68 height 15
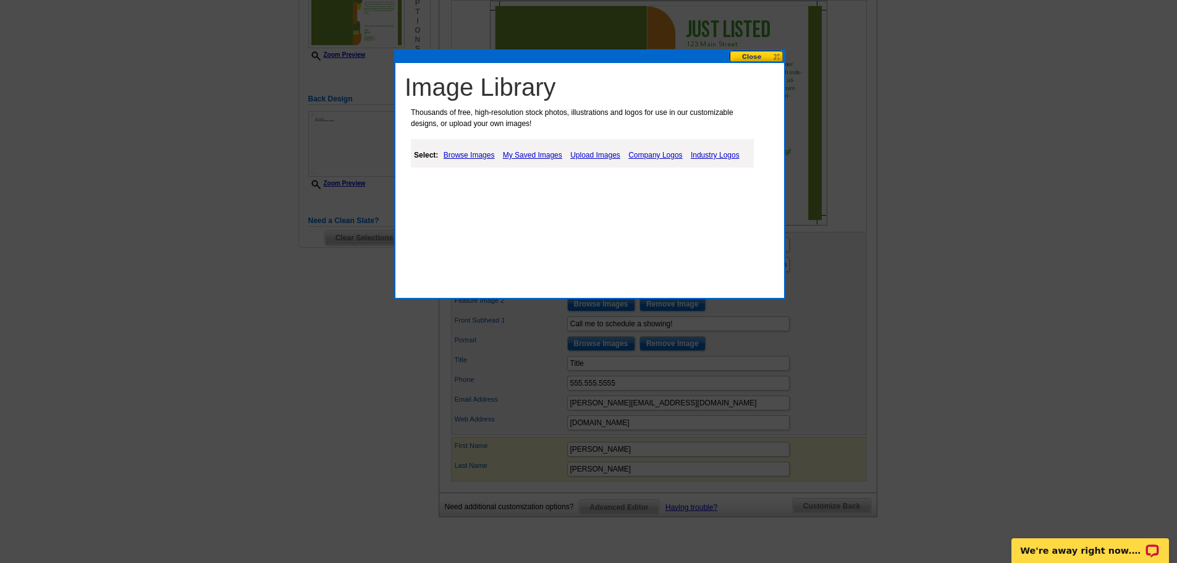
click at [548, 153] on link "My Saved Images" at bounding box center [533, 155] width 66 height 15
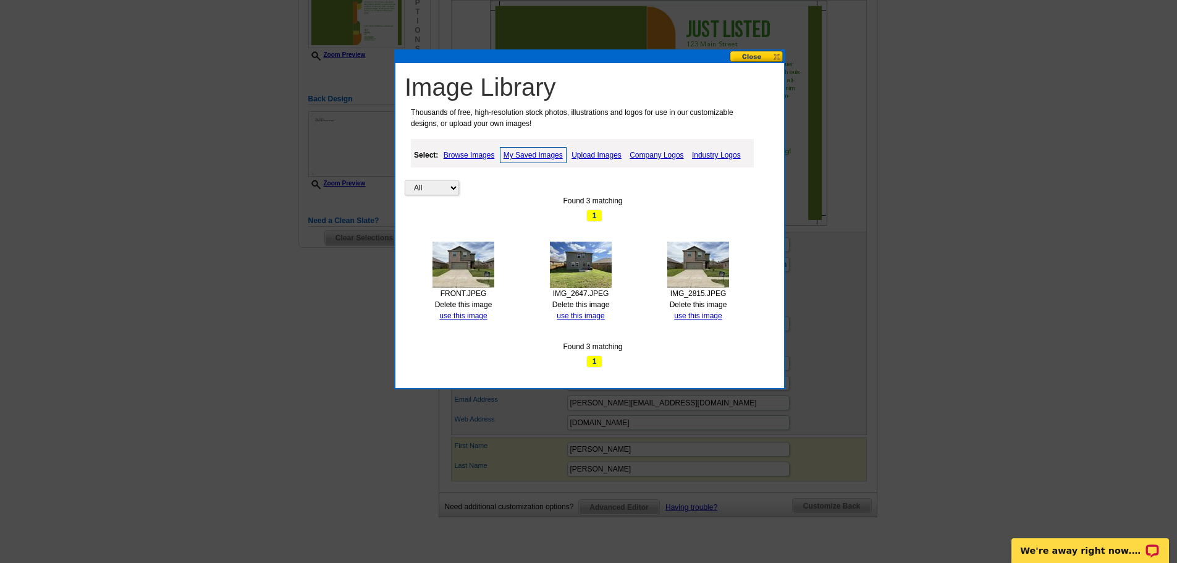
click at [449, 266] on img at bounding box center [464, 265] width 62 height 46
click at [461, 317] on link "use this image" at bounding box center [463, 315] width 48 height 9
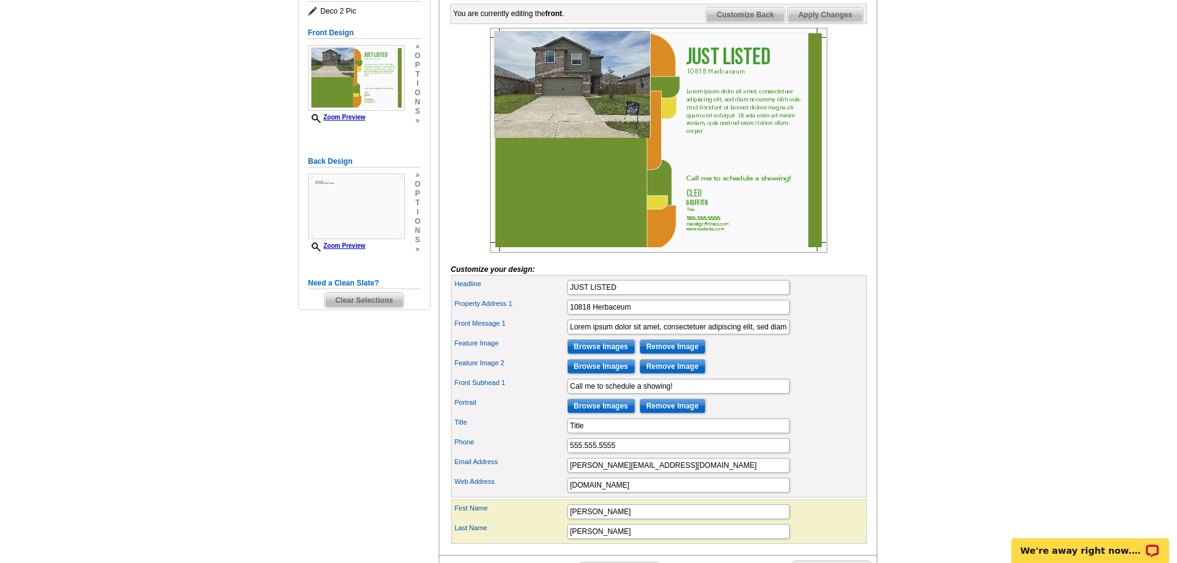
scroll to position [185, 0]
click at [613, 373] on input "Browse Images" at bounding box center [601, 365] width 68 height 15
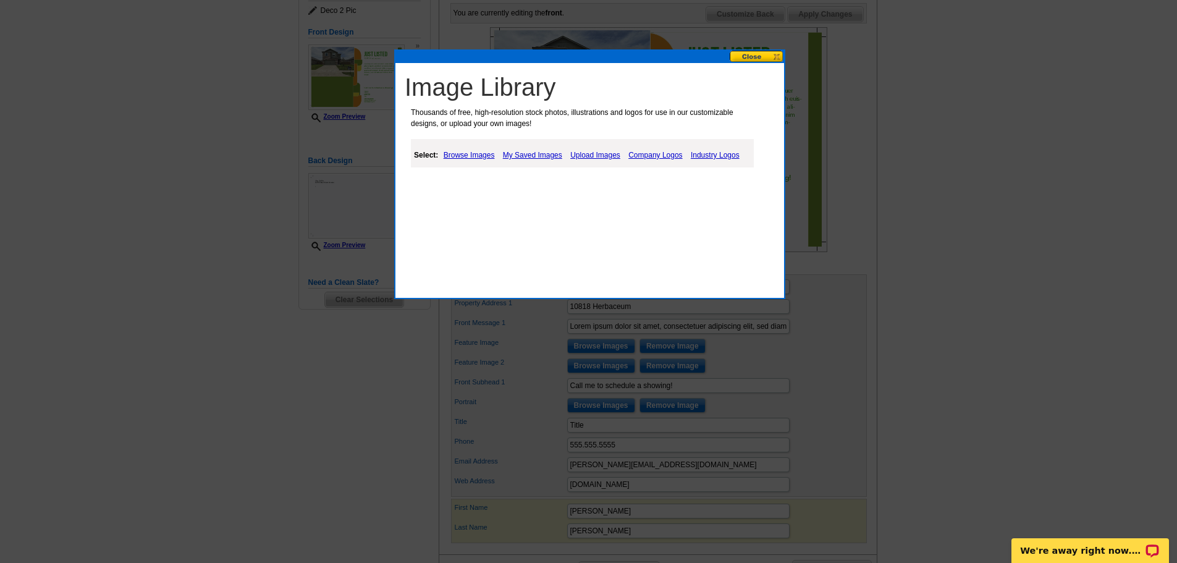
click at [452, 157] on link "Browse Images" at bounding box center [469, 155] width 57 height 15
click at [517, 155] on link "My Saved Images" at bounding box center [534, 155] width 66 height 15
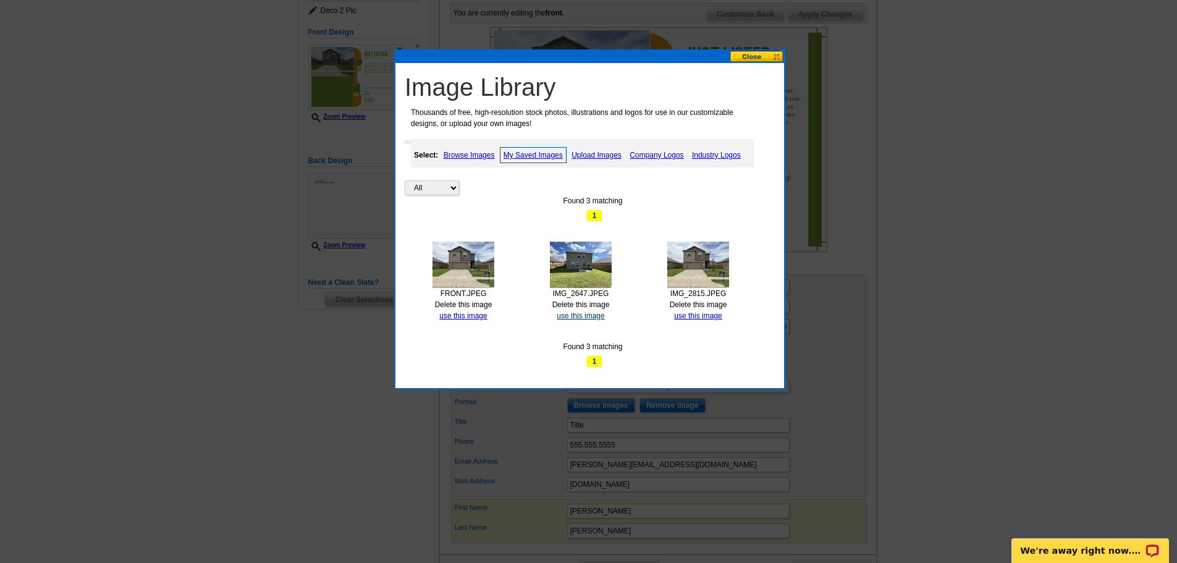
click at [584, 315] on link "use this image" at bounding box center [581, 315] width 48 height 9
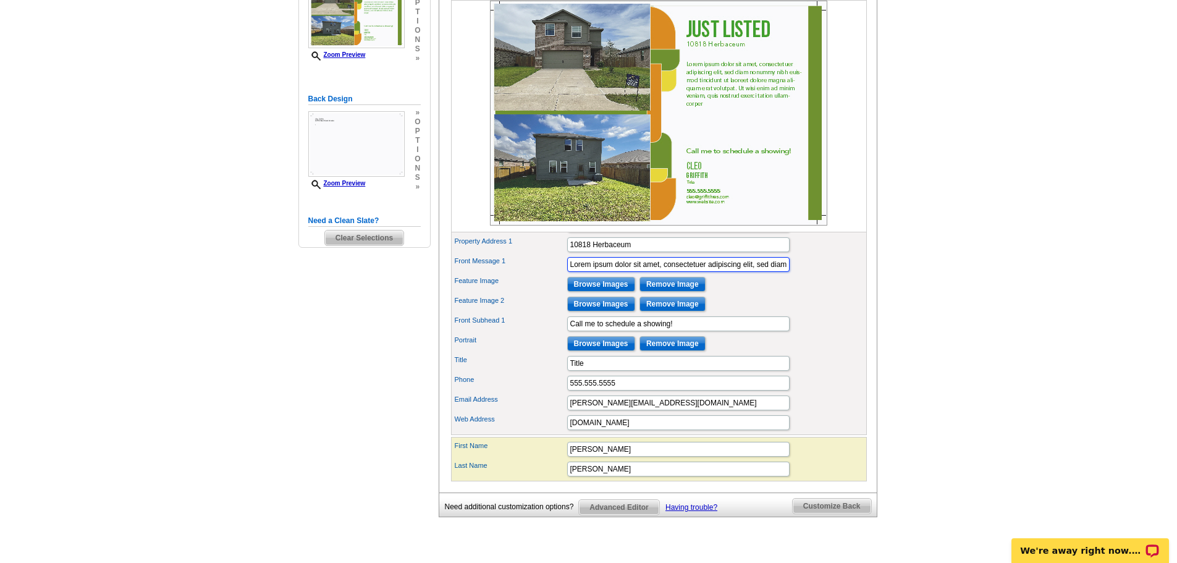
scroll to position [0, 492]
drag, startPoint x: 569, startPoint y: 281, endPoint x: 985, endPoint y: 312, distance: 417.1
click at [985, 312] on main "Need Help? call 800-260-5887, chat with support, or have our designers make som…" at bounding box center [588, 208] width 1177 height 747
paste input "Built in 2021, this 3-bedroom, 2.5-bath home blends modern style with a functio…"
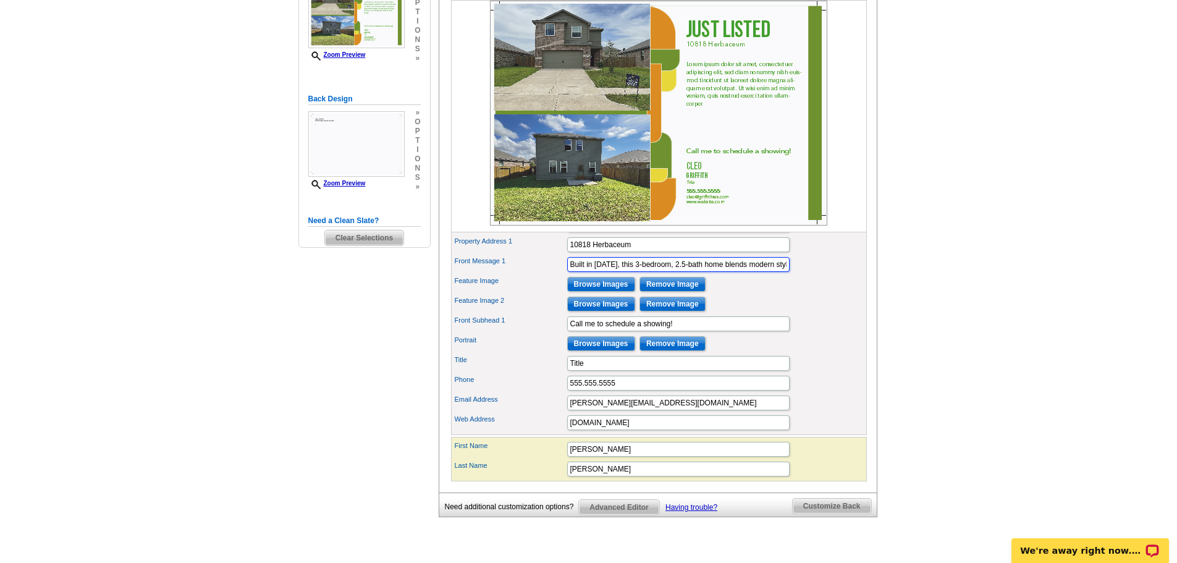
scroll to position [0, 2534]
type input "Built in 2021, this 3-bedroom, 2.5-bath home blends modern style with a functio…"
drag, startPoint x: 641, startPoint y: 447, endPoint x: 538, endPoint y: 445, distance: 102.6
click at [538, 433] on div "Web Address www.website.com" at bounding box center [659, 423] width 411 height 20
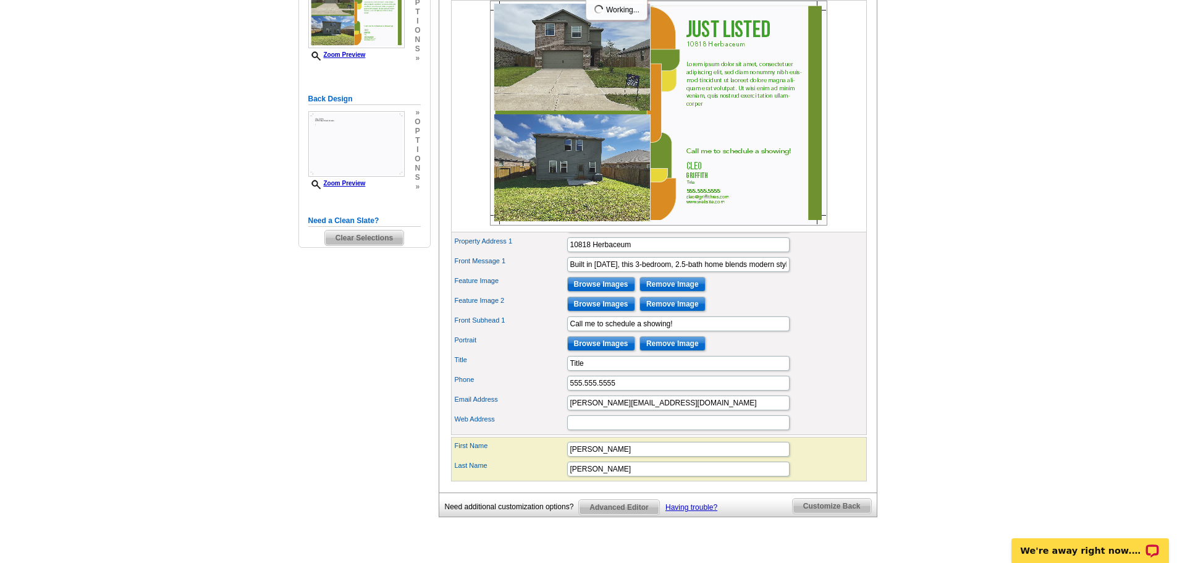
click at [939, 400] on main "Need Help? call 800-260-5887, chat with support, or have our designers make som…" at bounding box center [588, 208] width 1177 height 747
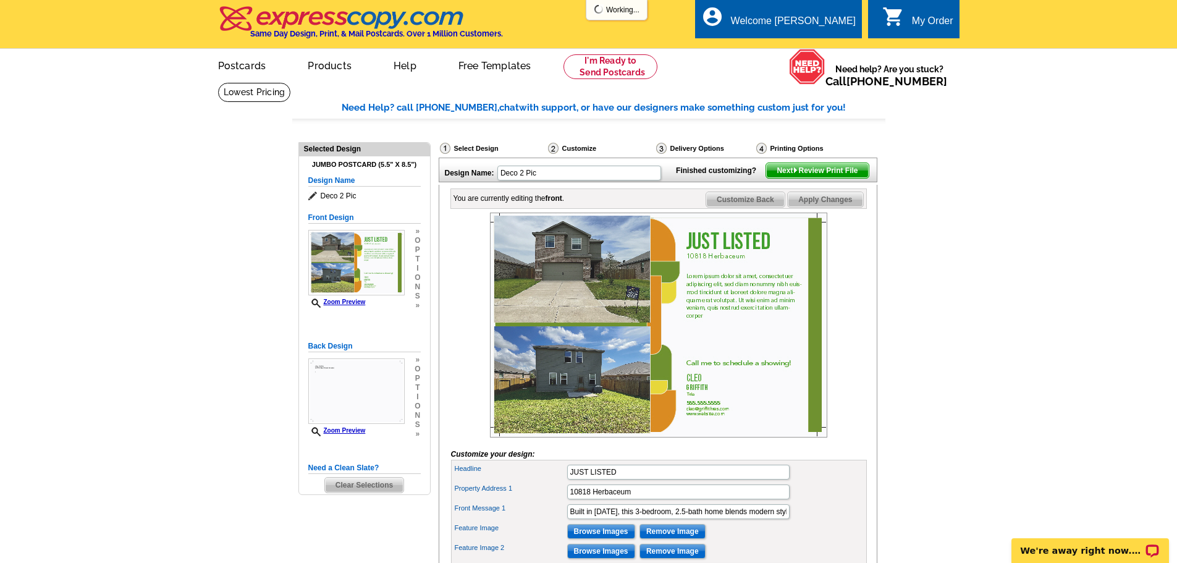
click at [833, 207] on span "Apply Changes" at bounding box center [825, 199] width 75 height 15
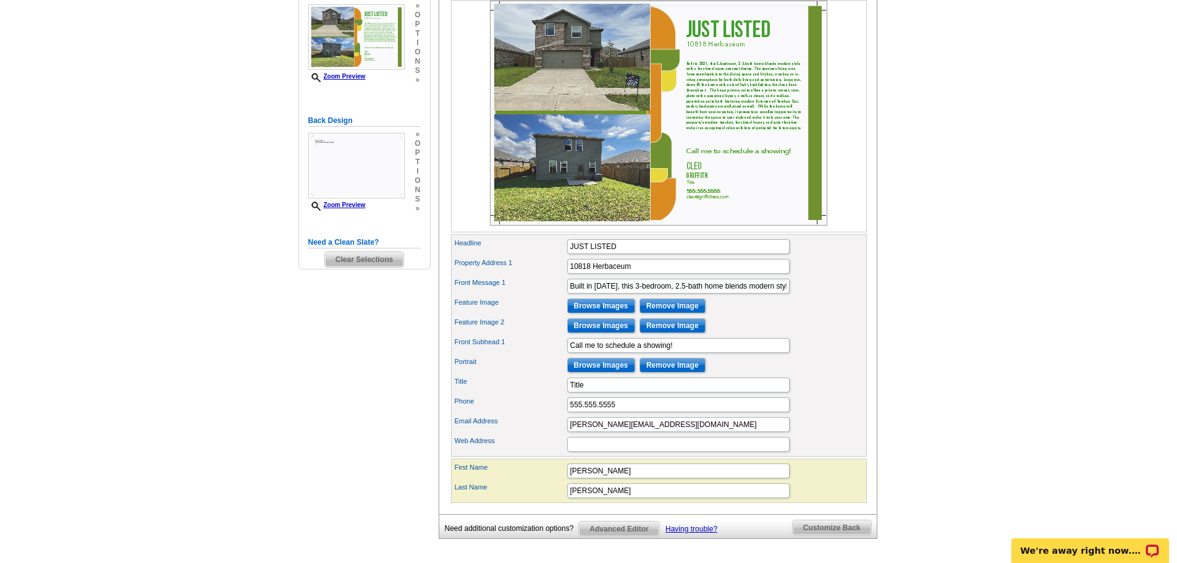
scroll to position [247, 0]
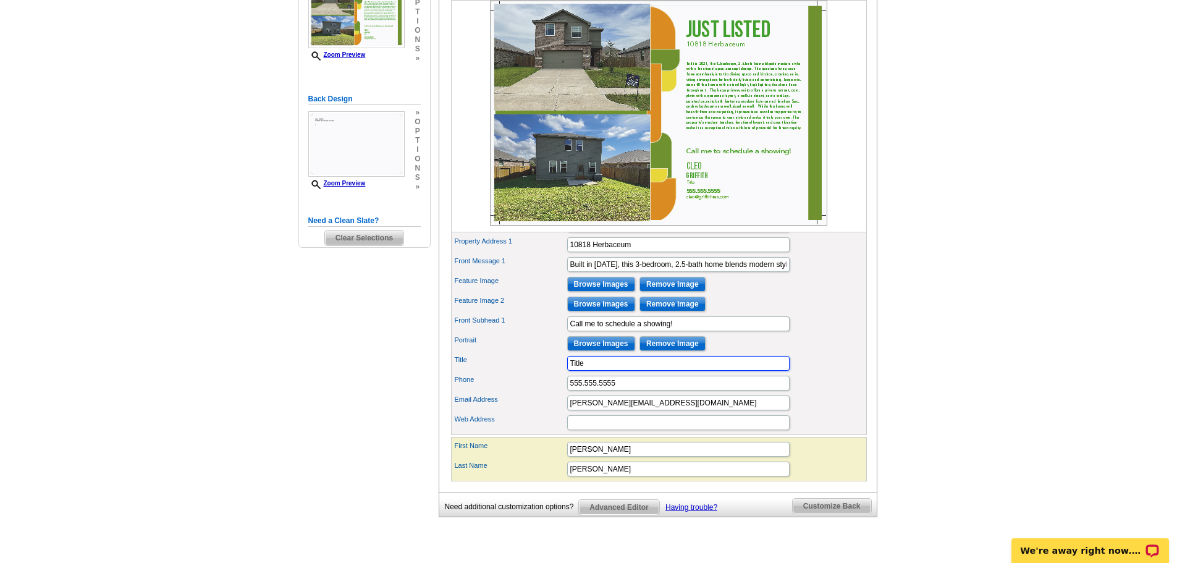
drag, startPoint x: 610, startPoint y: 385, endPoint x: 531, endPoint y: 385, distance: 79.1
click at [531, 373] on div "Title Title" at bounding box center [659, 364] width 411 height 20
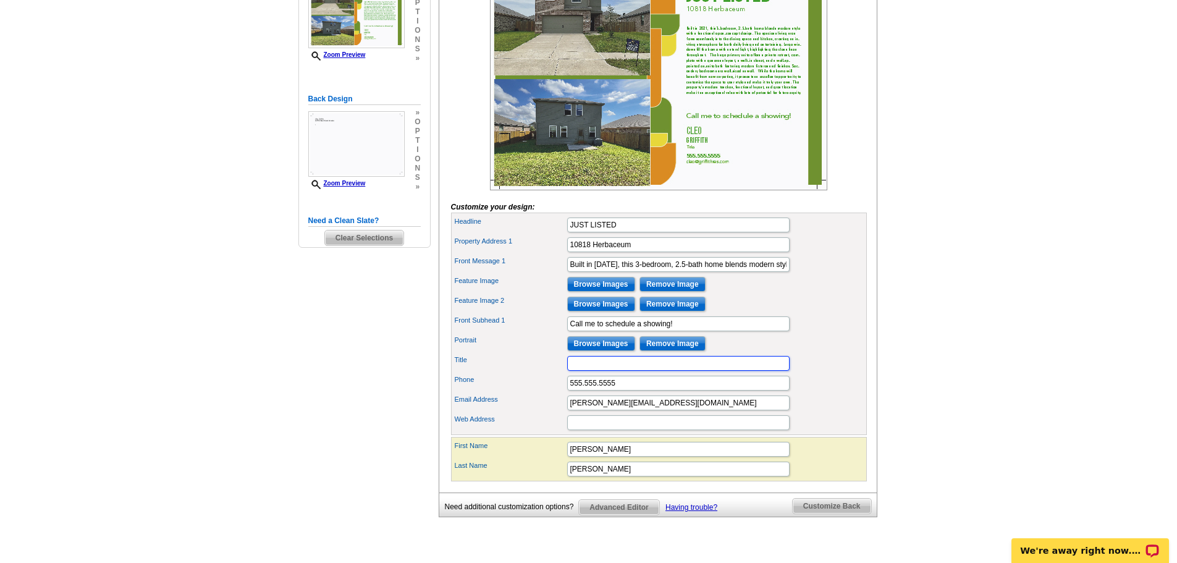
scroll to position [0, 0]
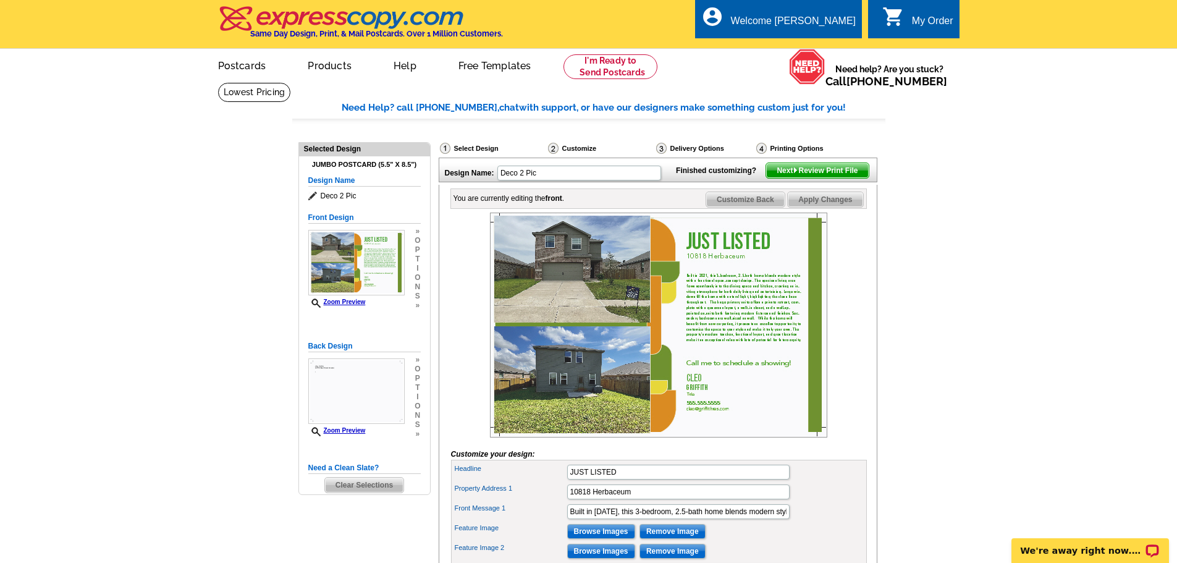
click at [839, 207] on span "Apply Changes" at bounding box center [825, 199] width 75 height 15
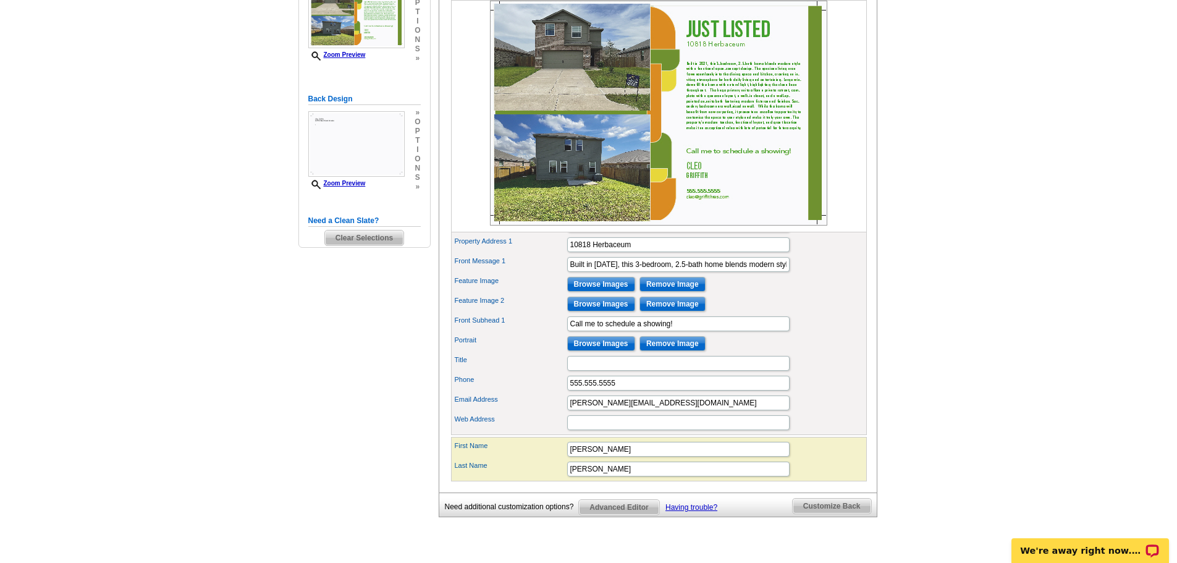
scroll to position [309, 0]
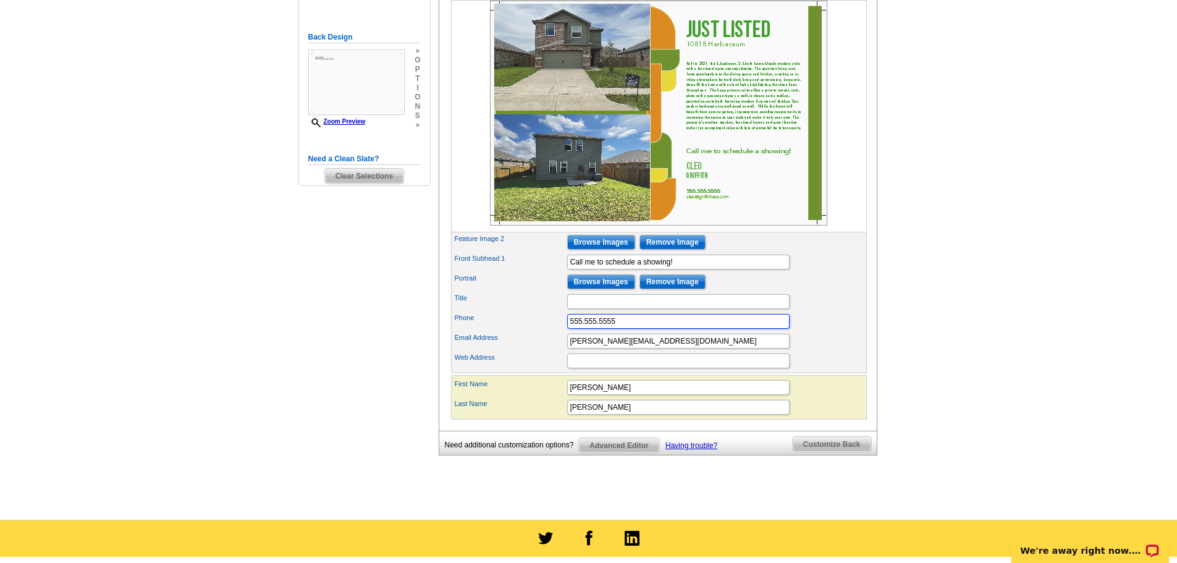
drag, startPoint x: 627, startPoint y: 345, endPoint x: 514, endPoint y: 344, distance: 113.1
click at [514, 331] on div "Phone 555.555.5555" at bounding box center [659, 321] width 411 height 20
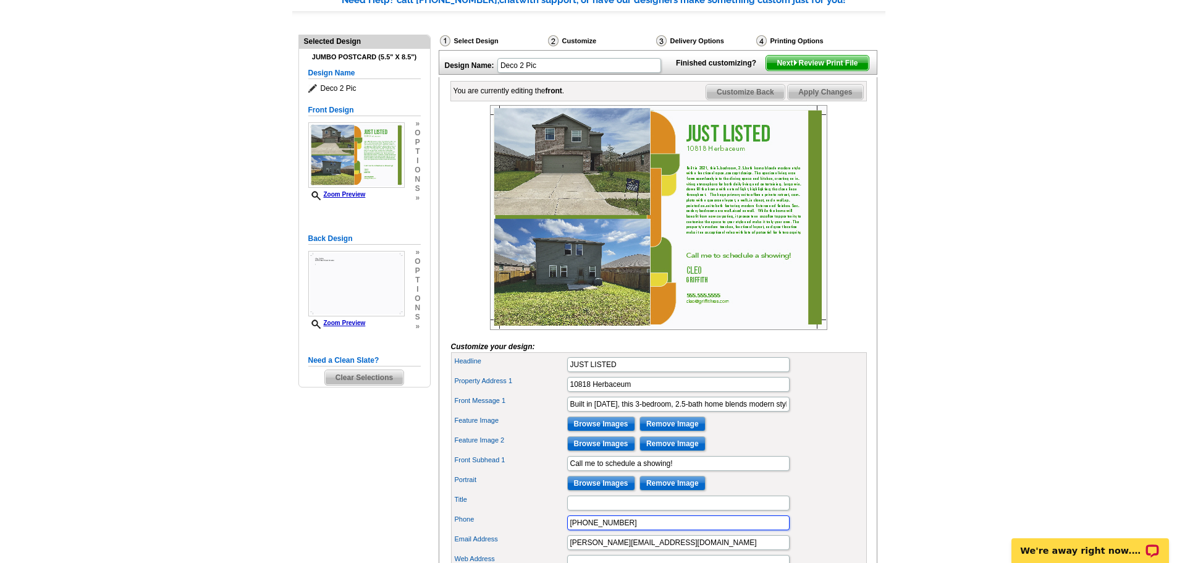
scroll to position [0, 0]
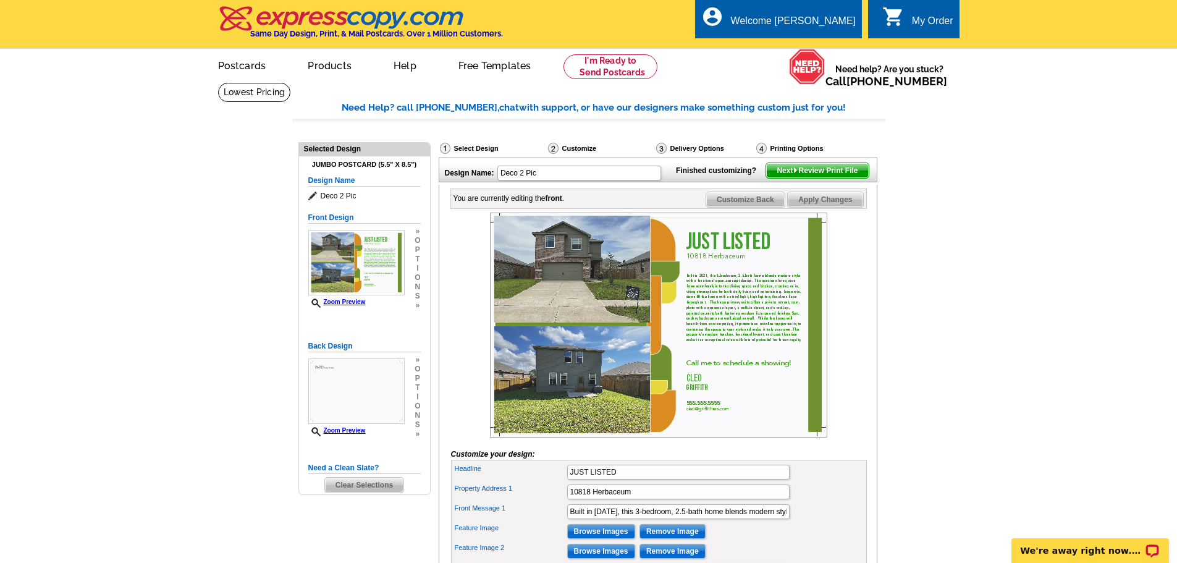
type input "832-723-2237"
click at [829, 207] on span "Apply Changes" at bounding box center [825, 199] width 75 height 15
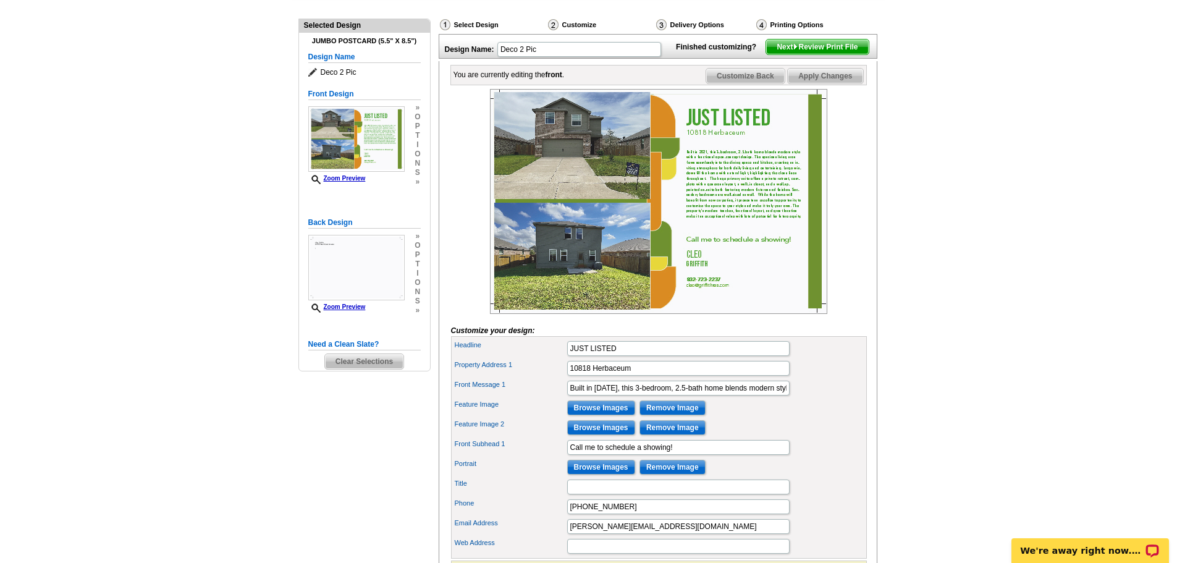
scroll to position [62, 0]
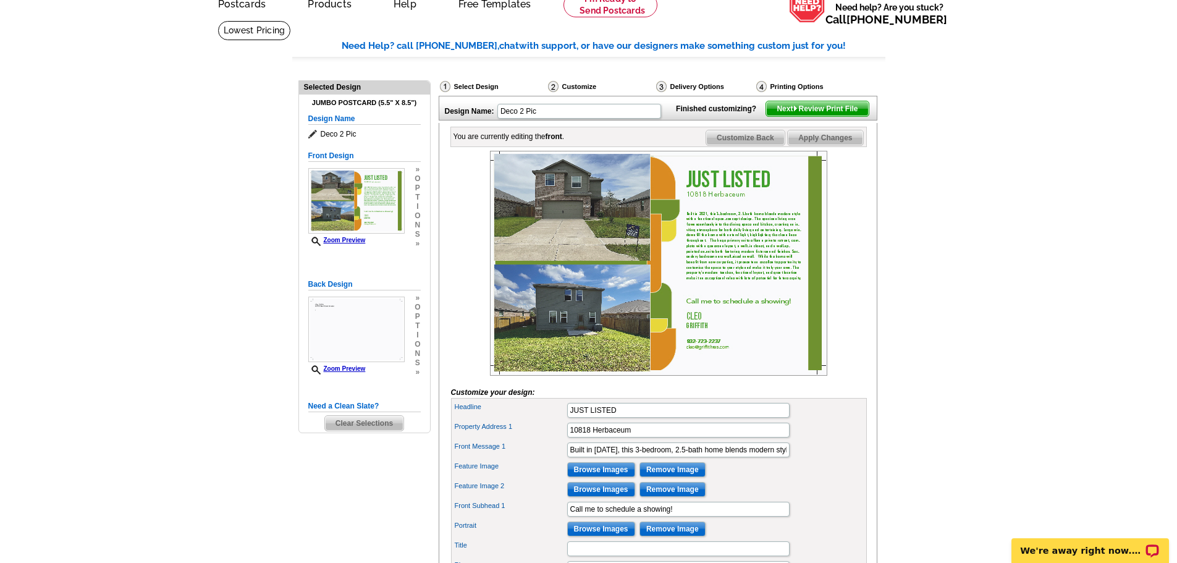
click at [760, 145] on span "Customize Back" at bounding box center [745, 137] width 78 height 15
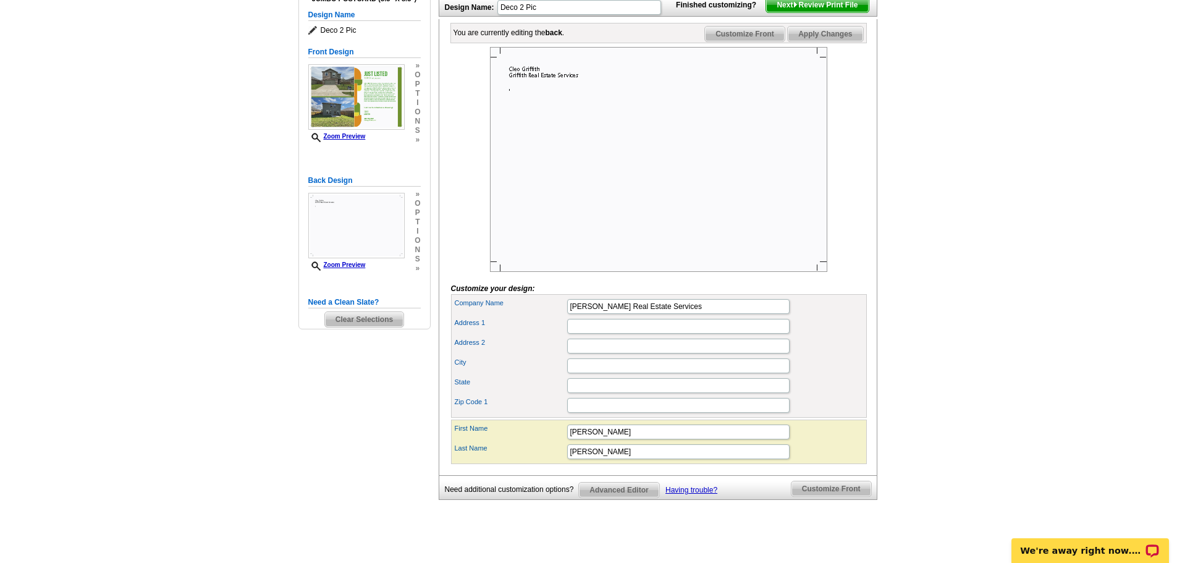
scroll to position [185, 0]
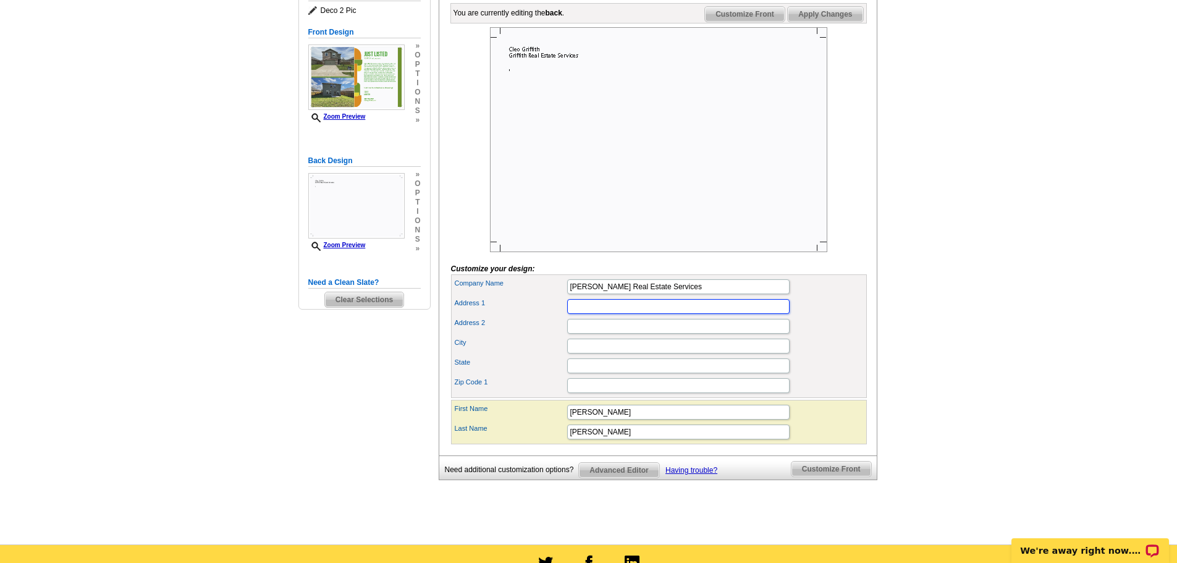
click at [599, 314] on input "Address 1" at bounding box center [678, 306] width 222 height 15
type input "8045 FM 359, Suite 212"
type input "Fulshear"
type input "[US_STATE]"
type input "77441"
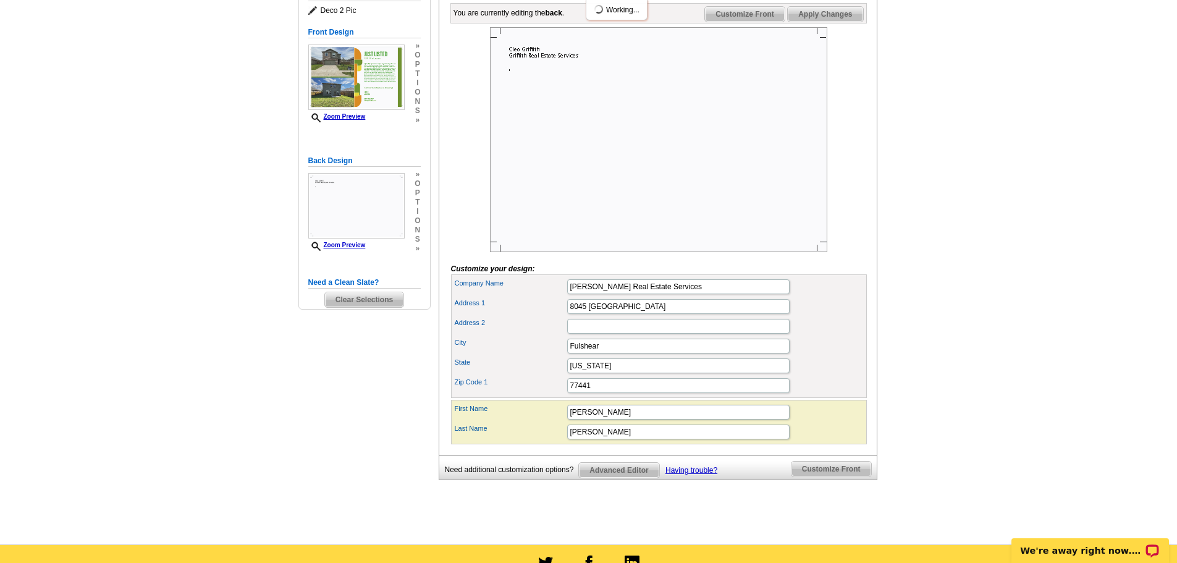
click at [858, 22] on span "Apply Changes" at bounding box center [825, 14] width 75 height 15
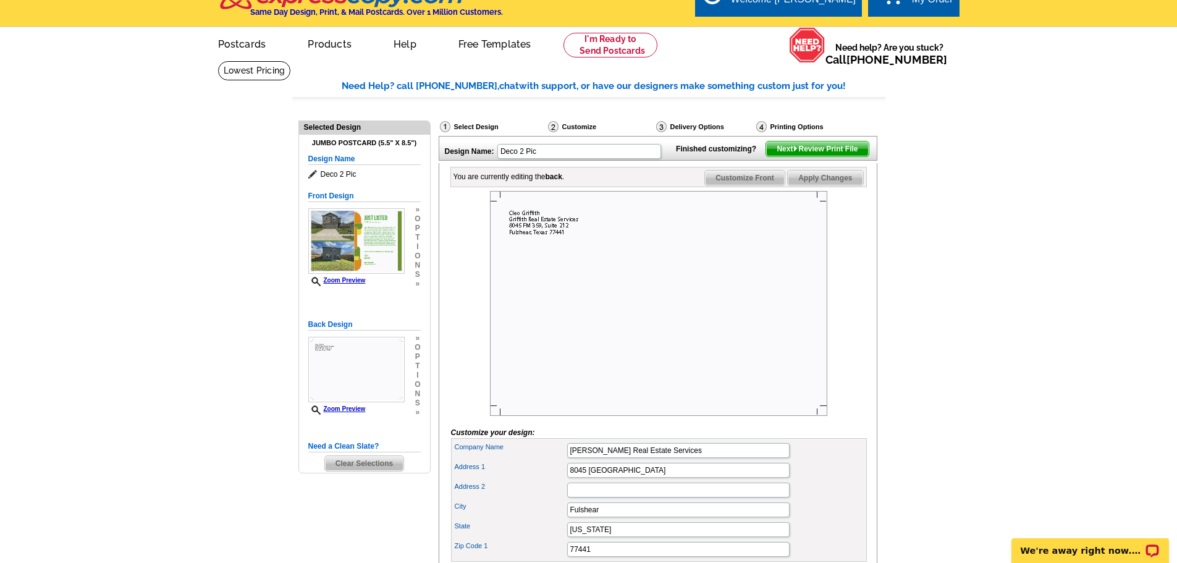
scroll to position [0, 0]
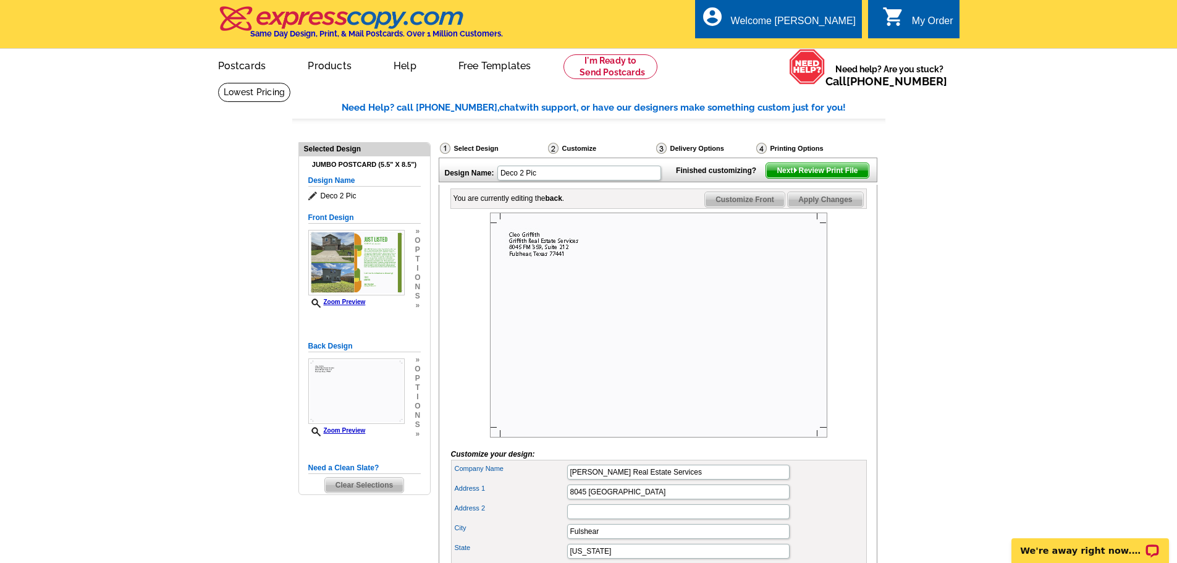
click at [821, 178] on span "Next Review Print File" at bounding box center [817, 170] width 102 height 15
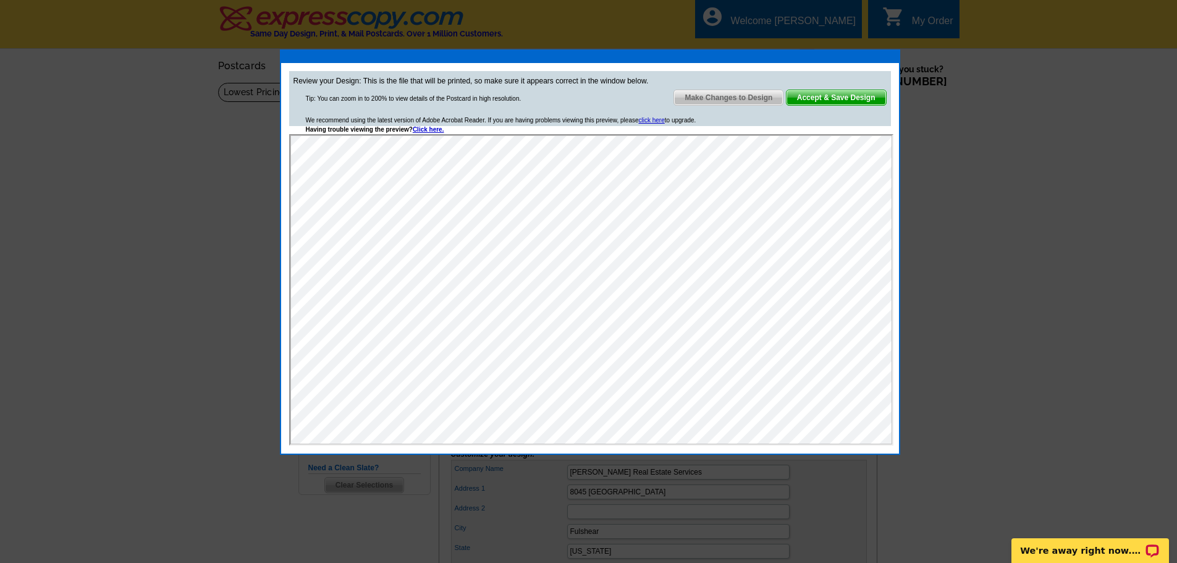
click at [843, 94] on span "Accept & Save Design" at bounding box center [837, 97] width 100 height 15
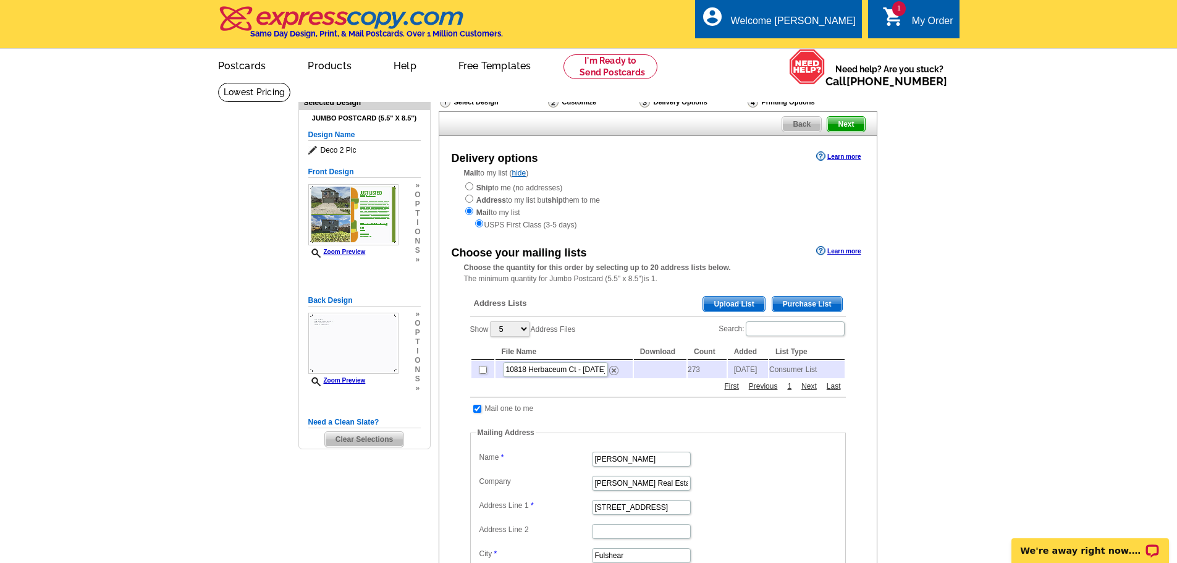
click at [811, 303] on span "Purchase List" at bounding box center [808, 304] width 70 height 15
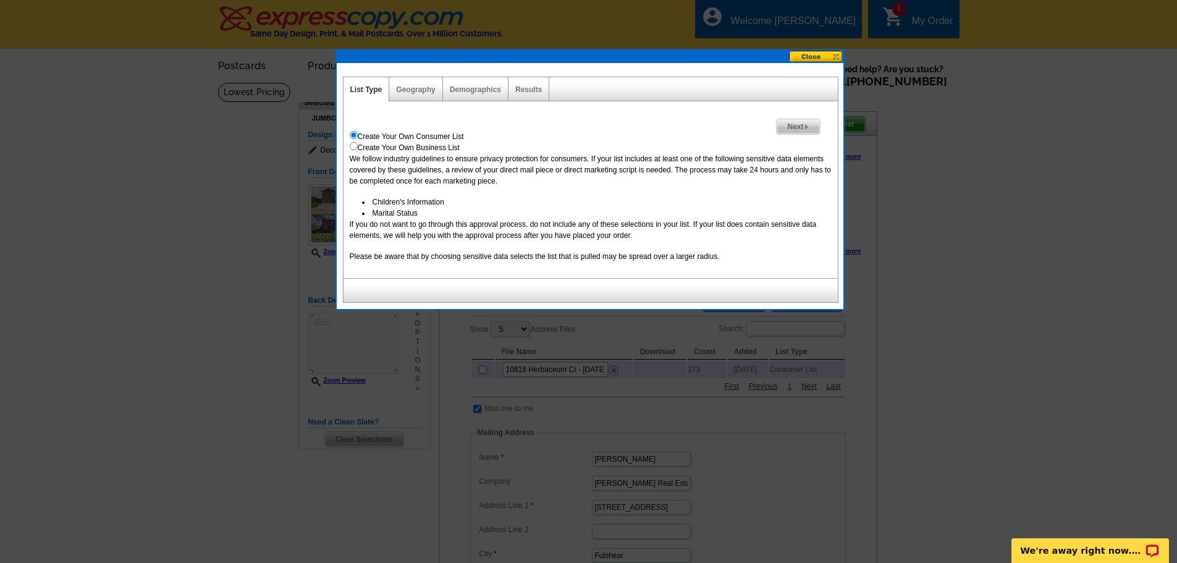
click at [787, 129] on span "Next" at bounding box center [798, 126] width 43 height 15
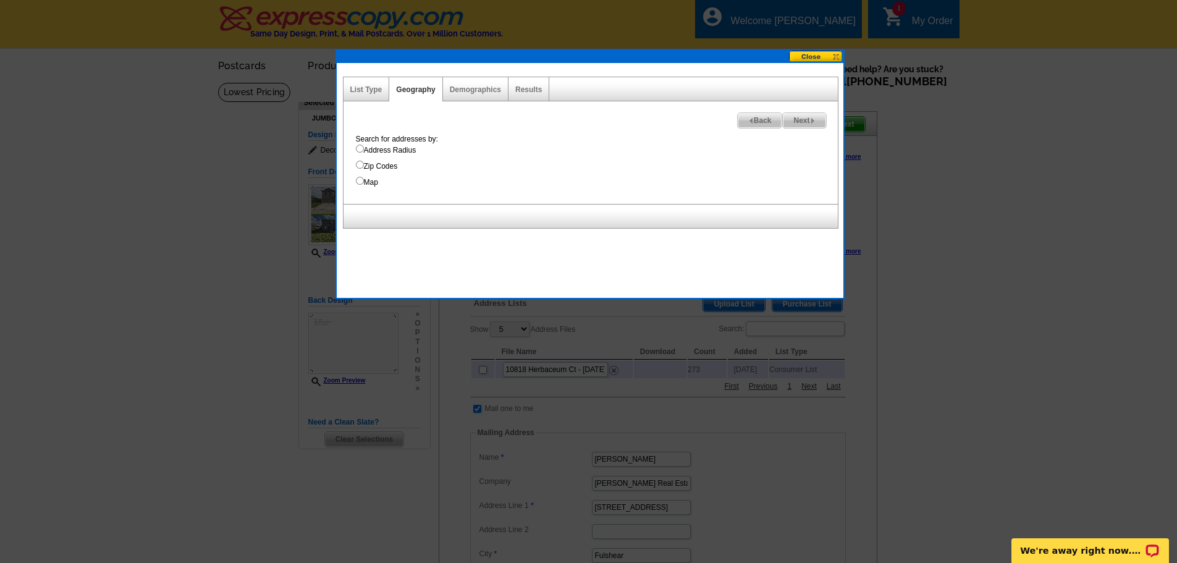
click at [392, 151] on label "Address Radius" at bounding box center [597, 150] width 482 height 11
click at [364, 151] on input "Address Radius" at bounding box center [360, 149] width 8 height 8
radio input "true"
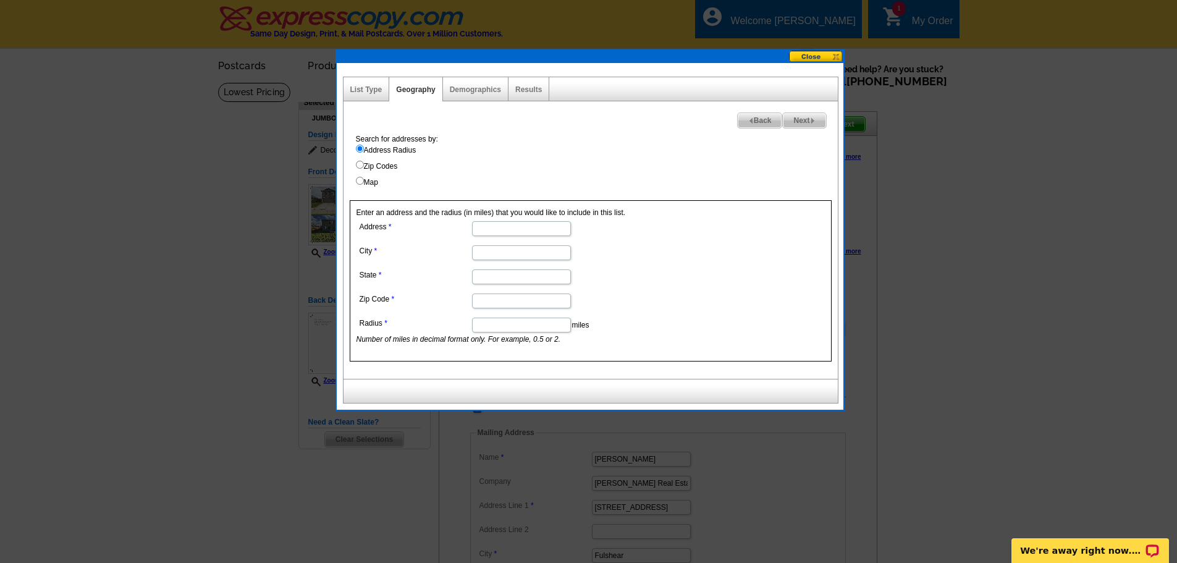
click at [527, 227] on input "Address" at bounding box center [521, 228] width 99 height 15
type input "10818 Herbaceum Ct"
click at [521, 253] on input "City" at bounding box center [521, 252] width 99 height 15
type input "[GEOGRAPHIC_DATA]"
type input "tx"
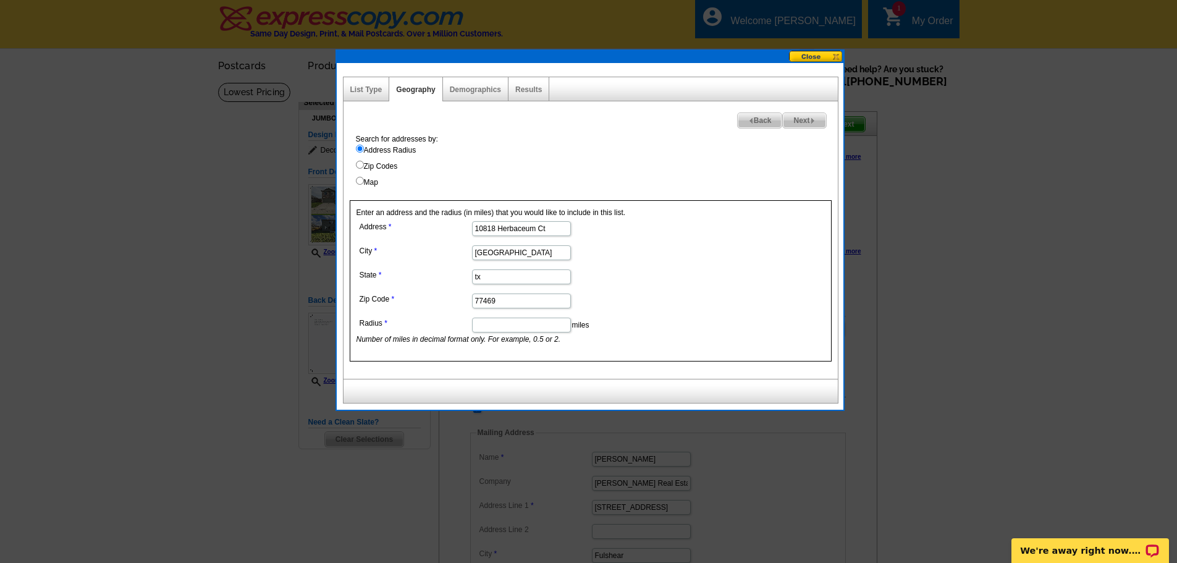
type input "77469"
type input "1"
click at [822, 117] on span "Next" at bounding box center [804, 120] width 43 height 15
select select
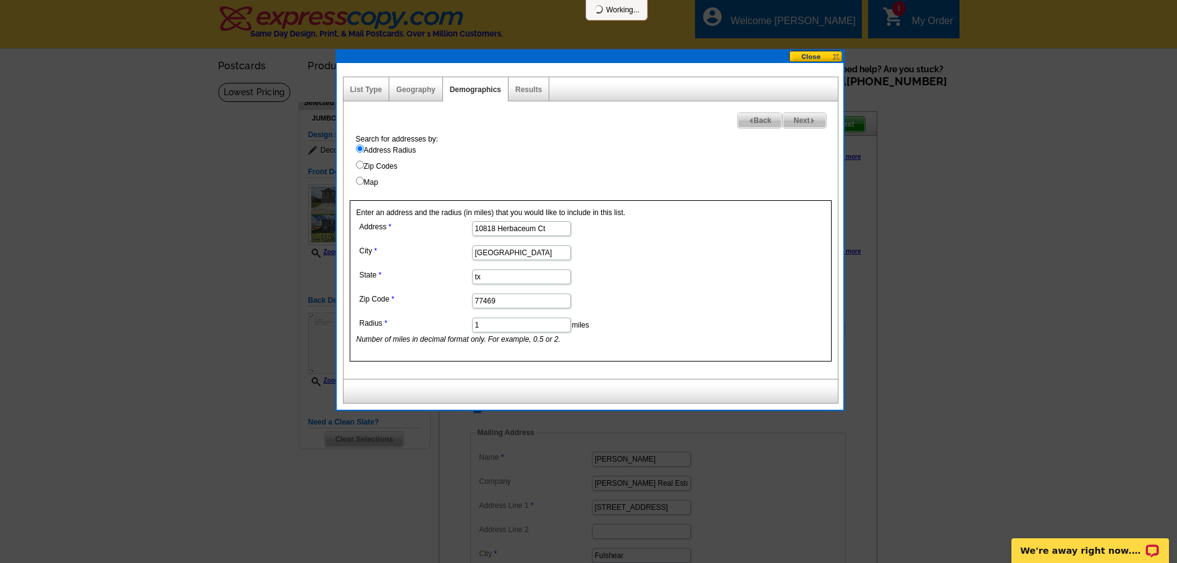
select select
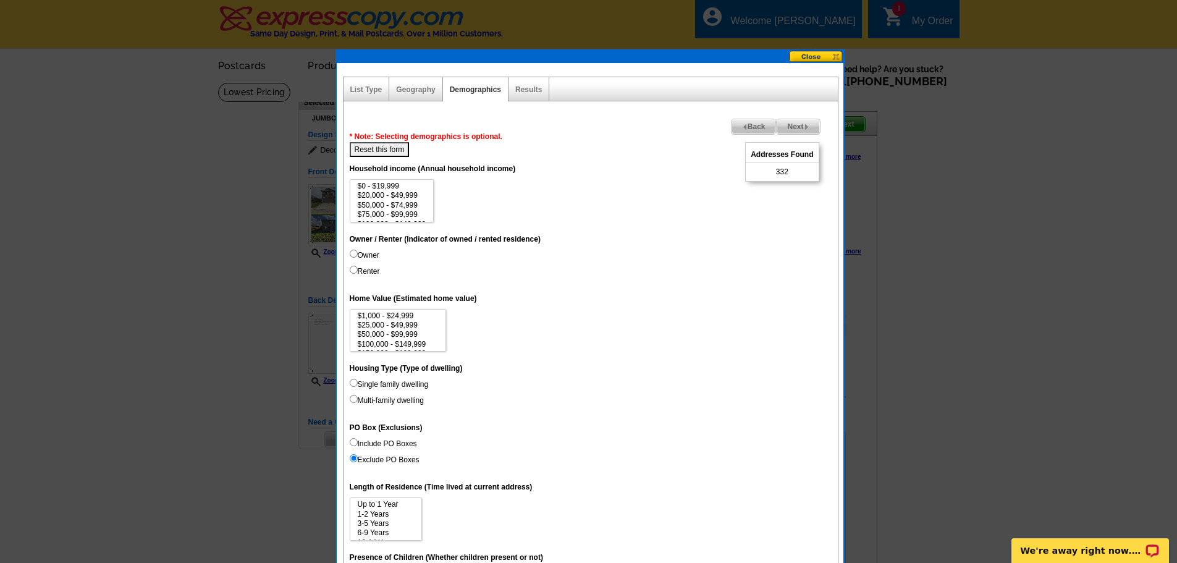
click at [373, 271] on label "Renter" at bounding box center [365, 271] width 30 height 11
click at [358, 271] on input "Renter" at bounding box center [354, 270] width 8 height 8
radio input "true"
click at [744, 125] on span "Back" at bounding box center [754, 126] width 44 height 15
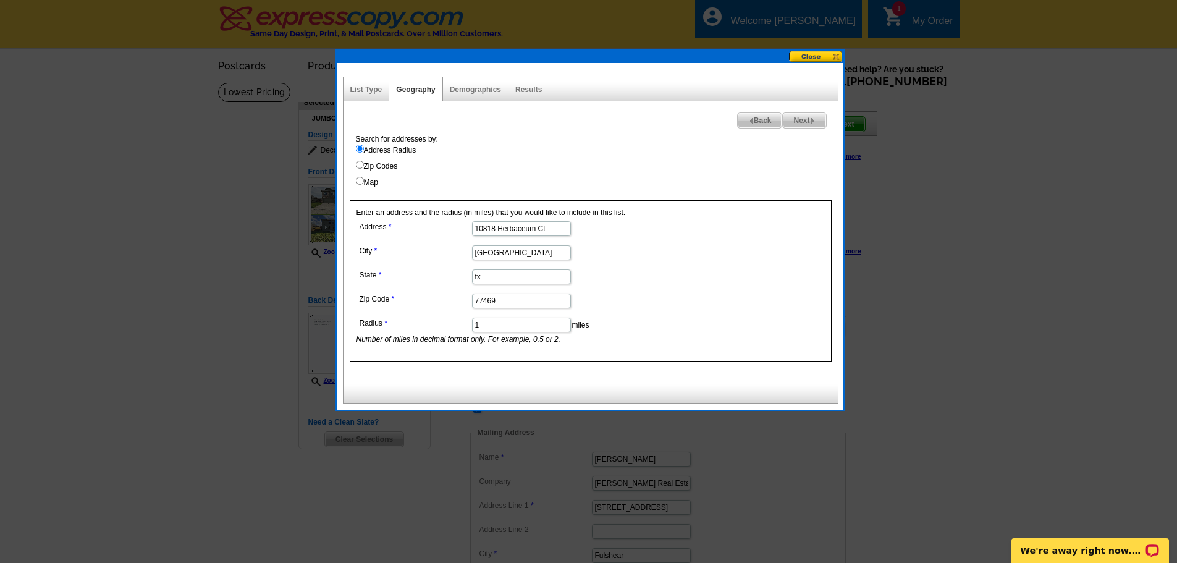
drag, startPoint x: 501, startPoint y: 329, endPoint x: 428, endPoint y: 329, distance: 72.9
click at [428, 329] on dd "1 miles Number of miles in decimal format only. For example, 0.5 or 2." at bounding box center [521, 330] width 329 height 30
type input "2"
click at [797, 123] on span "Next" at bounding box center [804, 120] width 43 height 15
select select
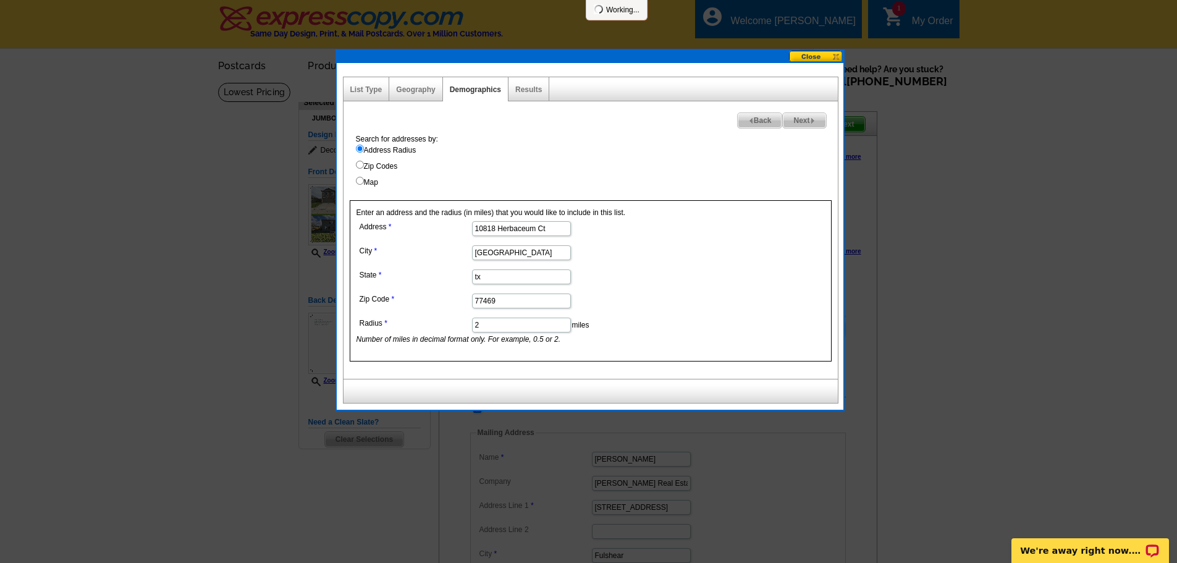
select select
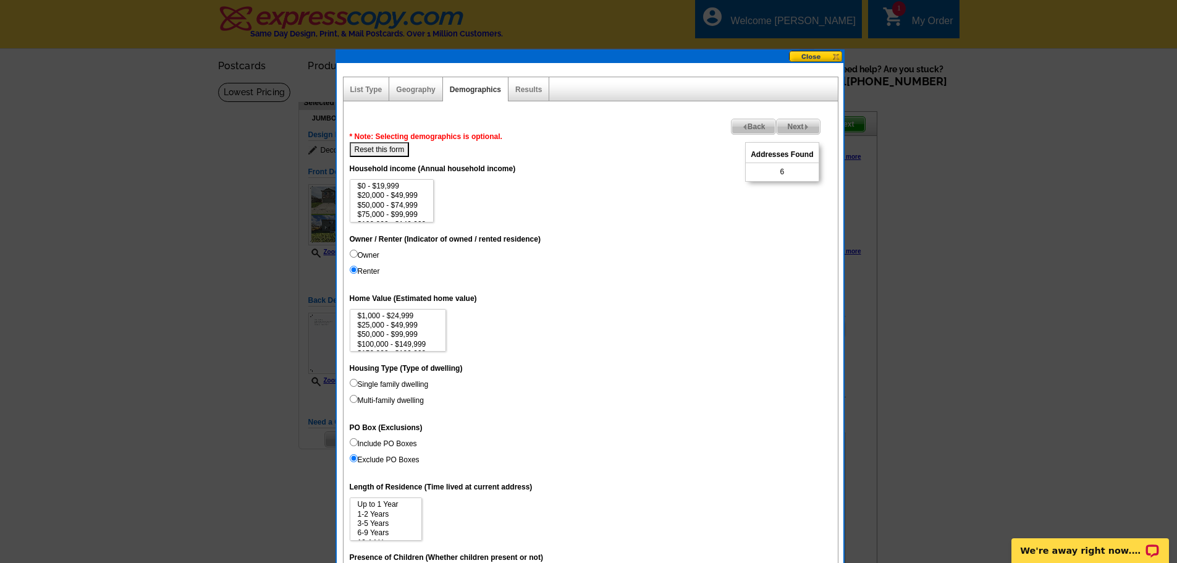
click at [745, 128] on span "Back" at bounding box center [754, 126] width 44 height 15
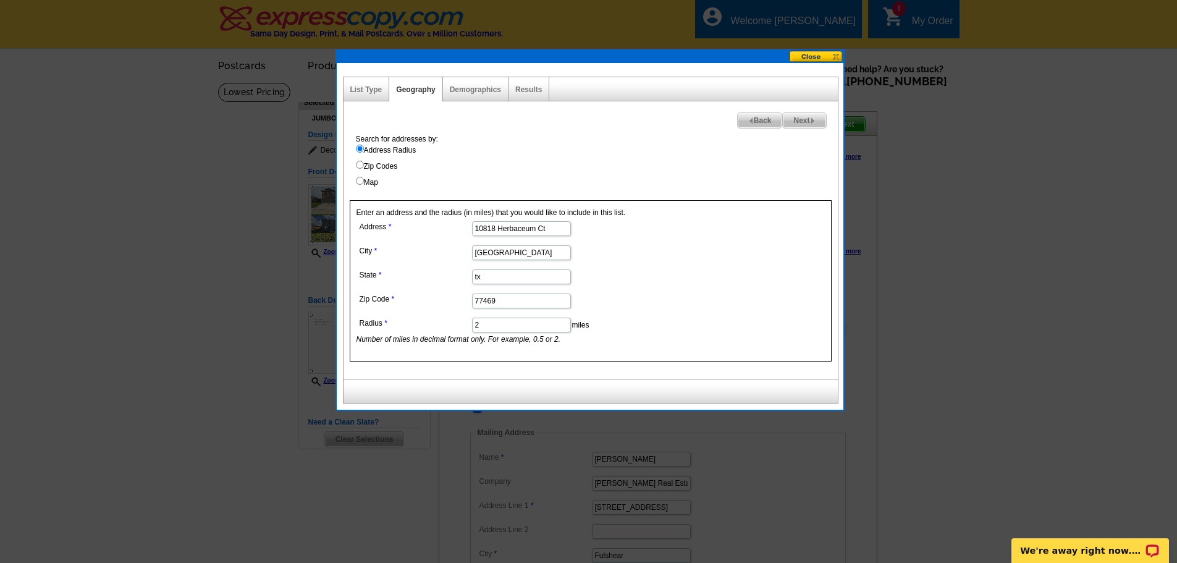
drag, startPoint x: 493, startPoint y: 324, endPoint x: 451, endPoint y: 326, distance: 42.1
click at [451, 326] on dl "Address [STREET_ADDRESS] [GEOGRAPHIC_DATA] [US_STATE] Zip Code 77469 Radius 2 m…" at bounding box center [521, 281] width 329 height 127
type input "3"
click at [795, 121] on span "Next" at bounding box center [804, 120] width 43 height 15
select select
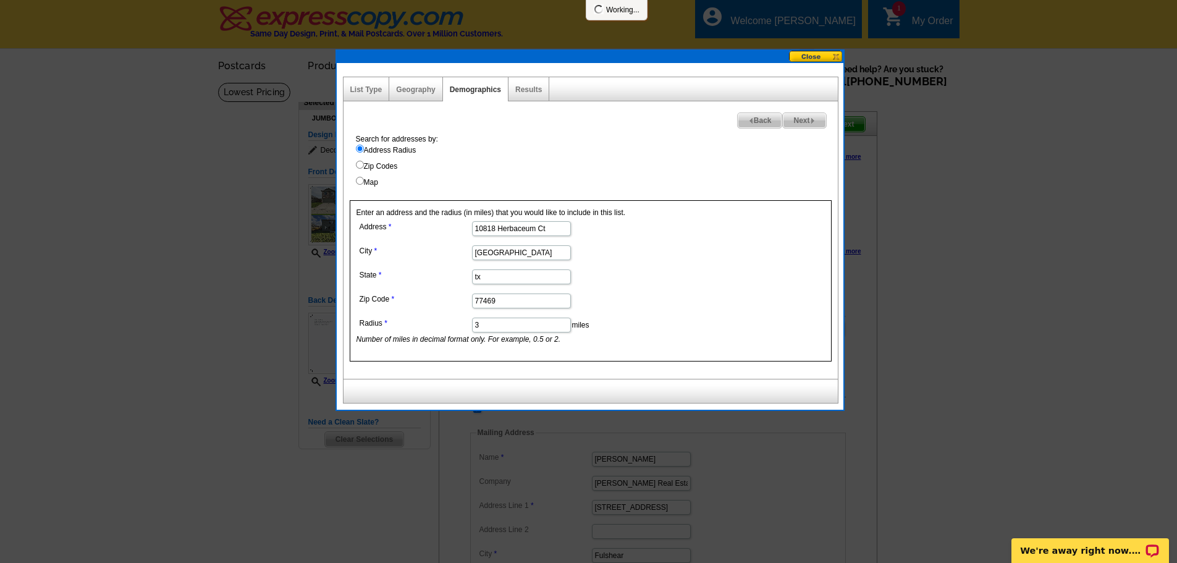
select select
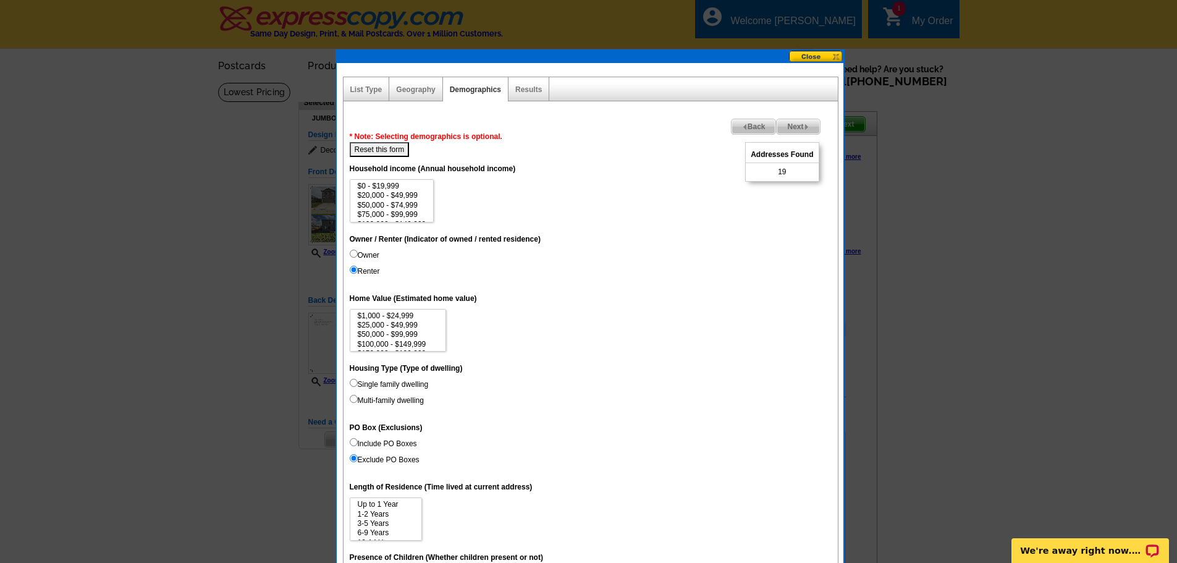
click at [742, 127] on img at bounding box center [745, 127] width 6 height 6
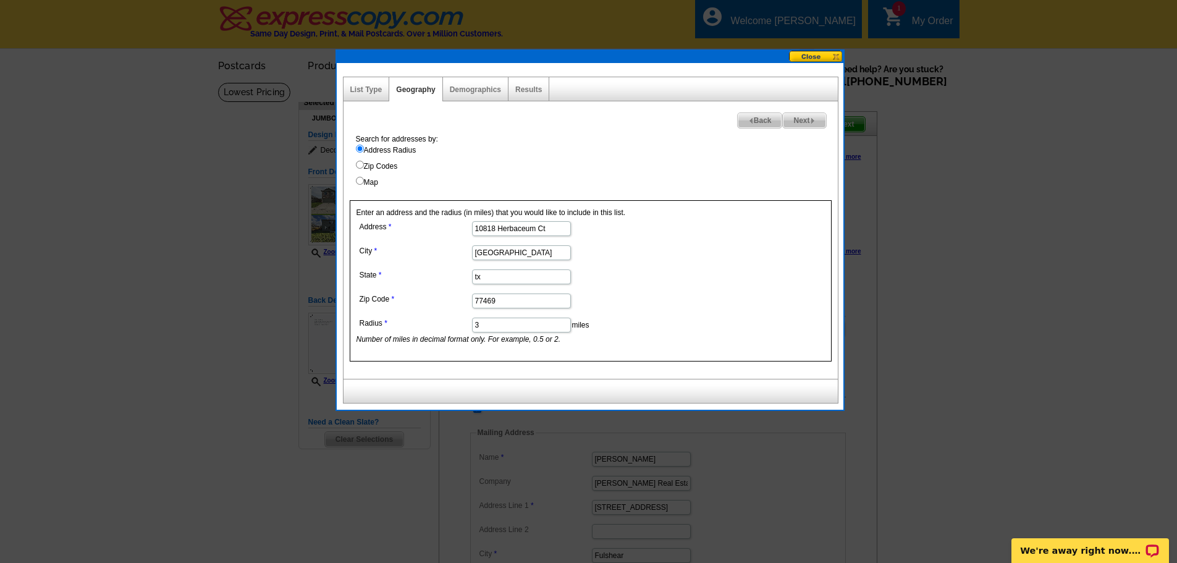
drag, startPoint x: 481, startPoint y: 329, endPoint x: 462, endPoint y: 331, distance: 18.7
click at [462, 331] on dd "3 miles Number of miles in decimal format only. For example, 0.5 or 2." at bounding box center [521, 330] width 329 height 30
type input "5"
click at [800, 117] on span "Next" at bounding box center [804, 120] width 43 height 15
select select
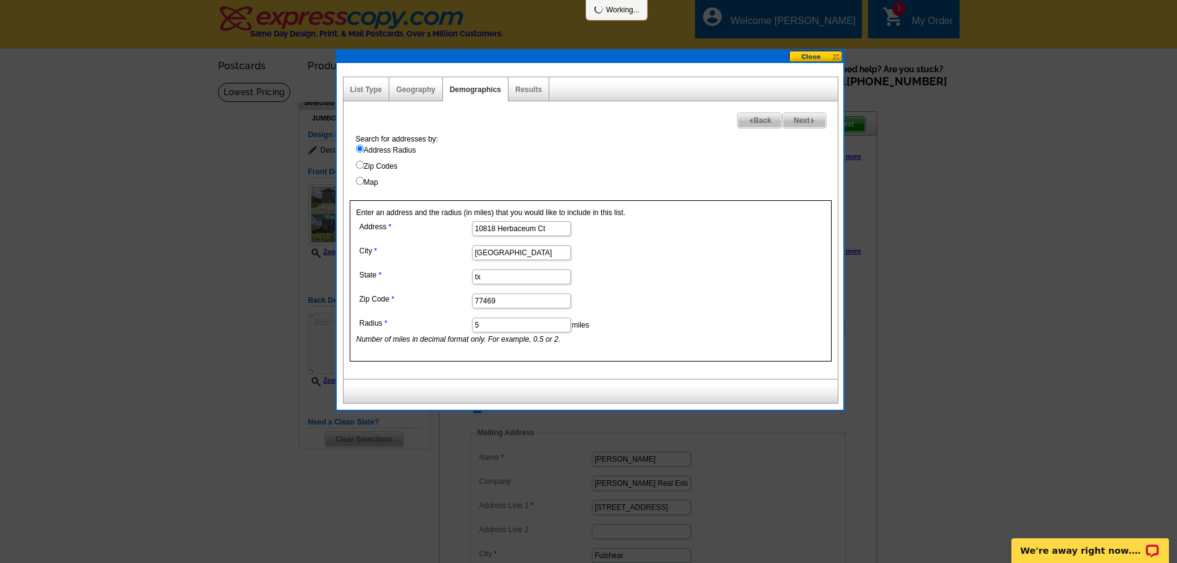
select select
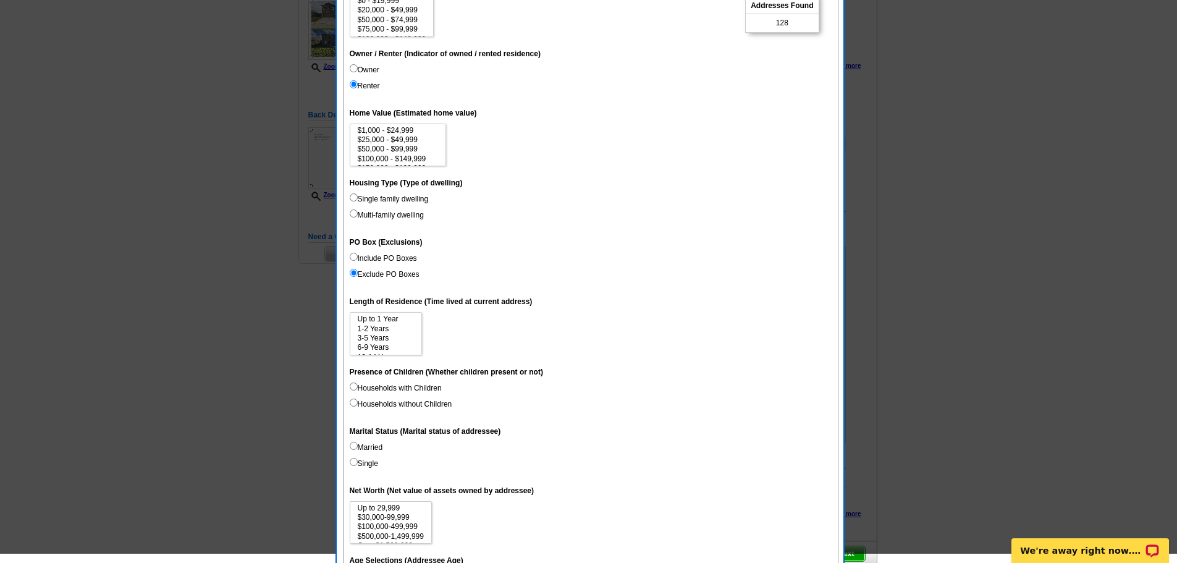
scroll to position [124, 0]
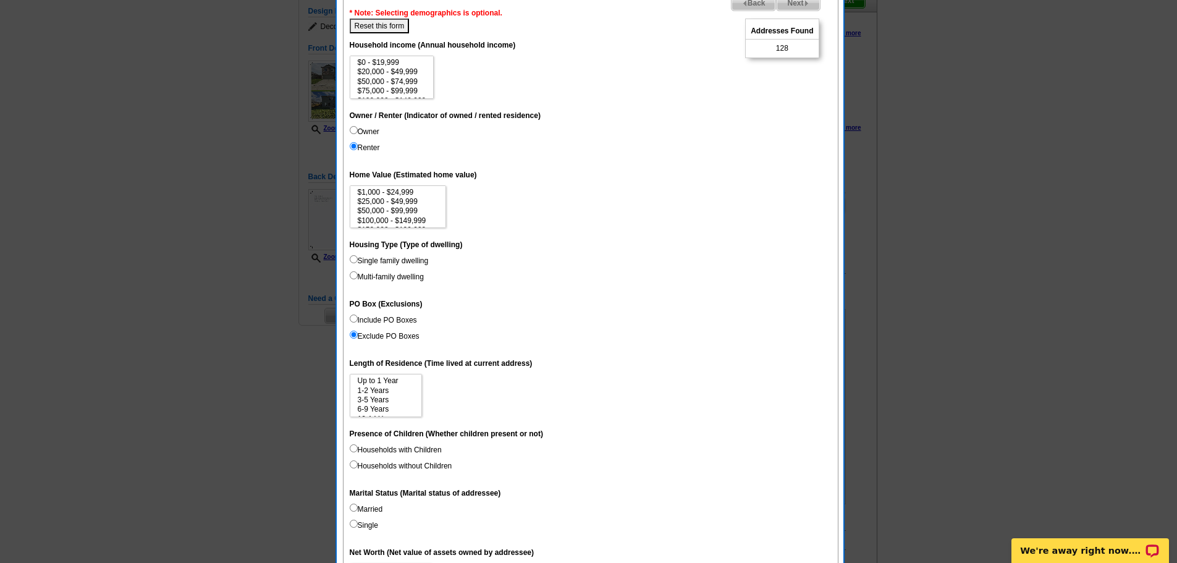
click at [380, 260] on label "Single family dwelling" at bounding box center [389, 260] width 79 height 11
click at [358, 260] on input "Single family dwelling" at bounding box center [354, 259] width 8 height 8
radio input "true"
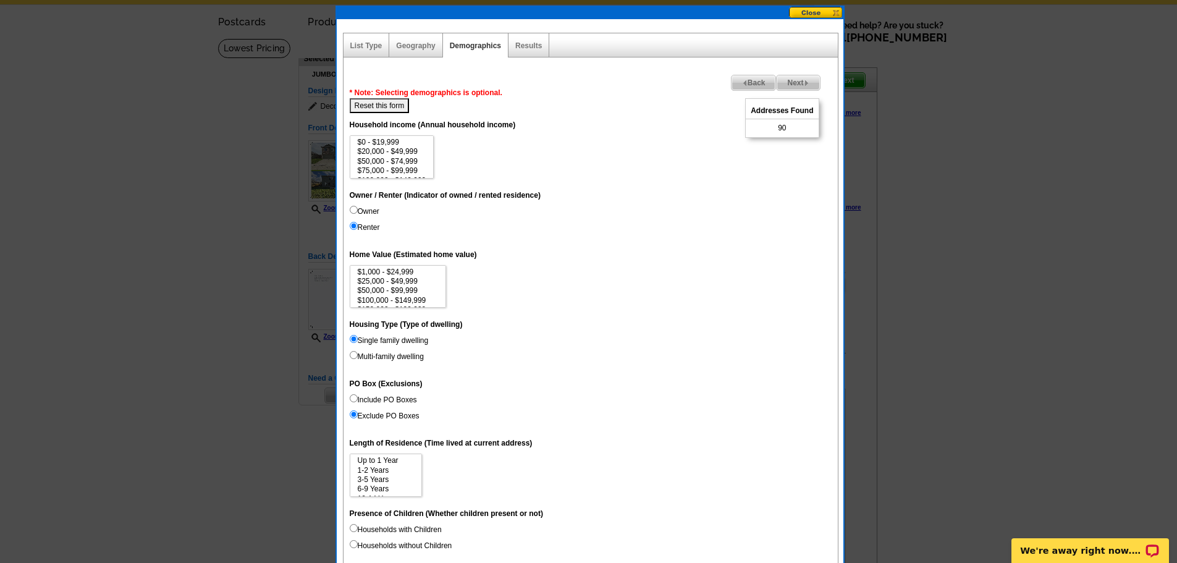
scroll to position [0, 0]
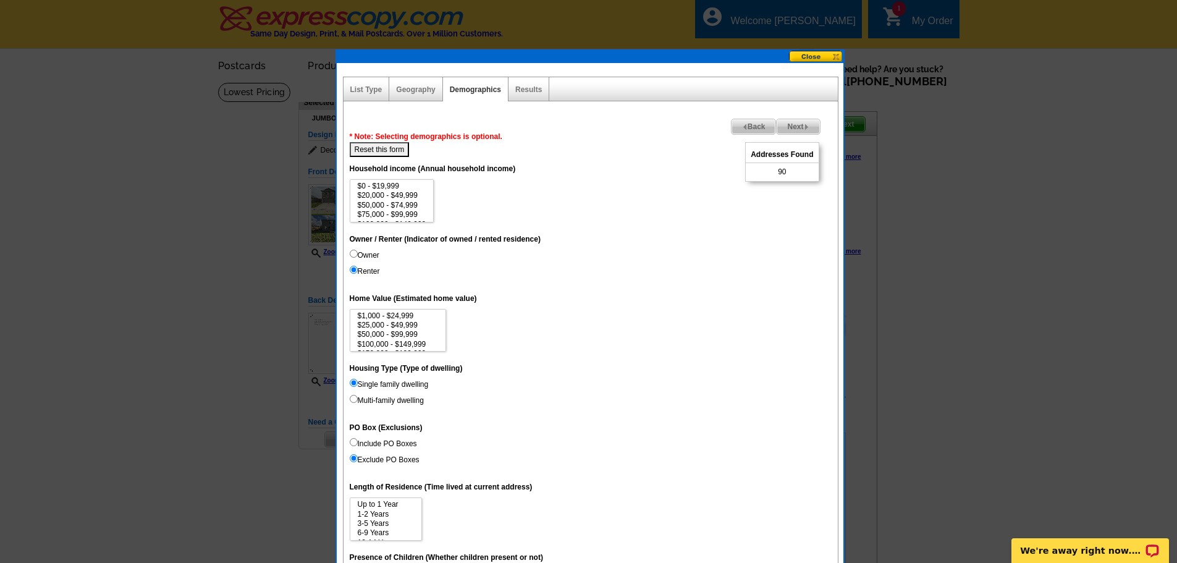
click at [745, 126] on span "Back" at bounding box center [754, 126] width 44 height 15
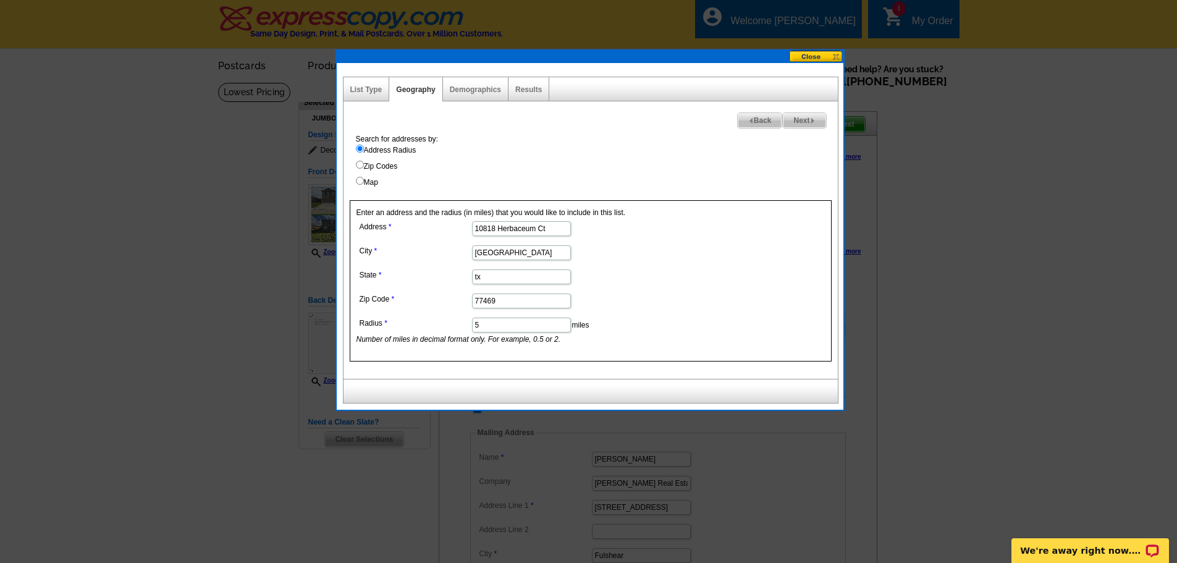
click at [512, 335] on icon "Number of miles in decimal format only. For example, 0.5 or 2." at bounding box center [459, 339] width 205 height 9
click at [512, 330] on input "5" at bounding box center [521, 325] width 99 height 15
type input "5.5"
click at [794, 117] on span "Next" at bounding box center [804, 120] width 43 height 15
select select
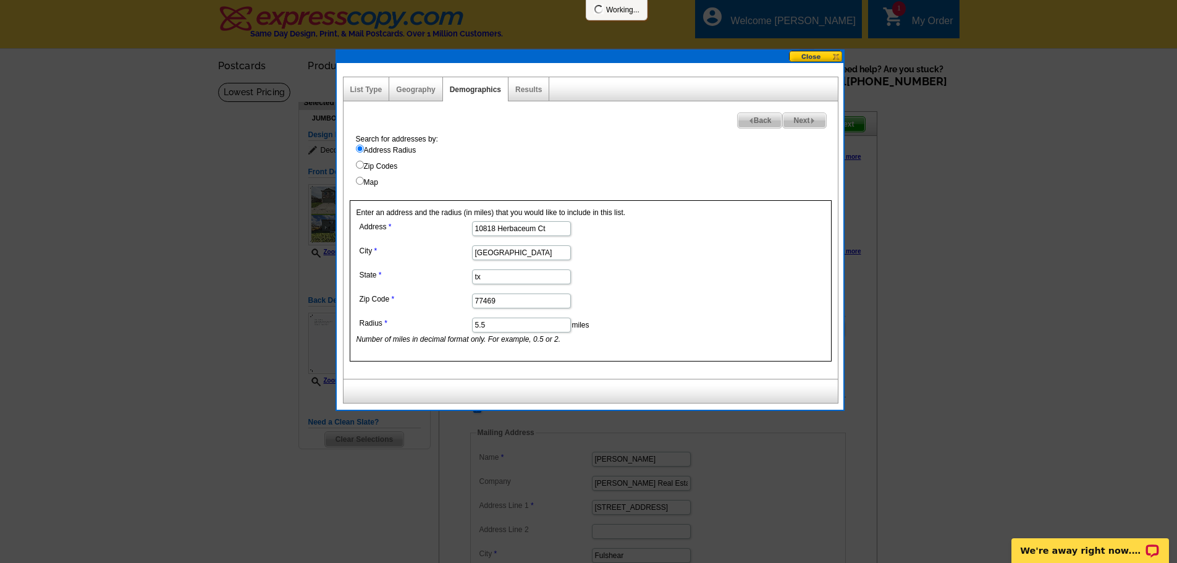
select select
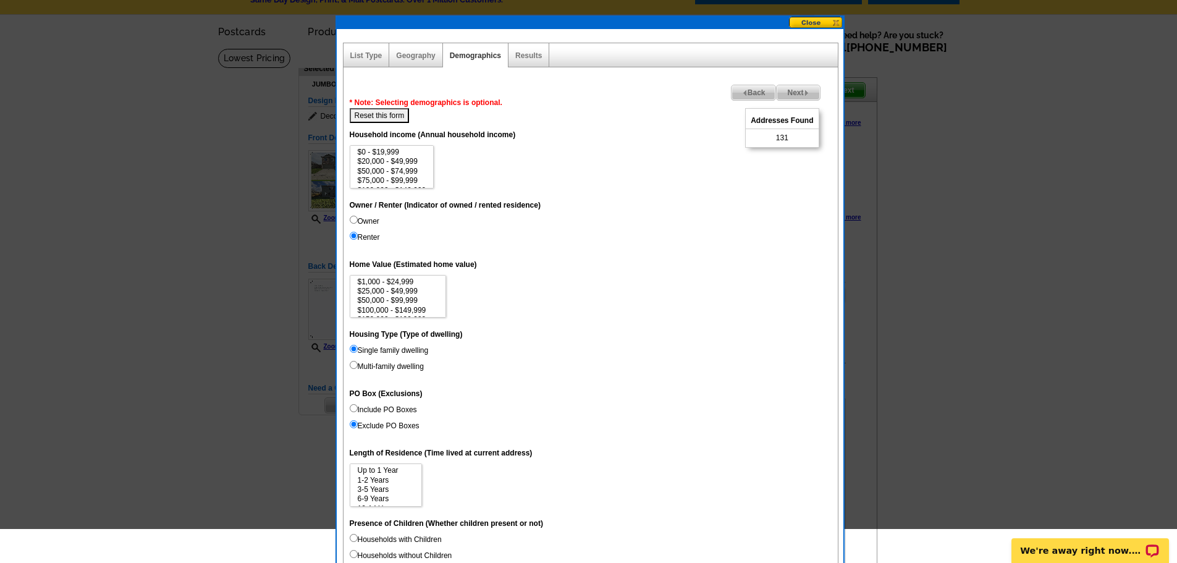
scroll to position [62, 0]
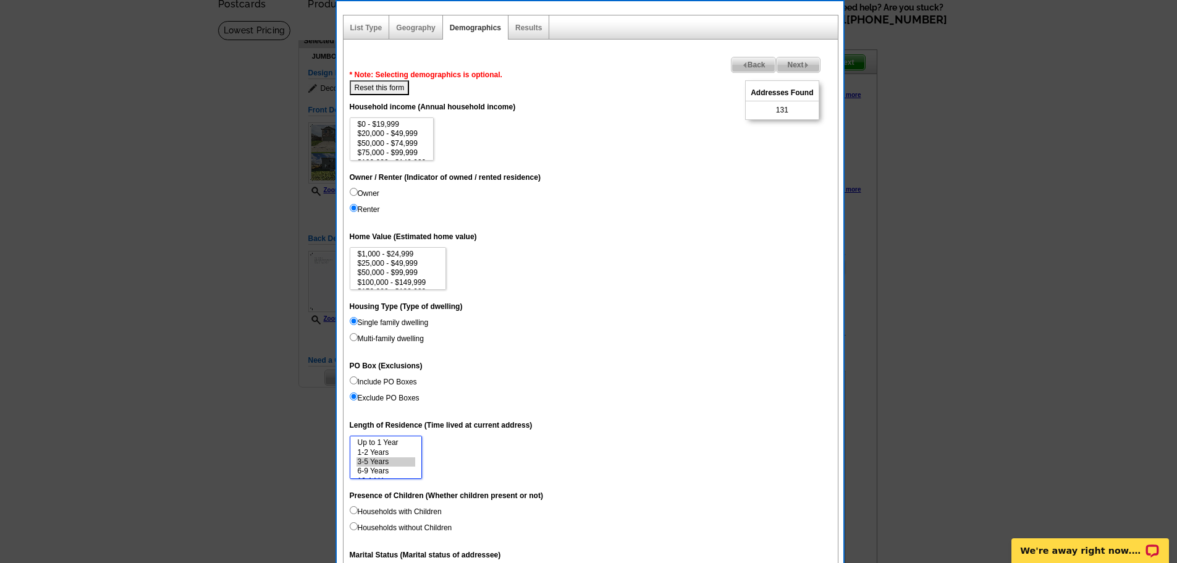
click at [383, 459] on option "3-5 Years" at bounding box center [386, 461] width 59 height 9
click at [383, 451] on option "1-2 Years" at bounding box center [386, 452] width 59 height 9
select select "0-1"
click at [387, 438] on option "Up to 1 Year" at bounding box center [386, 442] width 59 height 9
click at [591, 377] on dd "Include PO Boxes Exclude PO Boxes" at bounding box center [591, 392] width 482 height 32
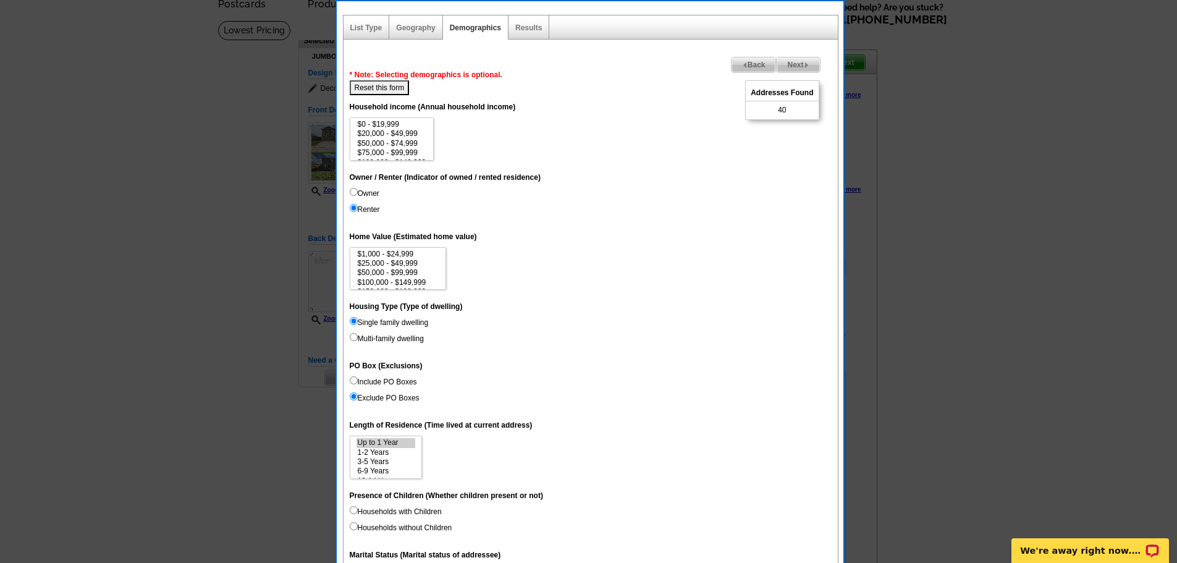
click at [373, 91] on button "Reset this form" at bounding box center [380, 87] width 60 height 15
select select
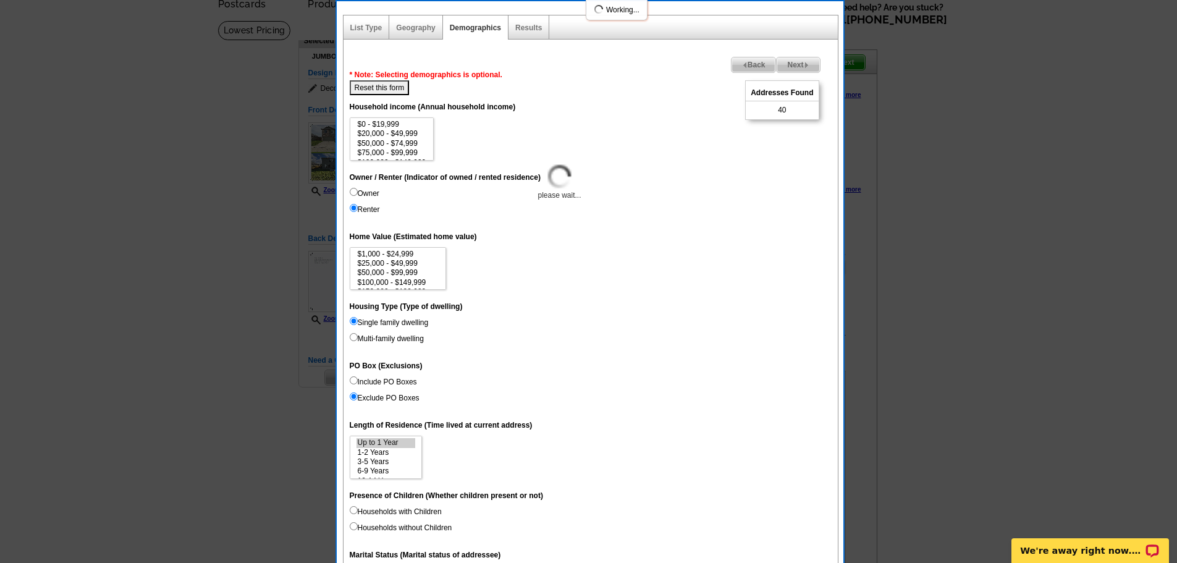
select select
click at [366, 208] on label "Renter" at bounding box center [365, 209] width 30 height 11
click at [358, 208] on input "Renter" at bounding box center [354, 208] width 8 height 8
radio input "true"
select select "0-1"
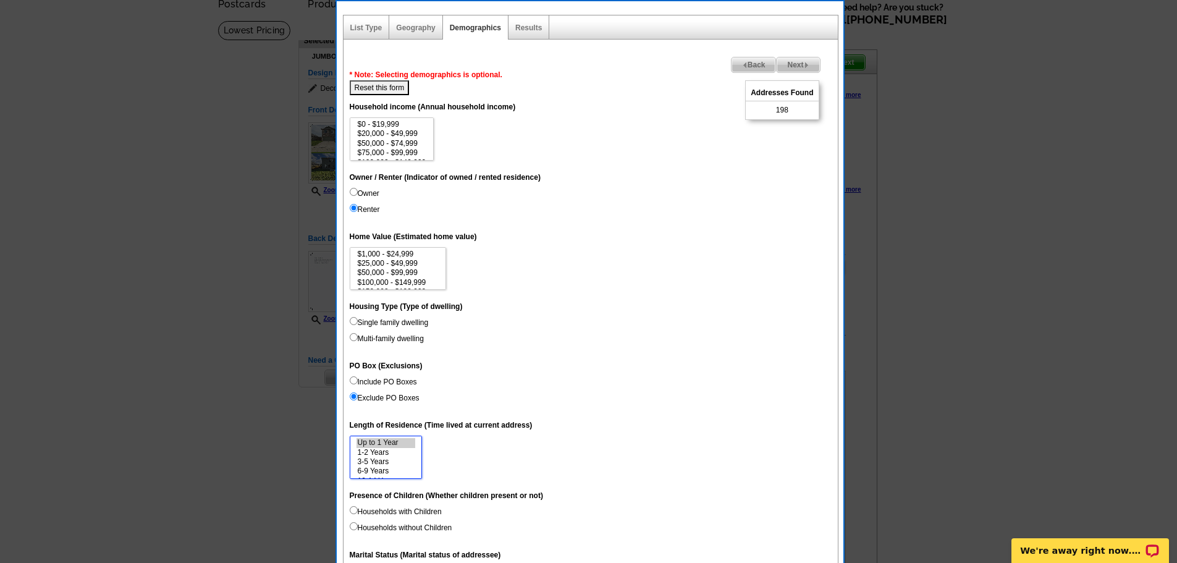
click at [385, 439] on option "Up to 1 Year" at bounding box center [386, 442] width 59 height 9
click at [387, 323] on label "Single family dwelling" at bounding box center [389, 322] width 79 height 11
click at [358, 323] on input "Single family dwelling" at bounding box center [354, 321] width 8 height 8
radio input "true"
click at [383, 451] on option "1-2 Years" at bounding box center [386, 452] width 59 height 9
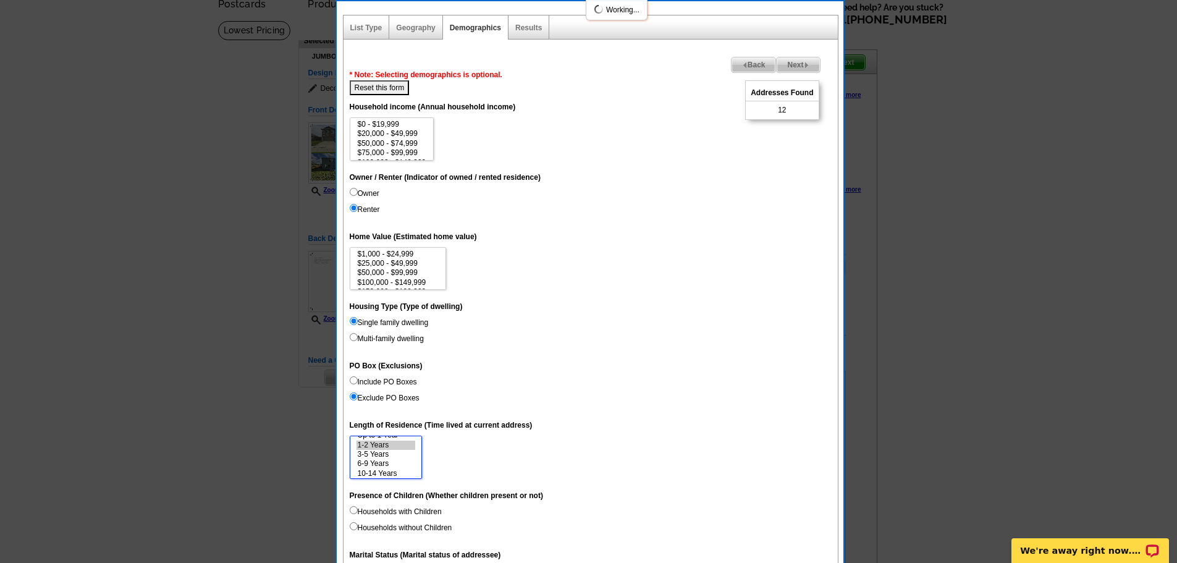
select select "1-2"
click at [373, 88] on button "Reset this form" at bounding box center [380, 87] width 60 height 15
select select
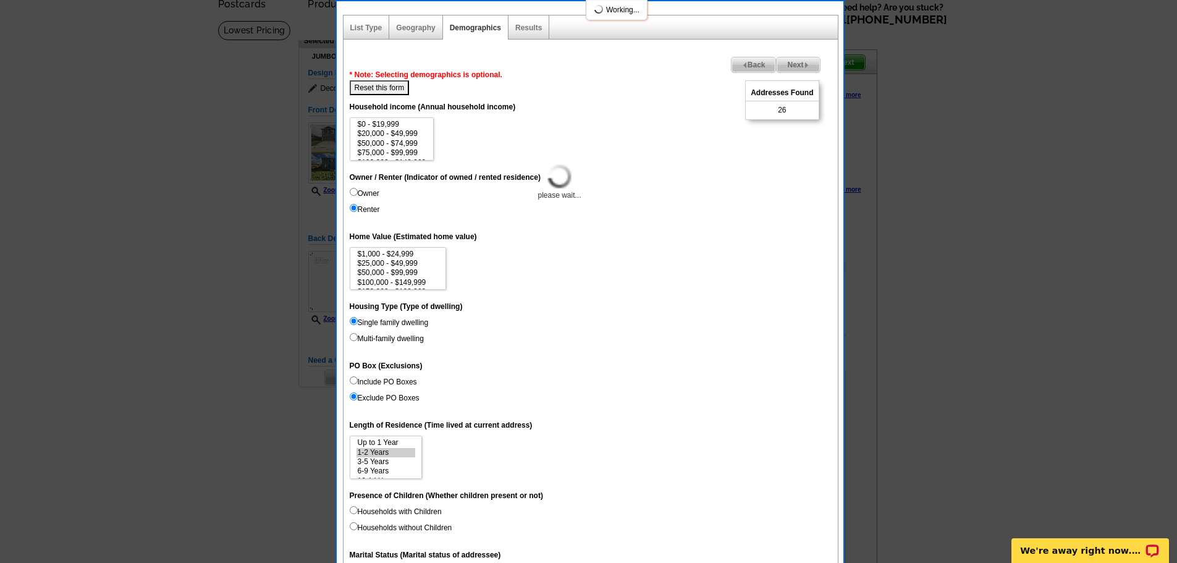
select select
click at [365, 213] on label "Renter" at bounding box center [365, 209] width 30 height 11
click at [358, 212] on input "Renter" at bounding box center [354, 208] width 8 height 8
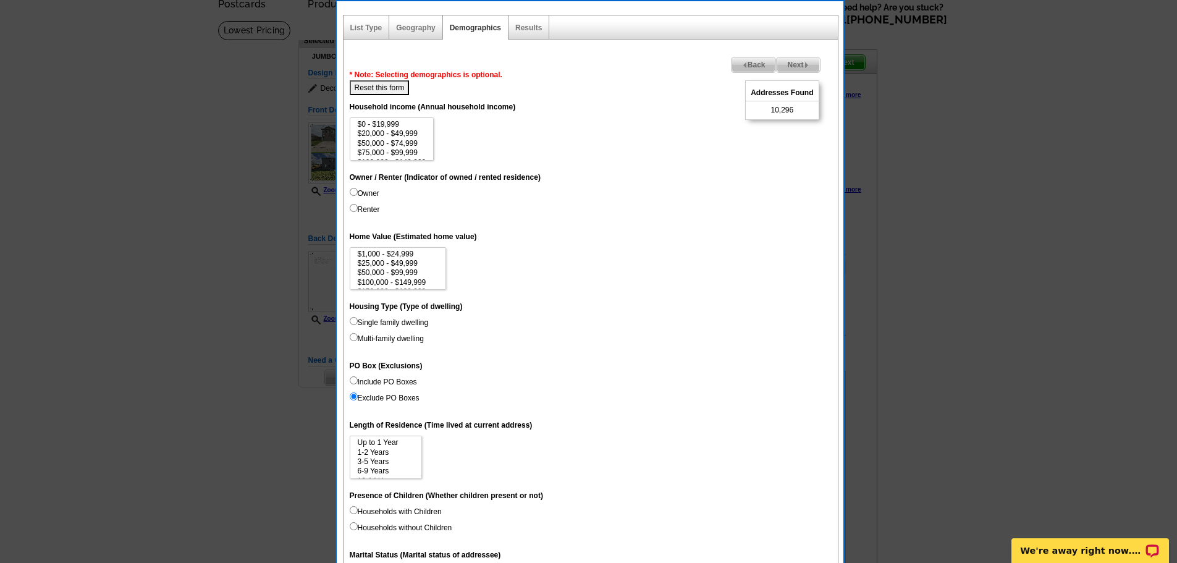
radio input "true"
click at [388, 322] on label "Single family dwelling" at bounding box center [389, 322] width 79 height 11
click at [358, 322] on input "Single family dwelling" at bounding box center [354, 321] width 8 height 8
radio input "true"
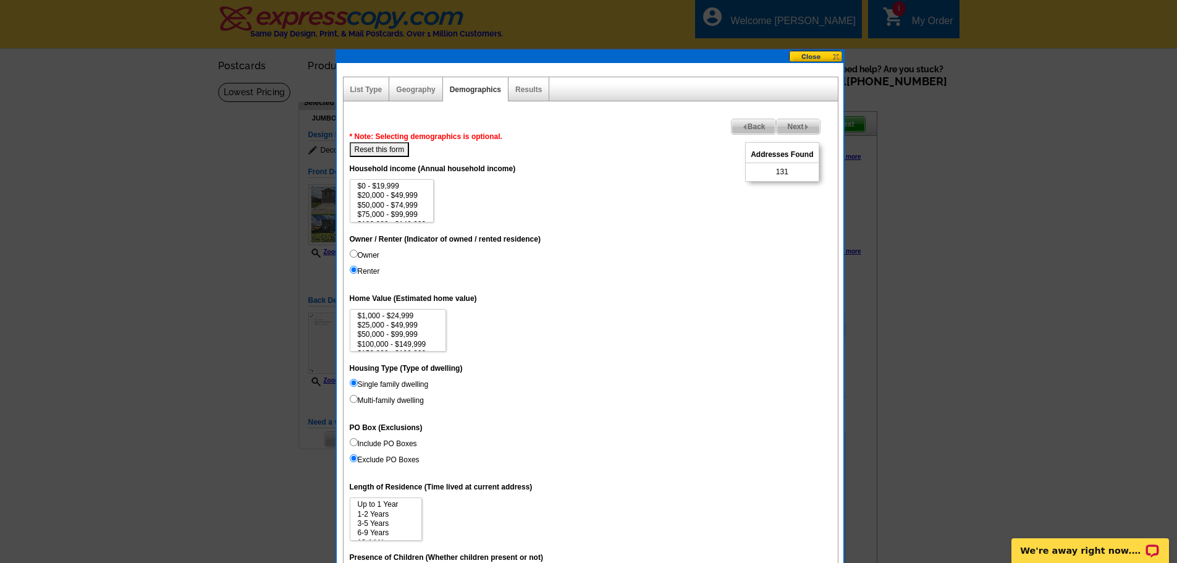
scroll to position [62, 0]
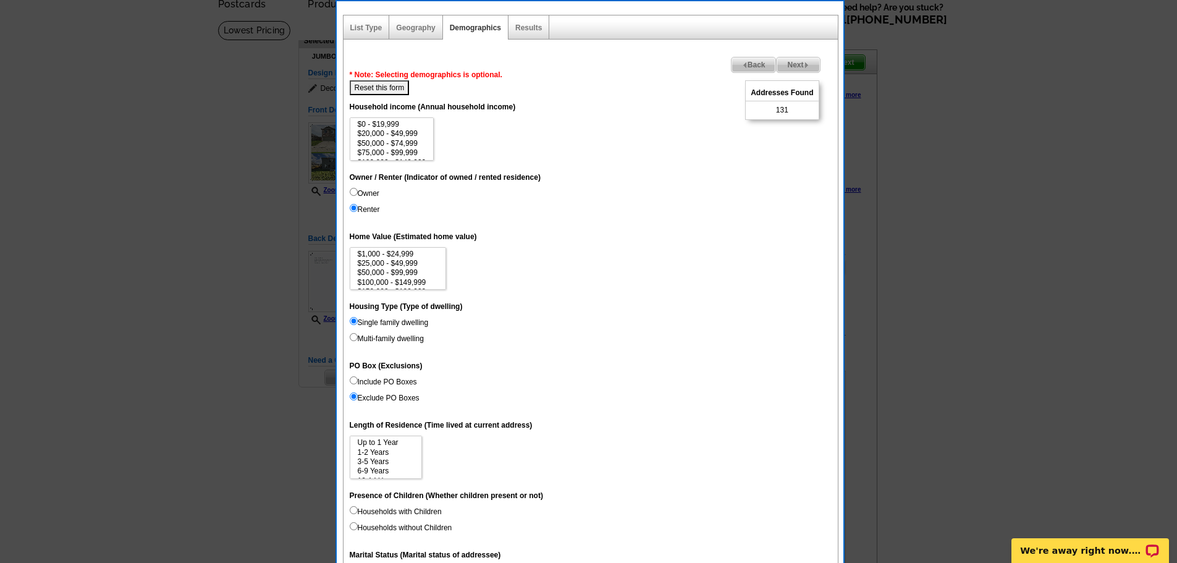
click at [375, 510] on label "Households with Children" at bounding box center [396, 511] width 92 height 11
click at [358, 510] on input "Households with Children" at bounding box center [354, 510] width 8 height 8
radio input "true"
click at [375, 527] on label "Households without Children" at bounding box center [401, 527] width 103 height 11
click at [358, 527] on input "Households without Children" at bounding box center [354, 526] width 8 height 8
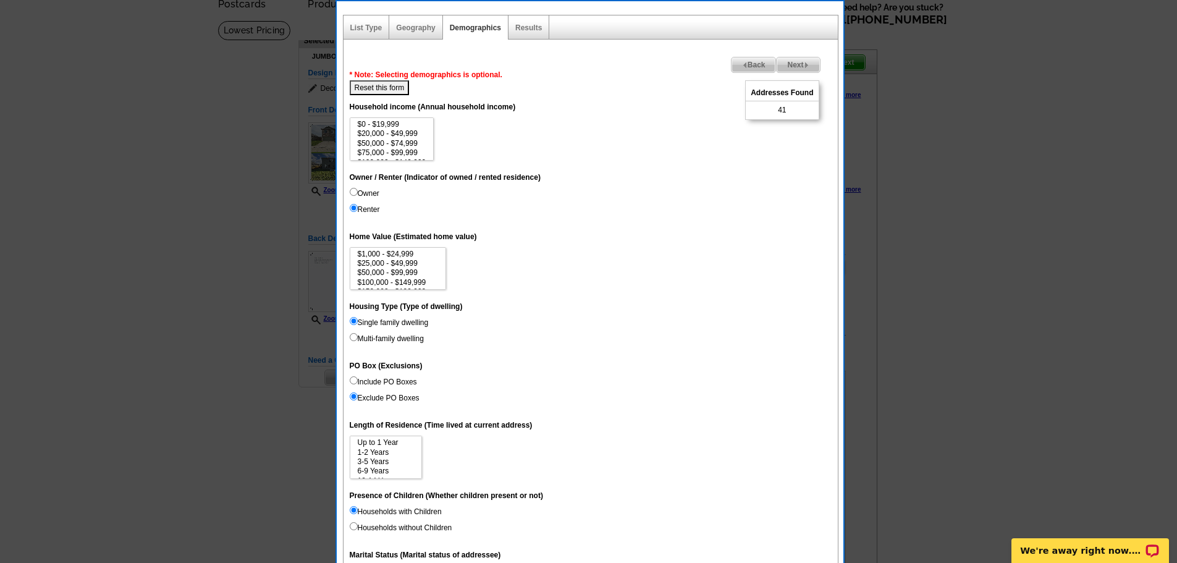
radio input "true"
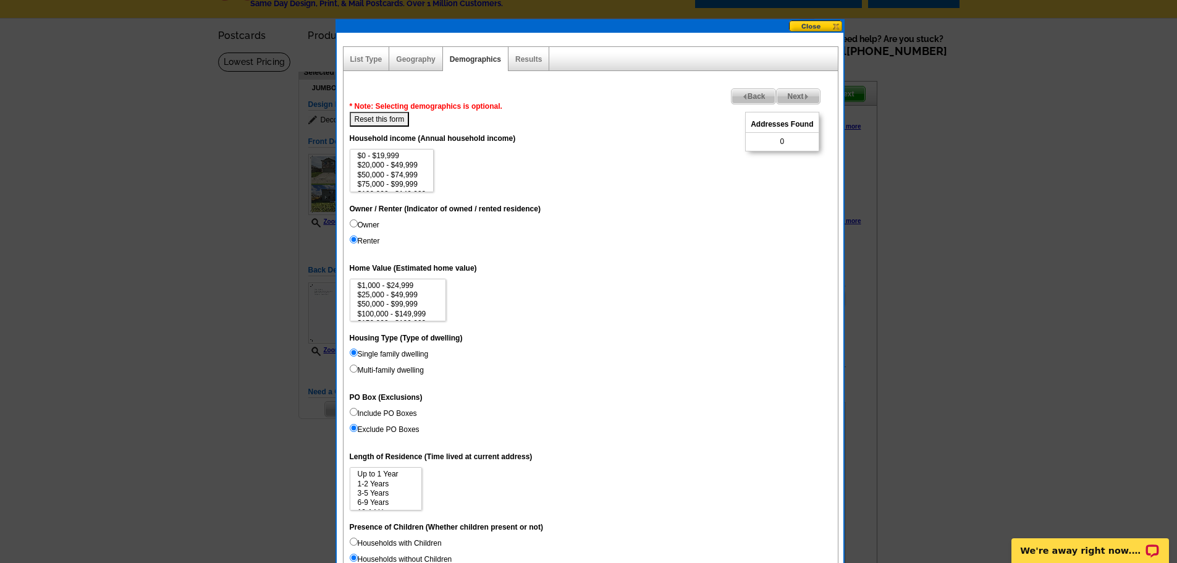
scroll to position [0, 0]
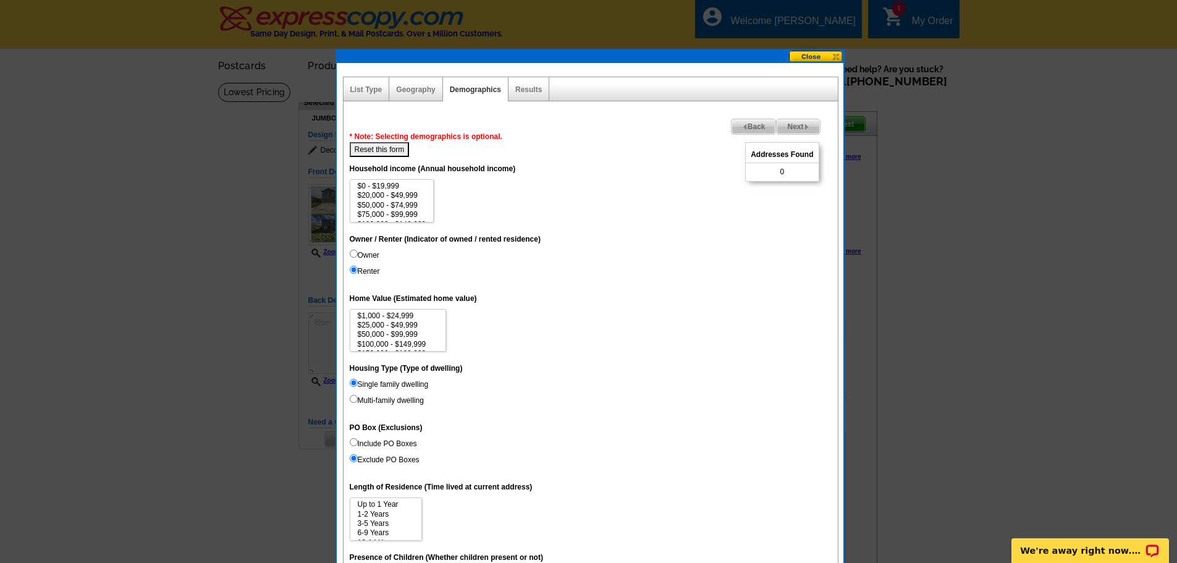
click at [372, 146] on button "Reset this form" at bounding box center [380, 149] width 60 height 15
select select
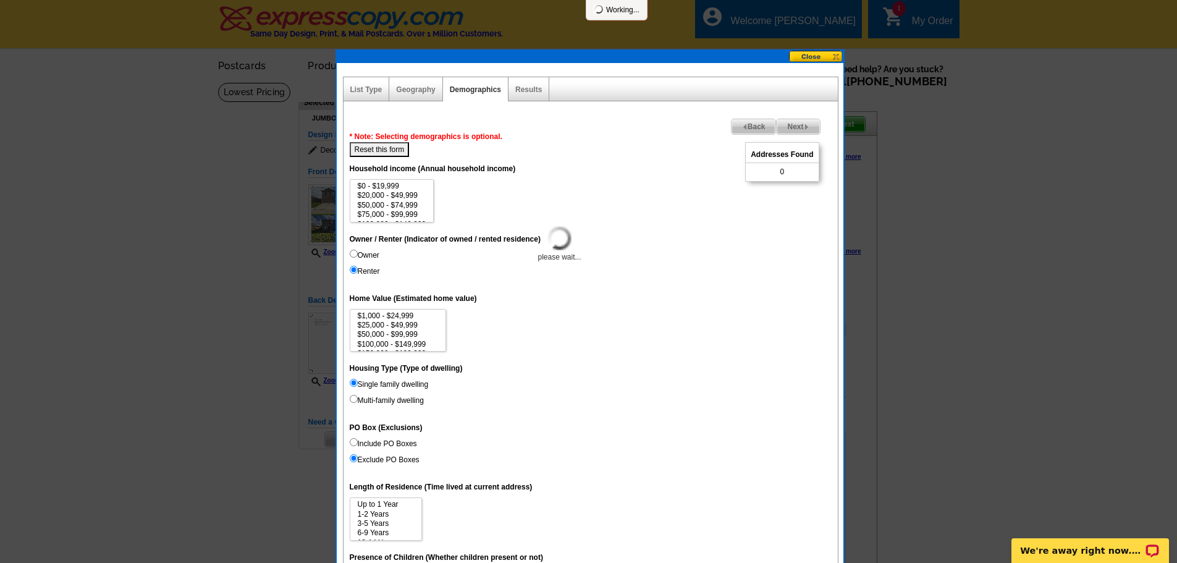
select select
click at [363, 380] on label "Single family dwelling" at bounding box center [389, 384] width 79 height 11
click at [358, 380] on input "Single family dwelling" at bounding box center [354, 383] width 8 height 8
radio input "true"
click at [357, 268] on input "Renter" at bounding box center [354, 270] width 8 height 8
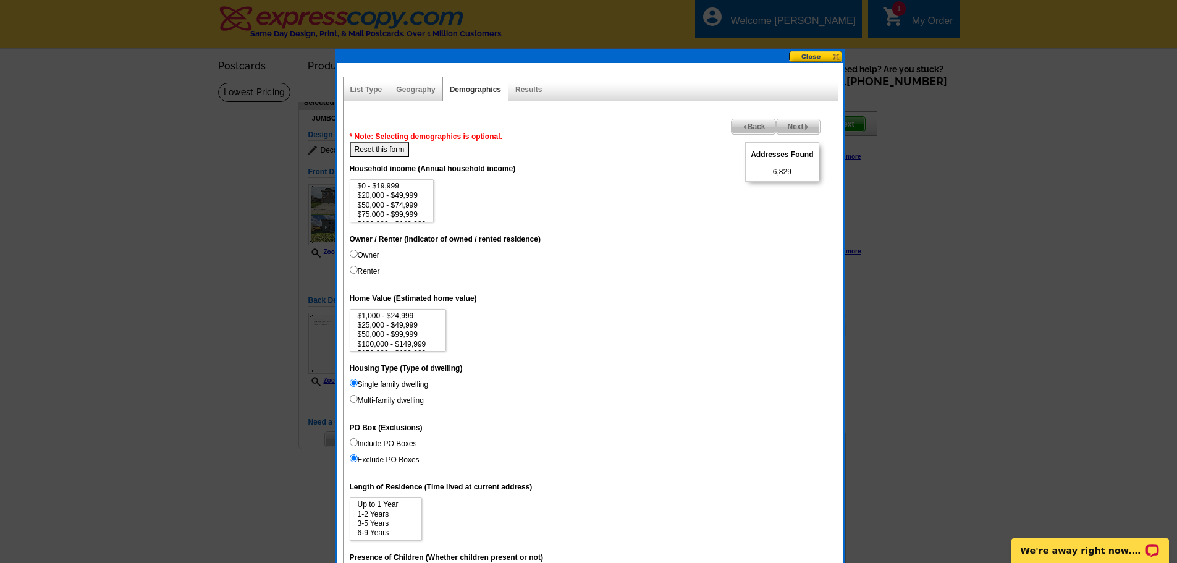
radio input "true"
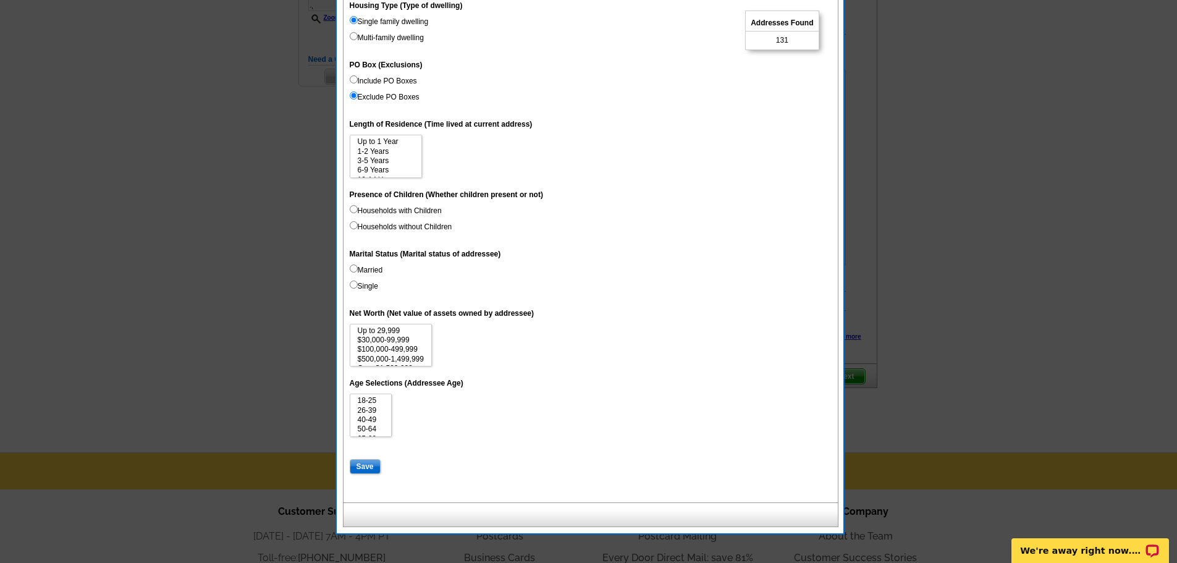
scroll to position [371, 0]
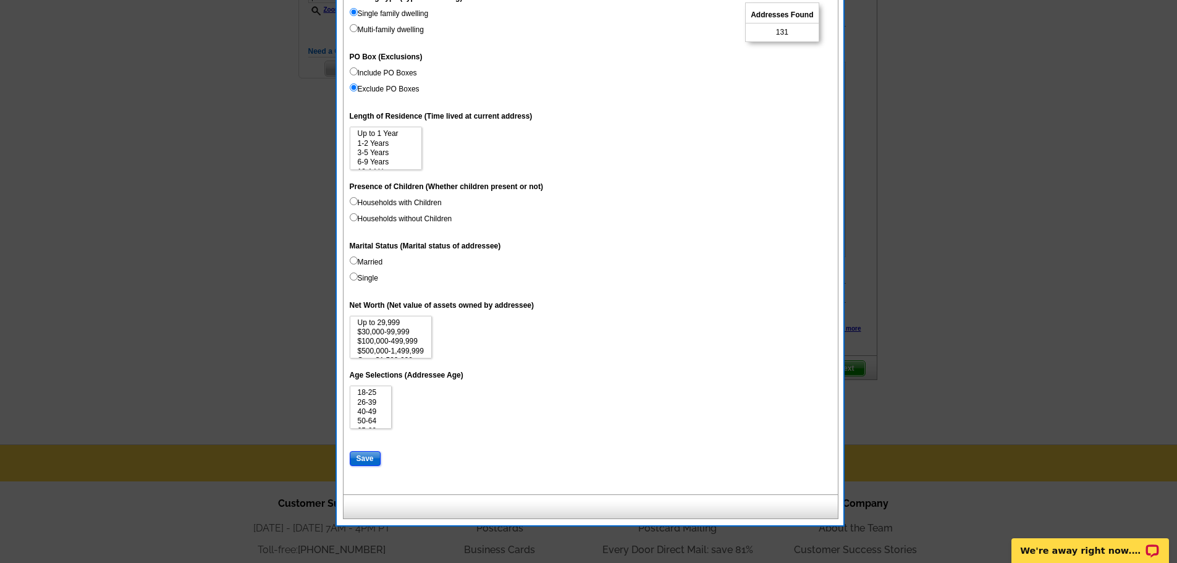
click at [358, 460] on input "Save" at bounding box center [365, 458] width 31 height 15
select select
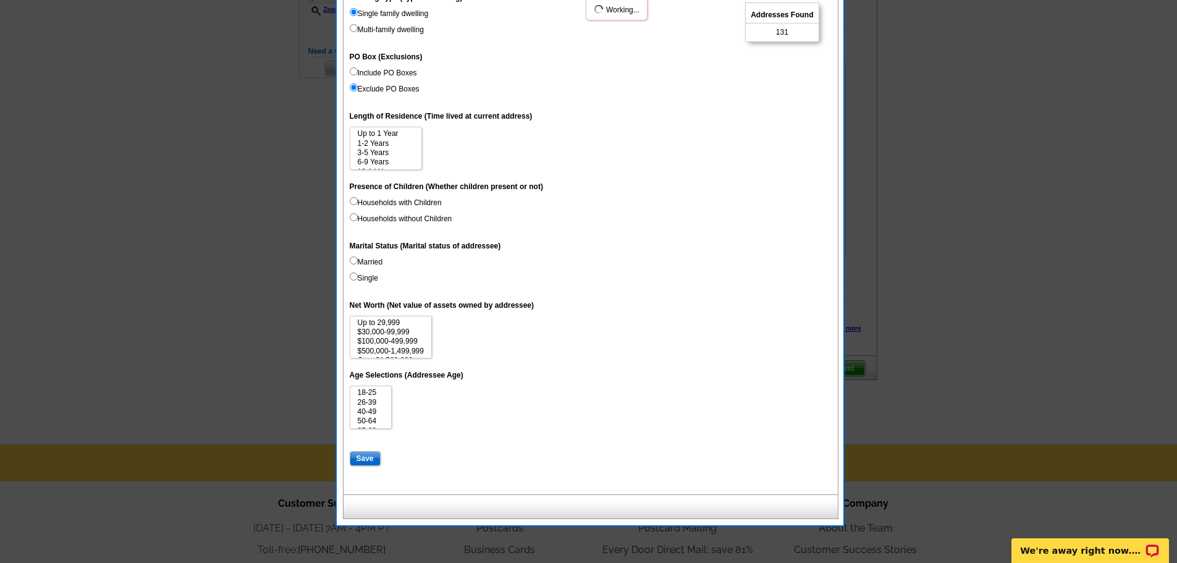
select select
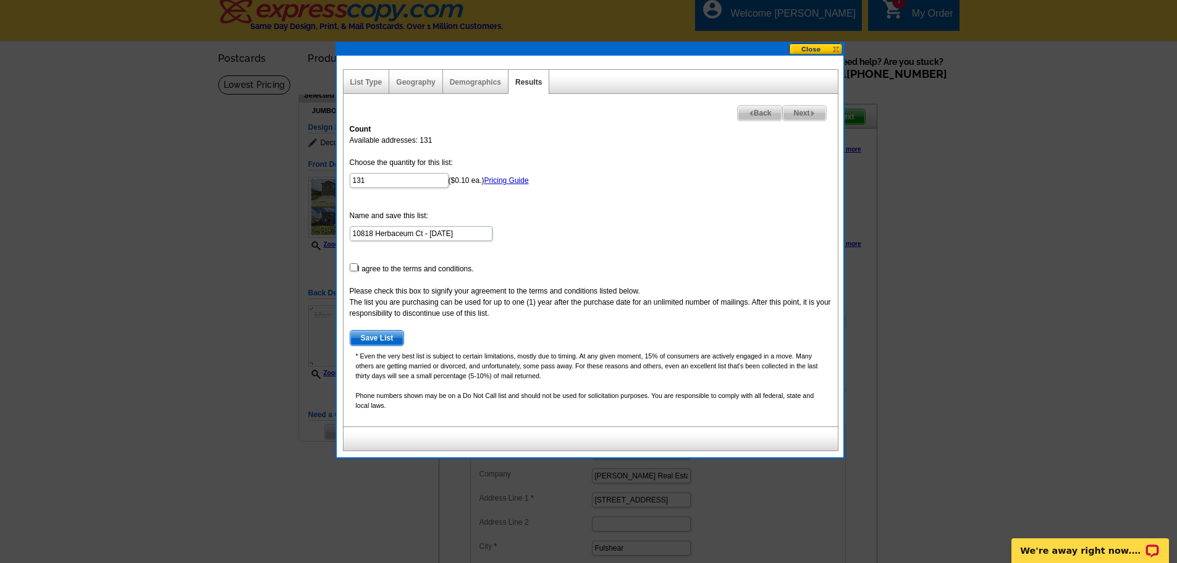
scroll to position [0, 0]
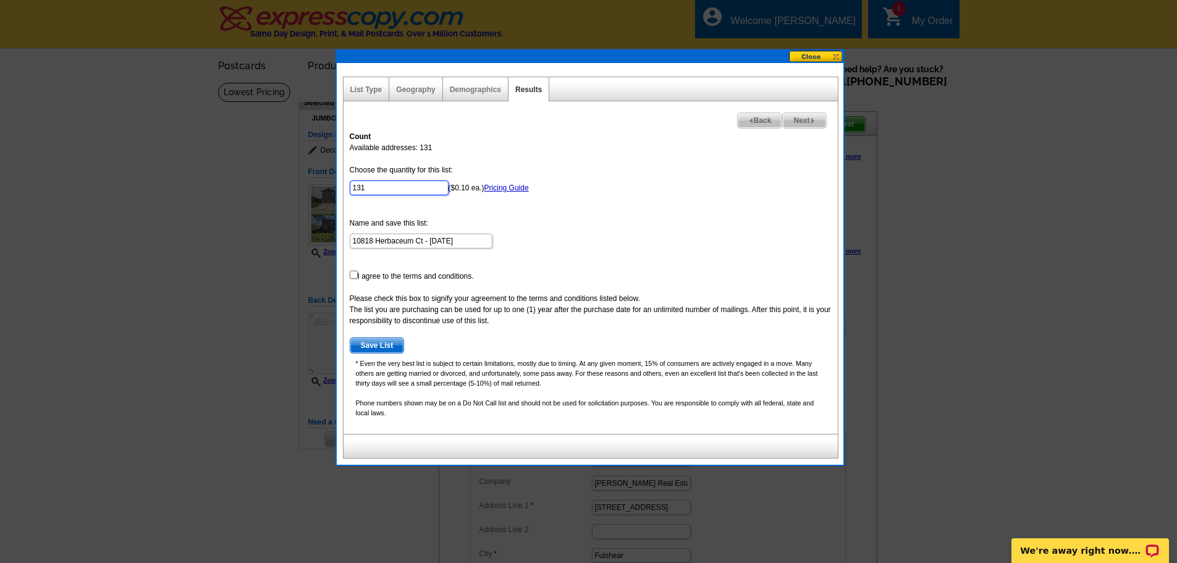
click at [410, 186] on input "131" at bounding box center [399, 187] width 99 height 15
type input "110"
click at [354, 276] on input "checkbox" at bounding box center [354, 275] width 8 height 8
checkbox input "true"
click at [378, 345] on span "Save List" at bounding box center [377, 345] width 54 height 15
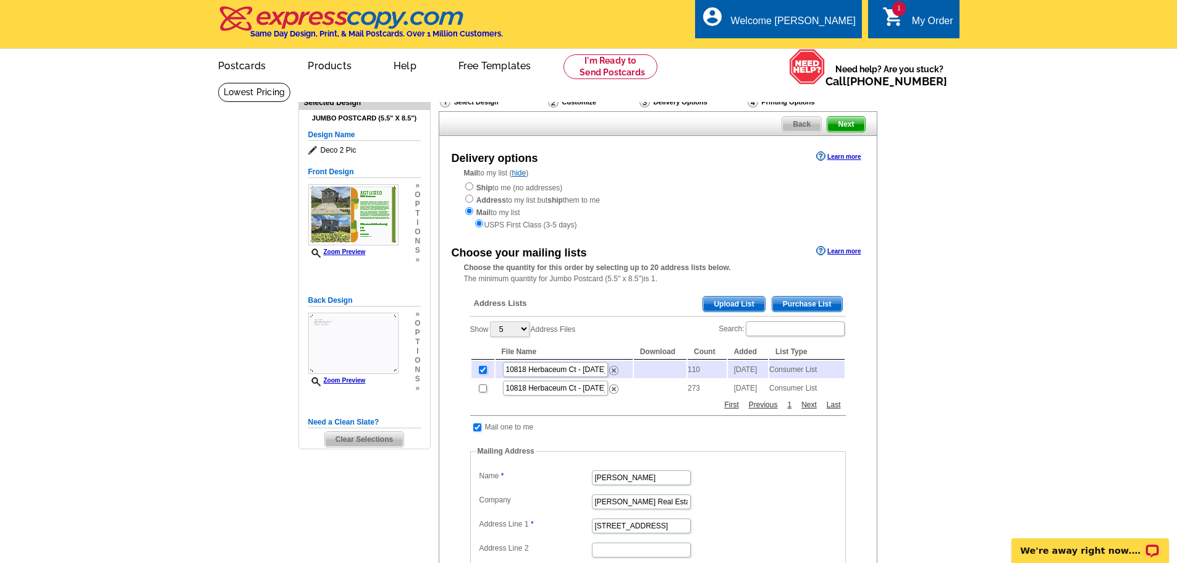
click at [830, 310] on span "Purchase List" at bounding box center [808, 304] width 70 height 15
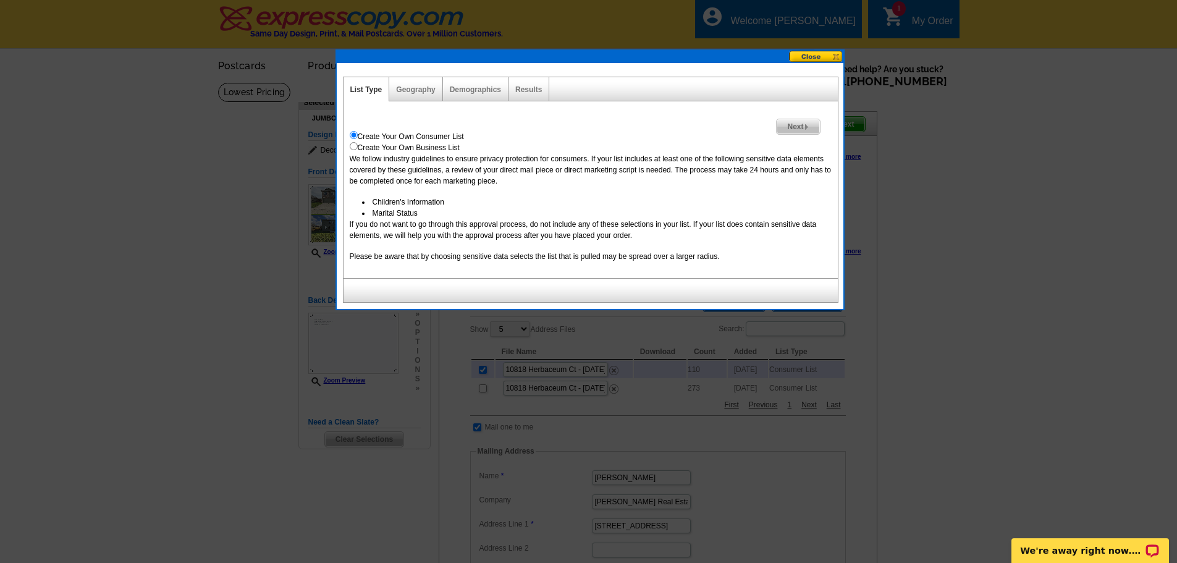
click at [808, 54] on button at bounding box center [816, 57] width 54 height 12
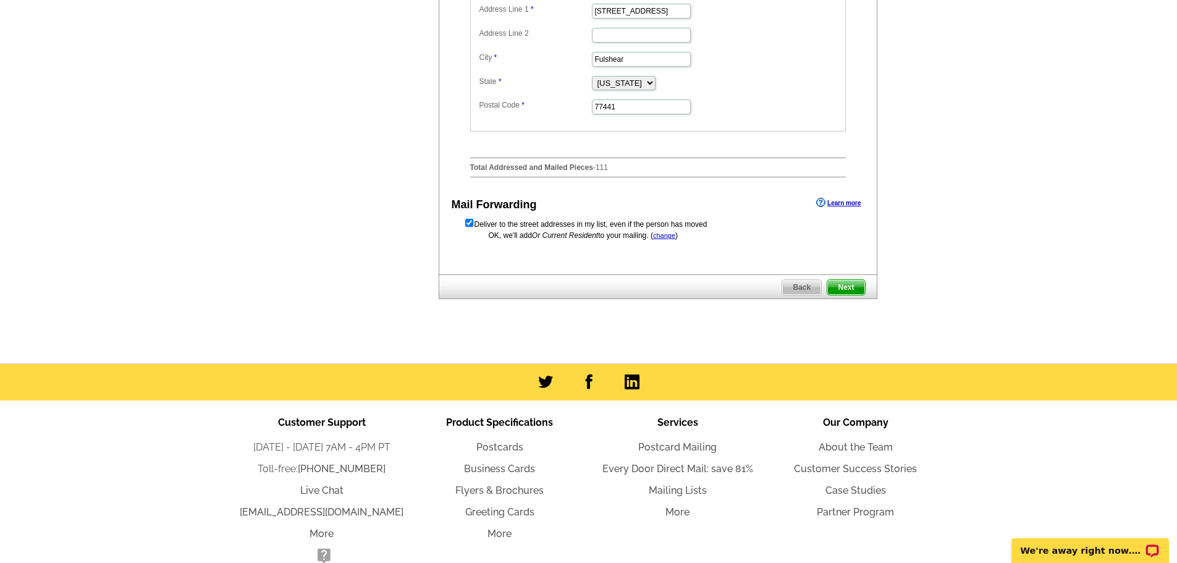
scroll to position [494, 0]
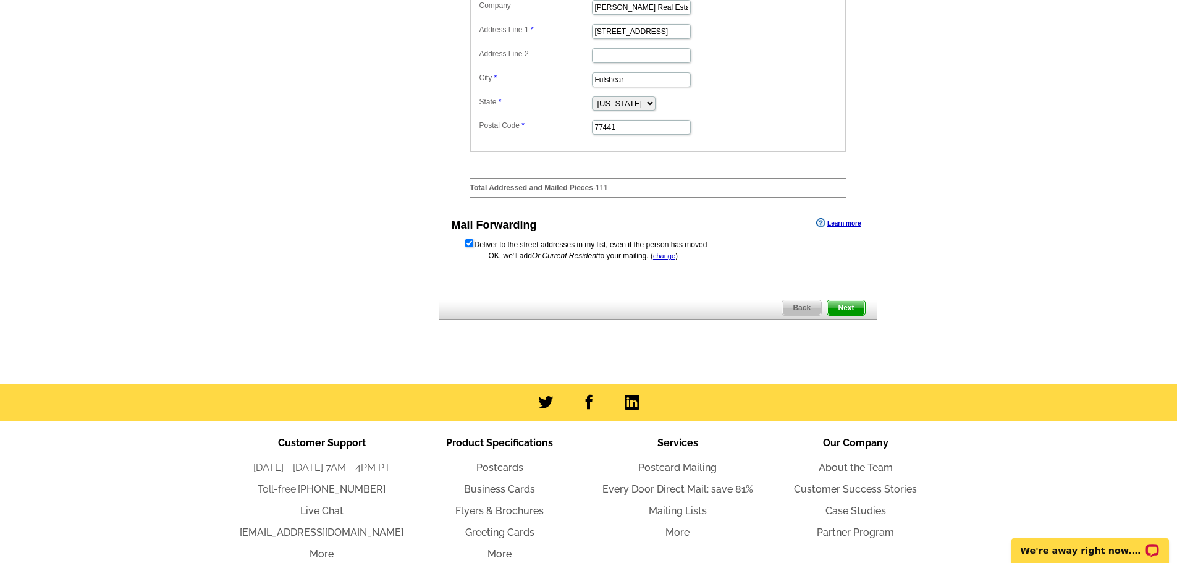
click at [850, 315] on span "Next" at bounding box center [846, 307] width 37 height 15
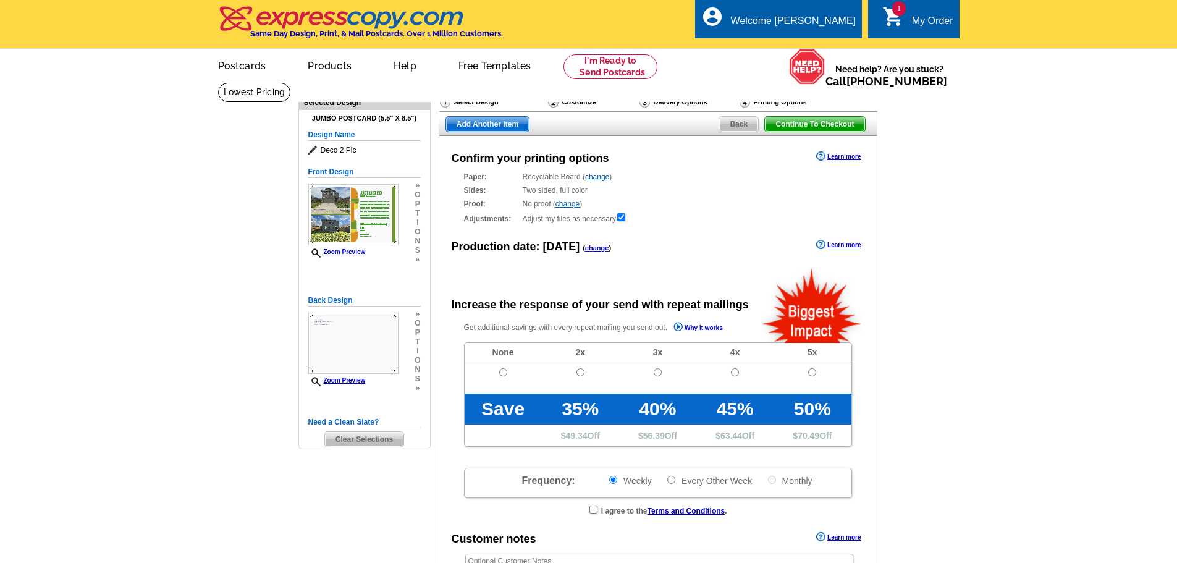
radio input "false"
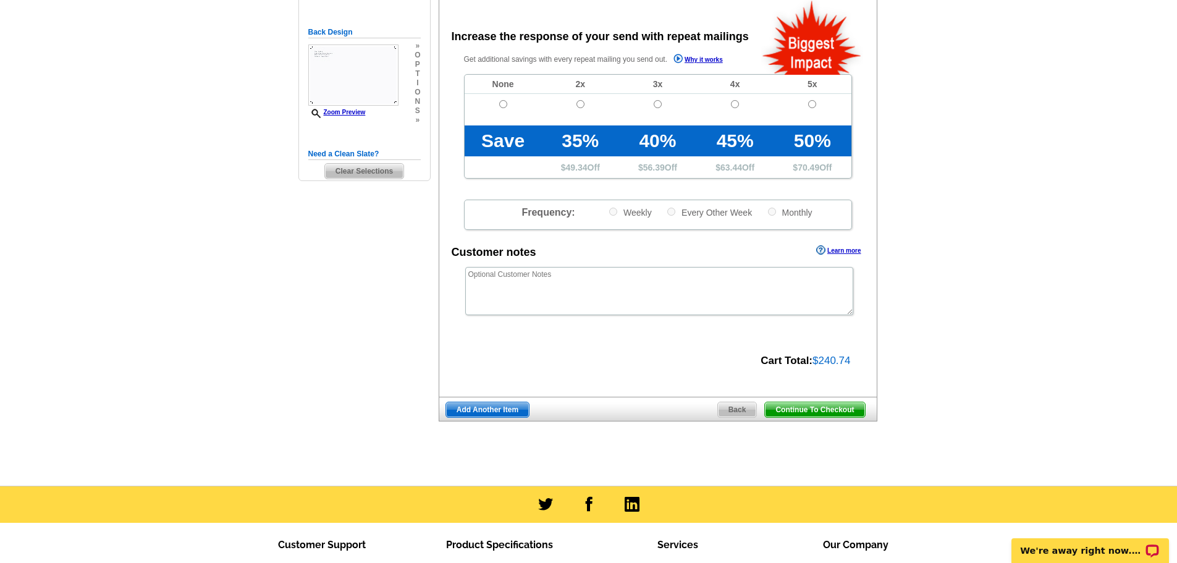
scroll to position [309, 0]
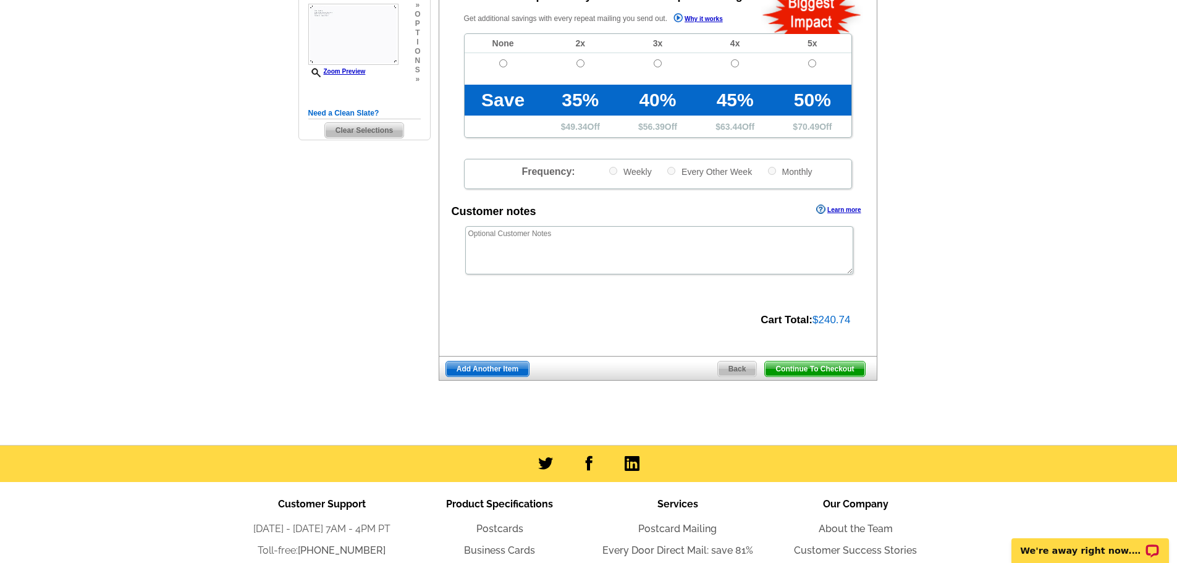
click at [825, 370] on span "Continue To Checkout" at bounding box center [815, 369] width 100 height 15
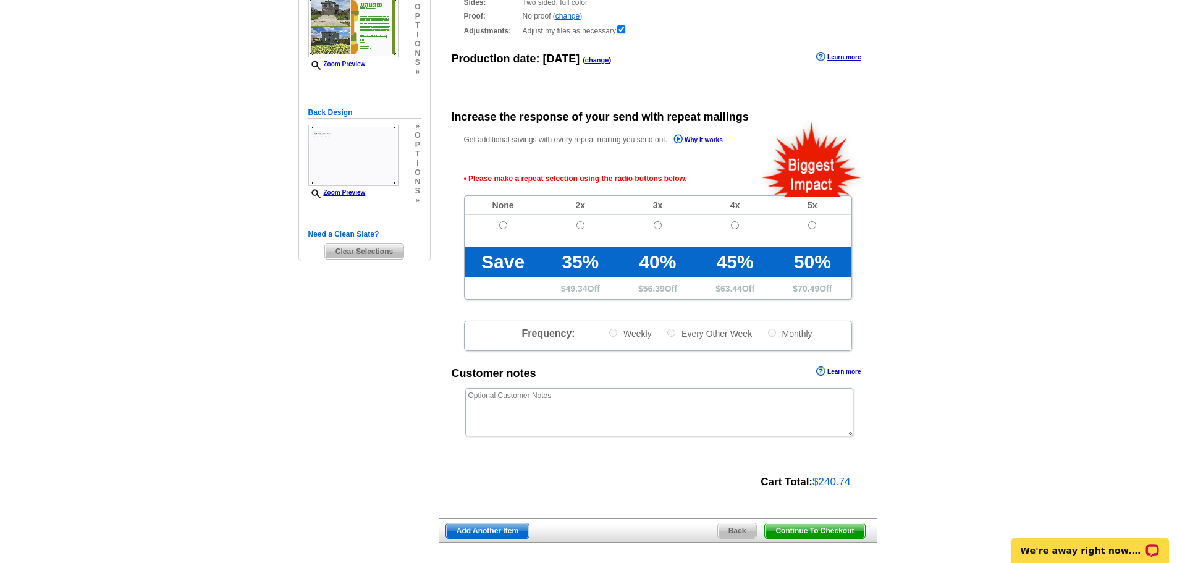
scroll to position [154, 0]
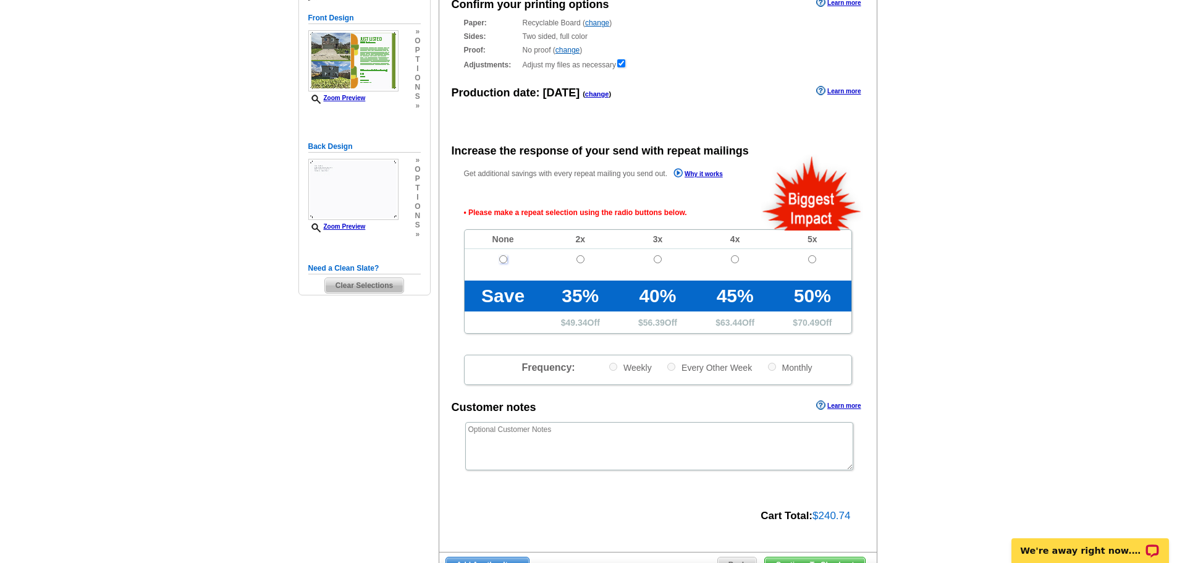
click at [506, 260] on input "radio" at bounding box center [503, 259] width 8 height 8
radio input "true"
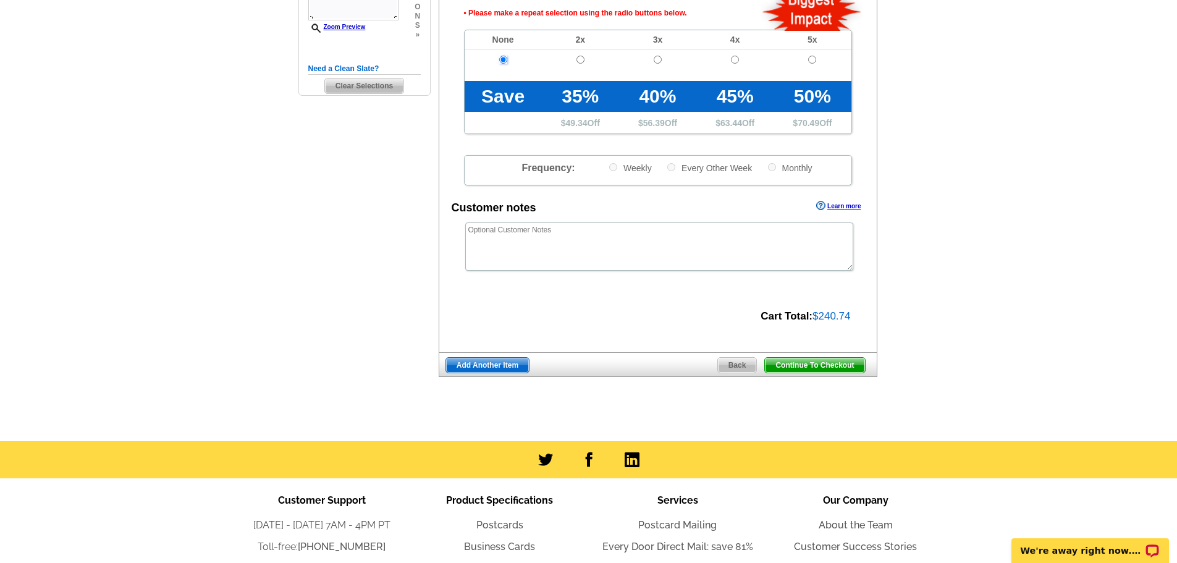
scroll to position [401, 0]
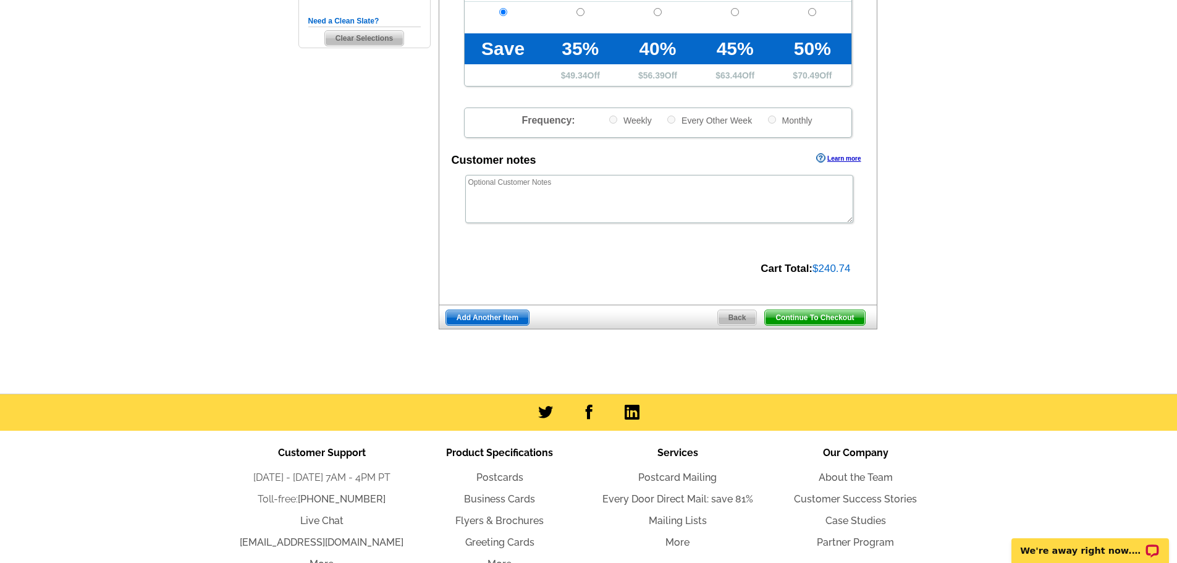
click at [832, 321] on span "Continue To Checkout" at bounding box center [815, 317] width 100 height 15
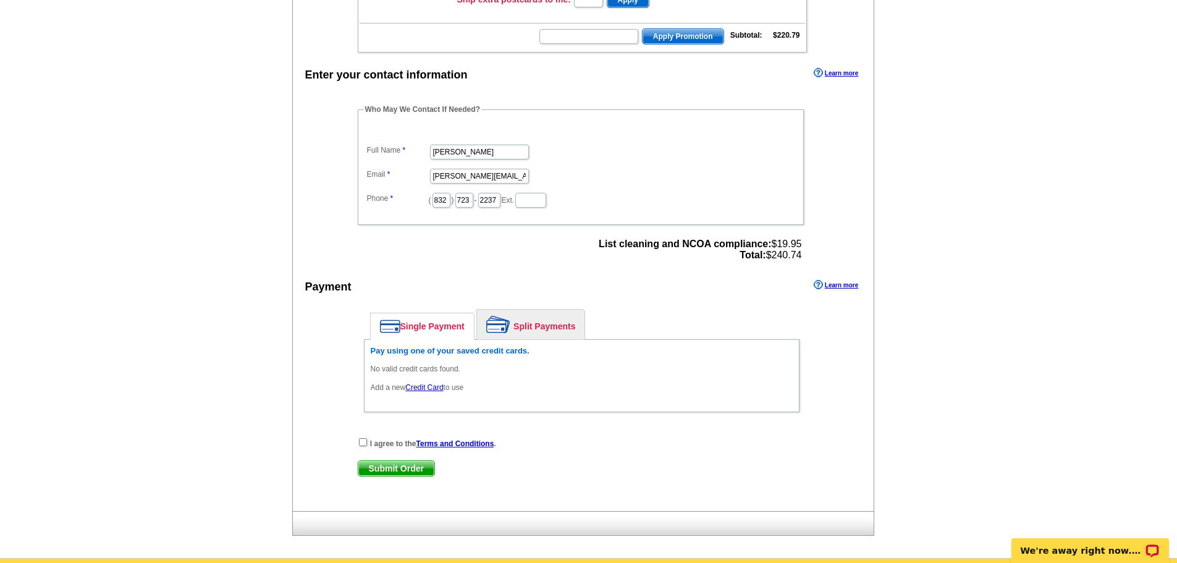
scroll to position [371, 0]
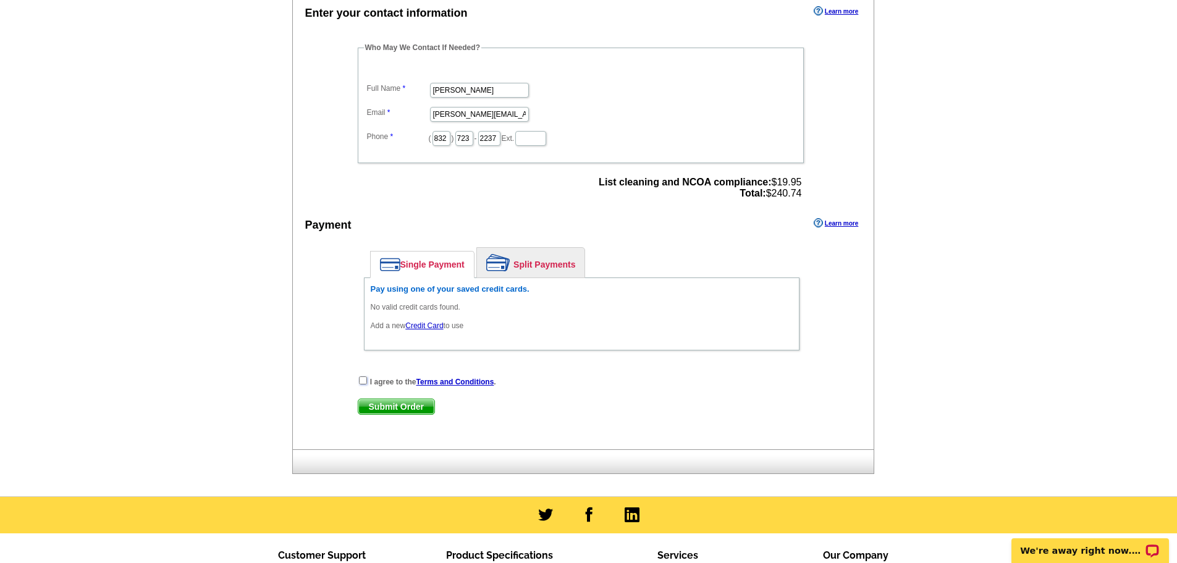
click at [363, 384] on input "checkbox" at bounding box center [363, 380] width 8 height 8
checkbox input "true"
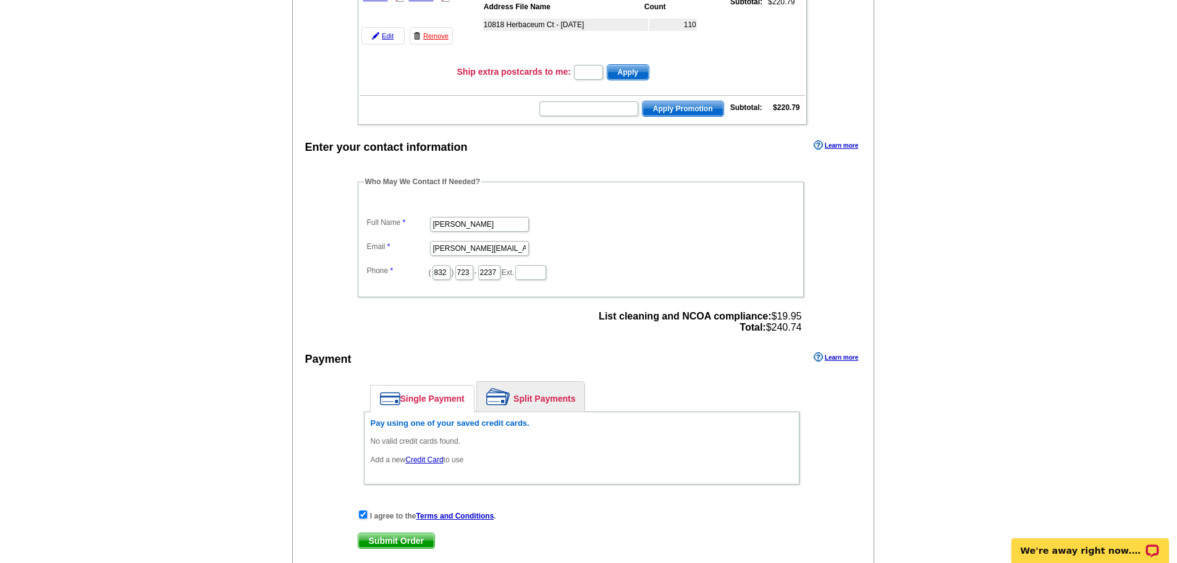
scroll to position [247, 0]
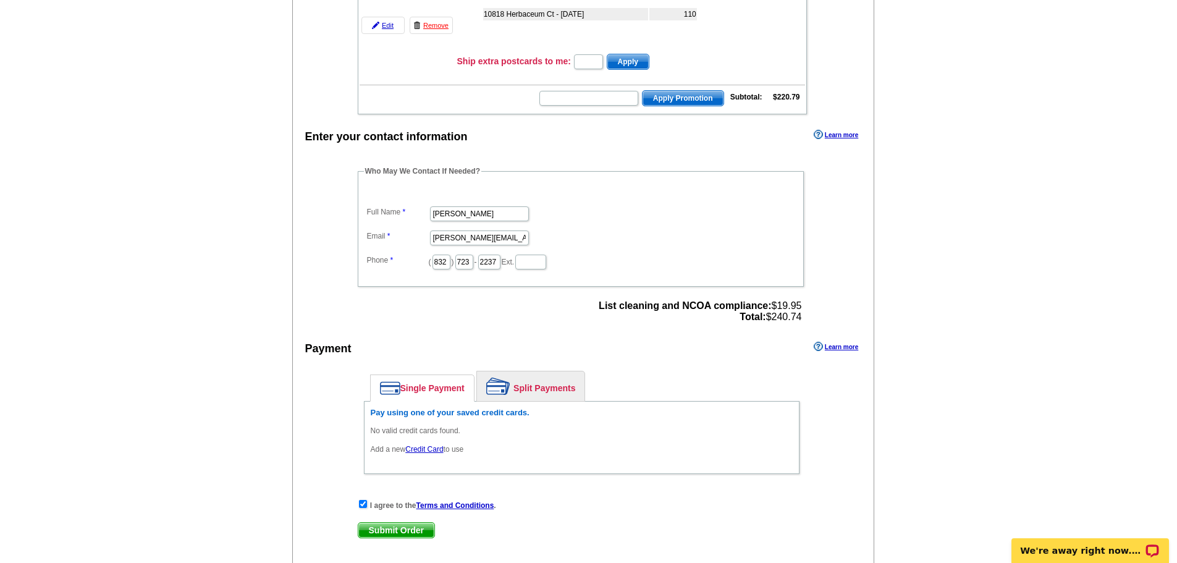
click at [430, 447] on link "Credit Card" at bounding box center [424, 449] width 38 height 9
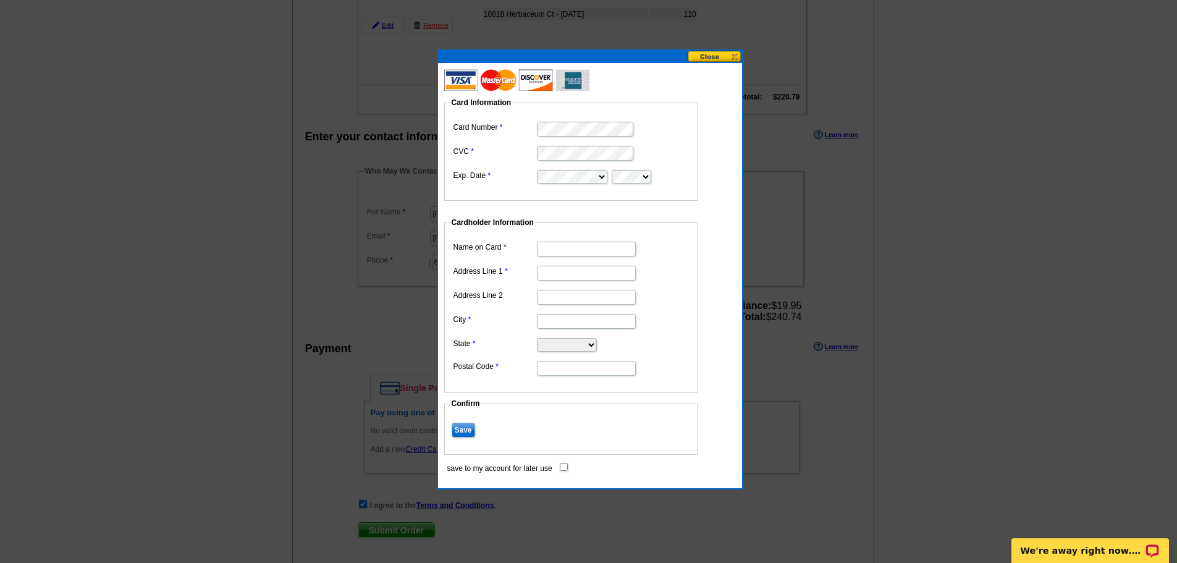
click at [888, 307] on div at bounding box center [588, 158] width 1177 height 810
click at [730, 56] on button at bounding box center [715, 57] width 54 height 12
